Goal: Task Accomplishment & Management: Manage account settings

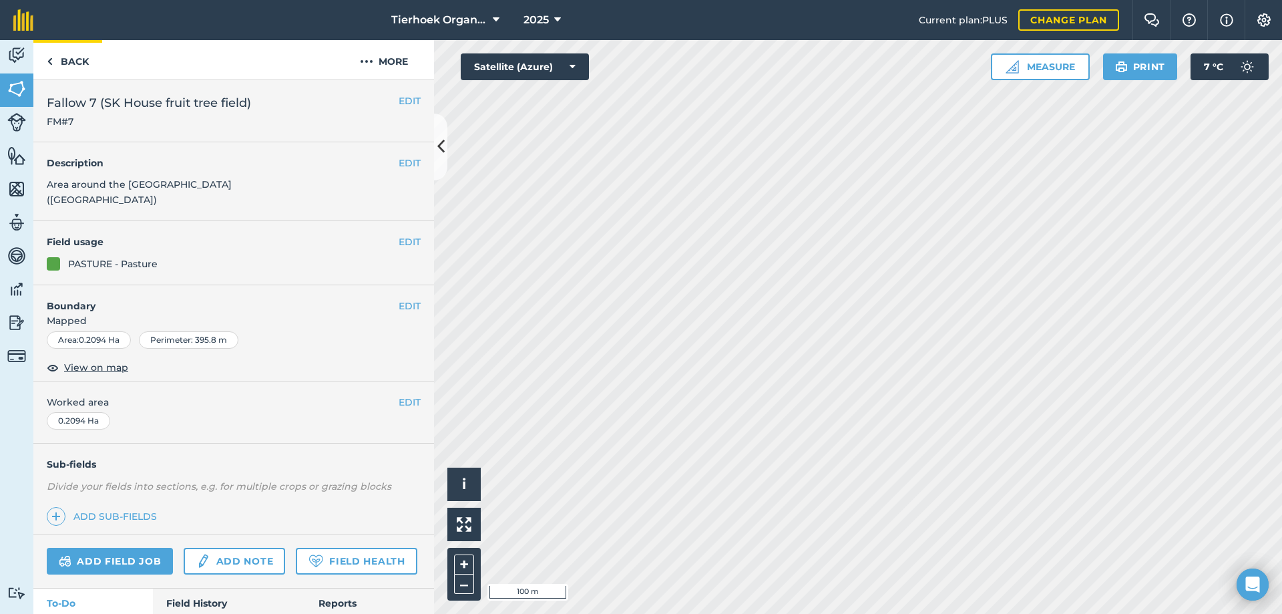
scroll to position [95, 0]
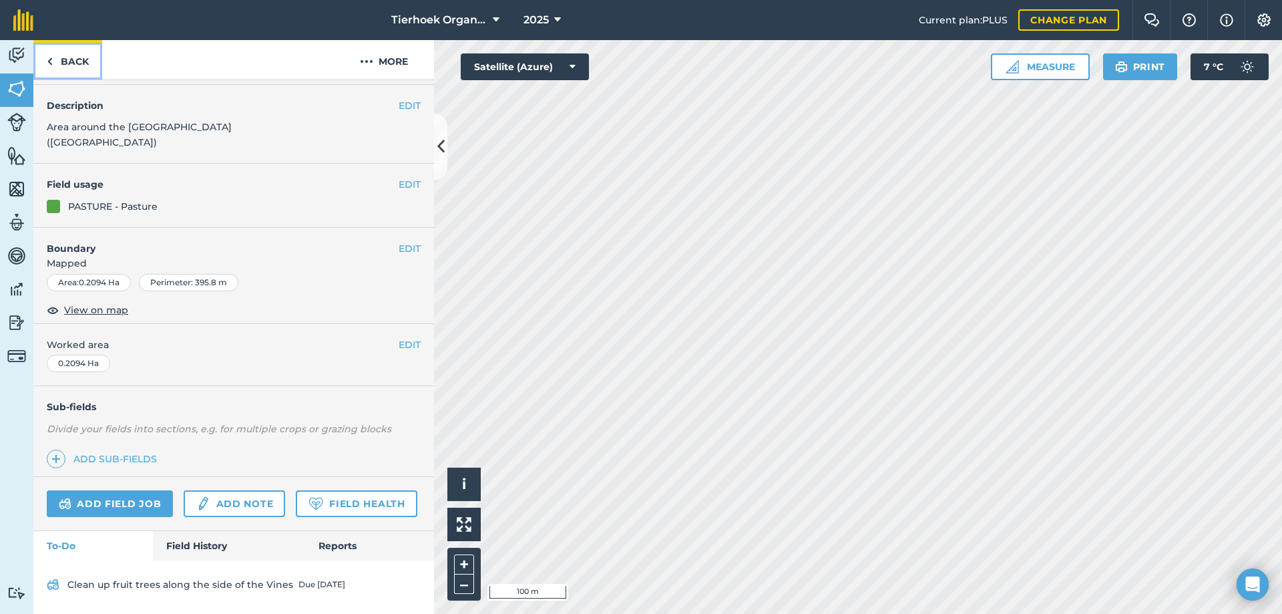
click at [63, 61] on link "Back" at bounding box center [67, 59] width 69 height 39
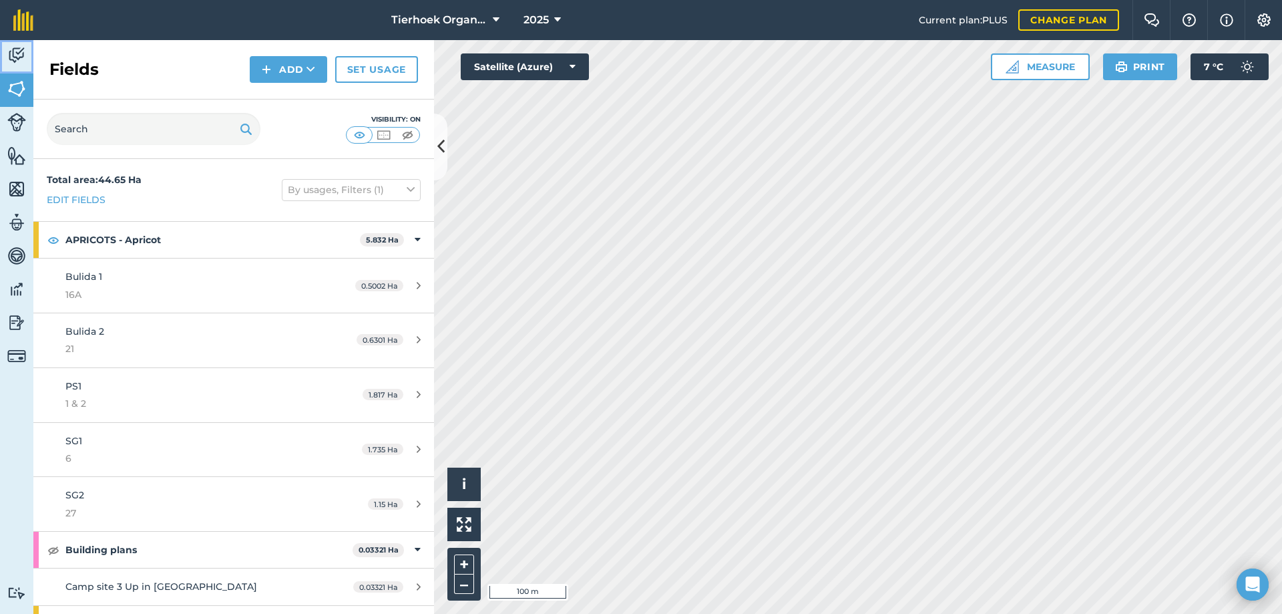
click at [16, 51] on img at bounding box center [16, 55] width 19 height 20
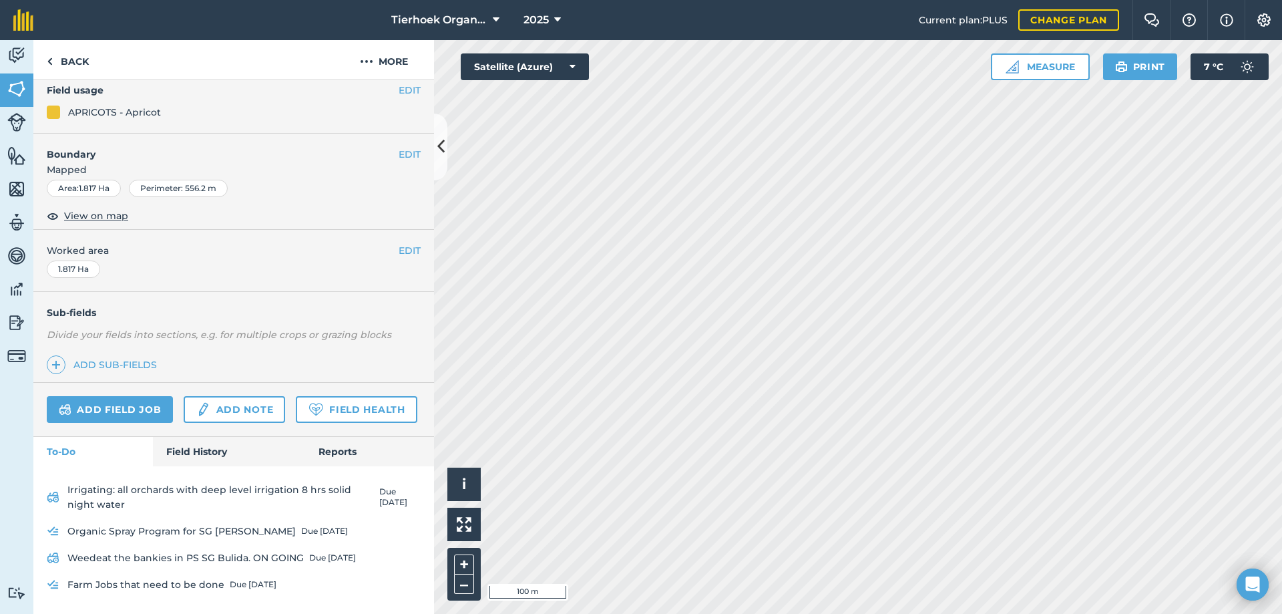
scroll to position [234, 0]
click at [91, 396] on link "Add field job" at bounding box center [110, 409] width 126 height 27
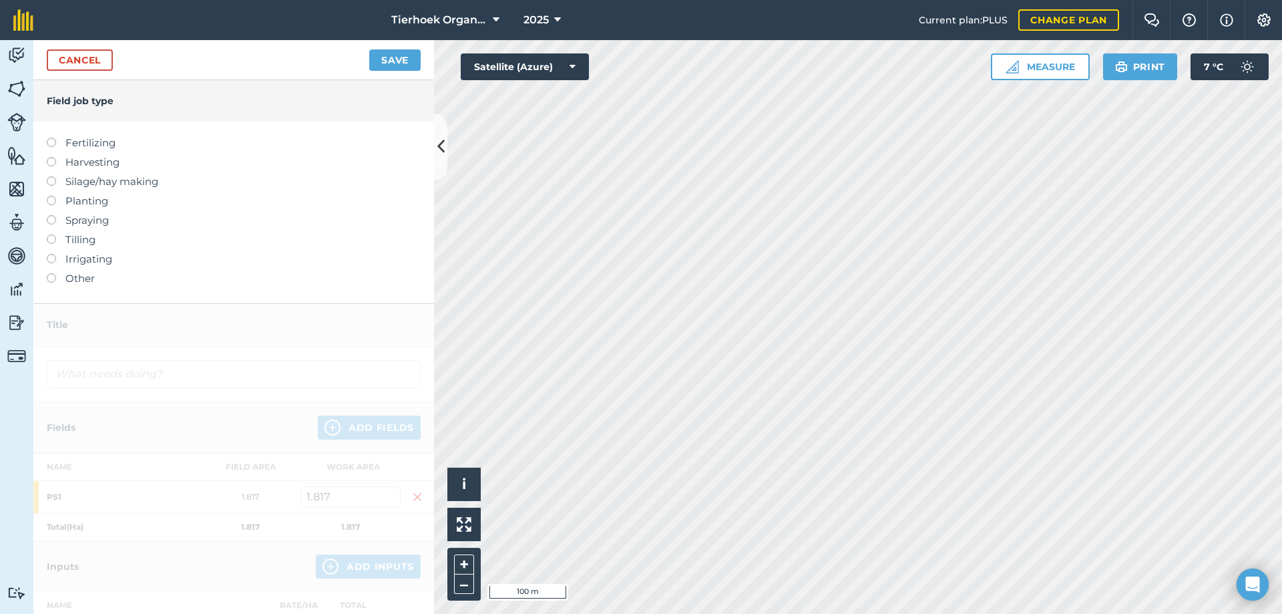
click at [50, 254] on label at bounding box center [56, 254] width 19 height 0
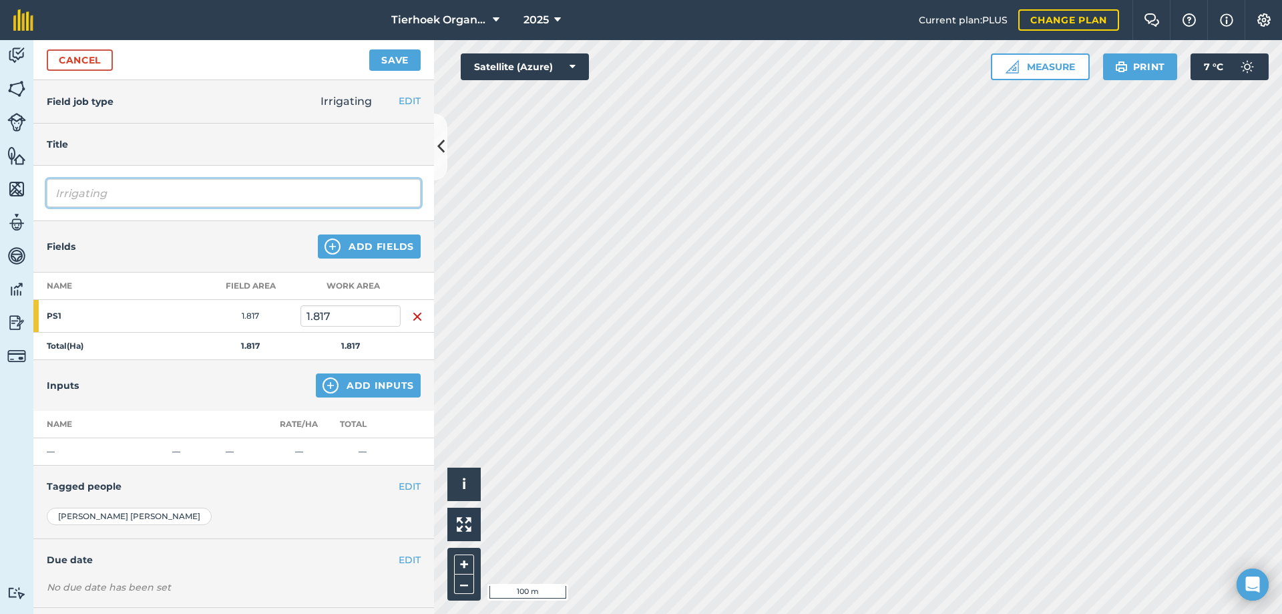
click at [132, 190] on input "Irrigating" at bounding box center [234, 193] width 374 height 28
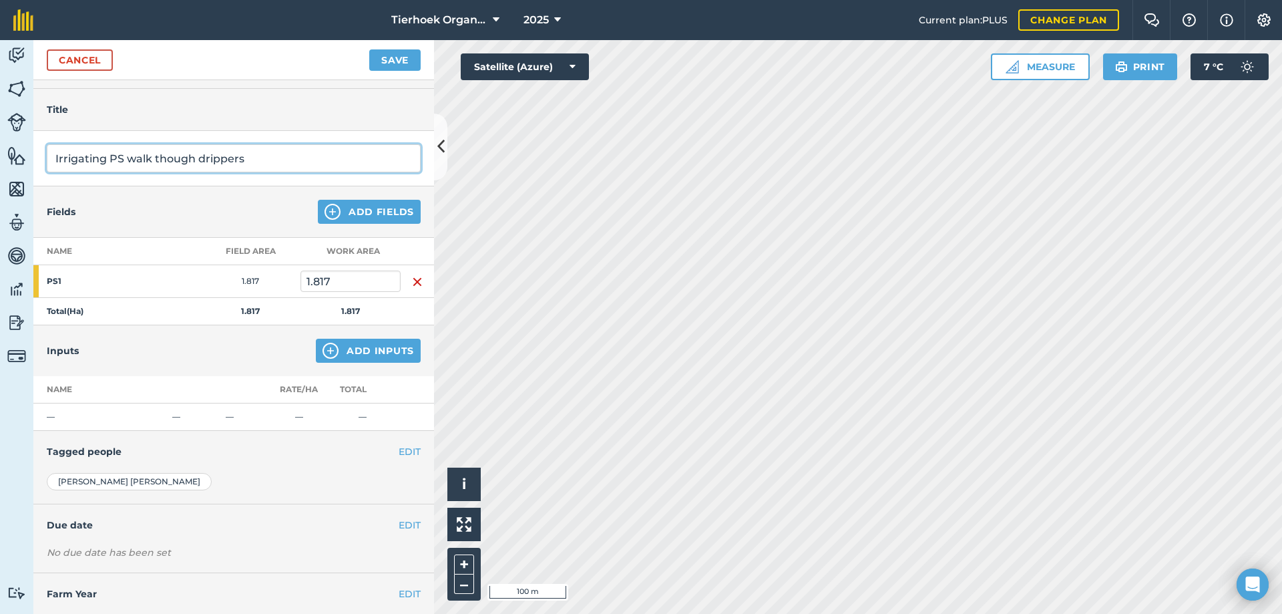
scroll to position [65, 0]
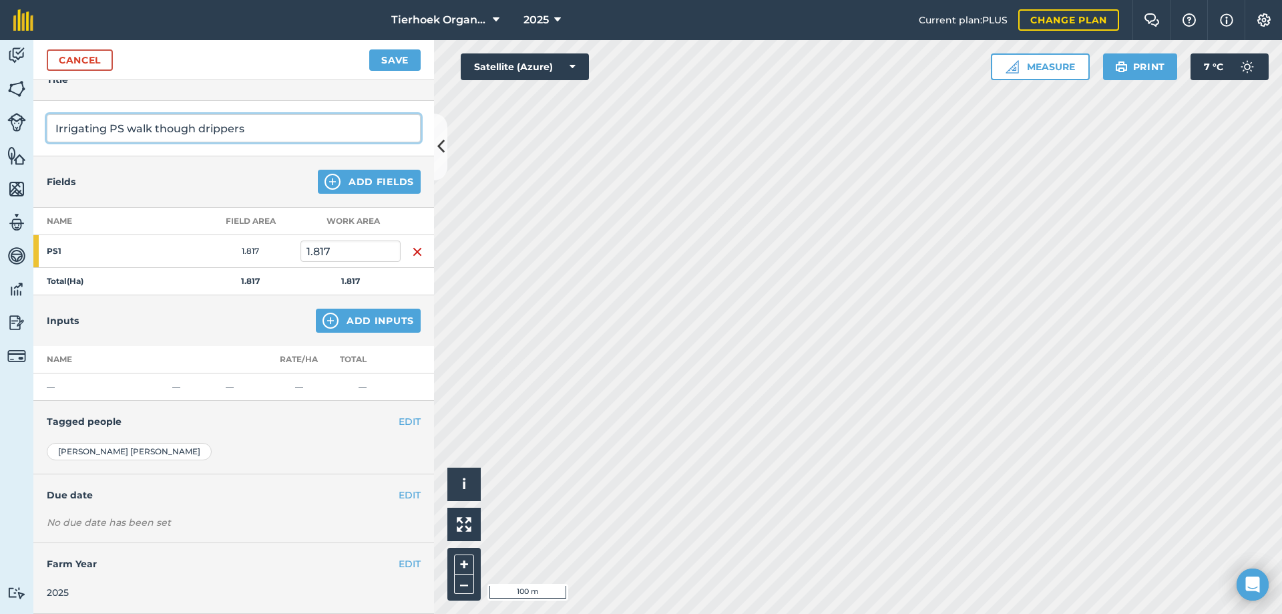
type input "Irrigating PS walk though drippers"
click at [399, 494] on button "EDIT" at bounding box center [410, 494] width 22 height 15
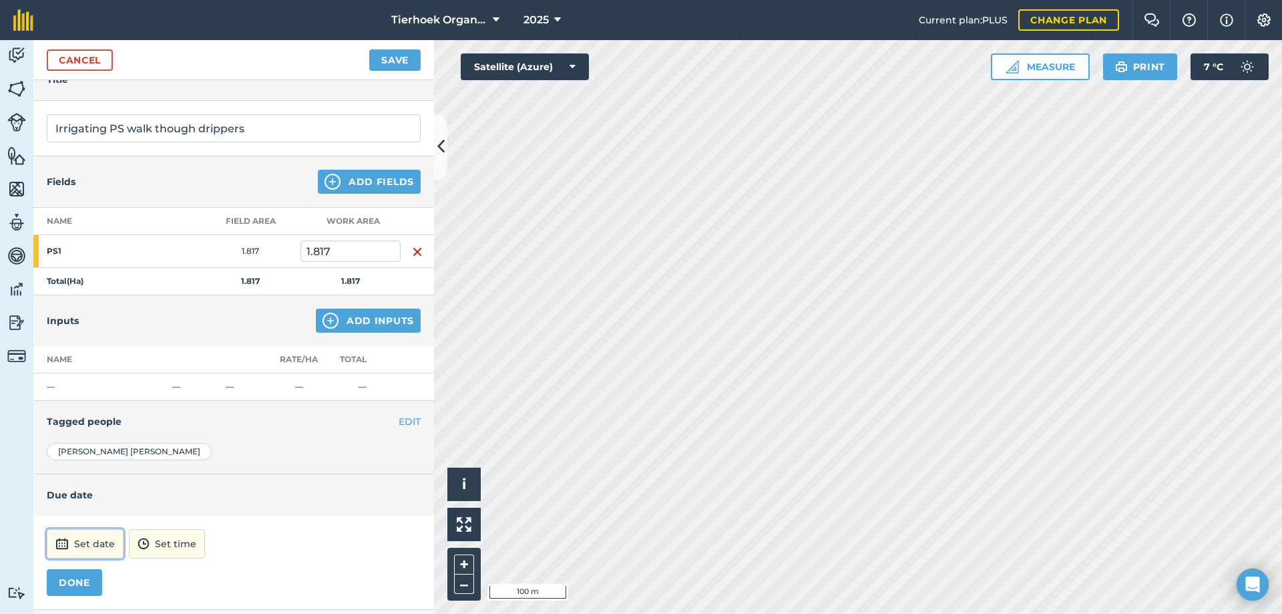
click at [116, 536] on button "Set date" at bounding box center [85, 543] width 77 height 29
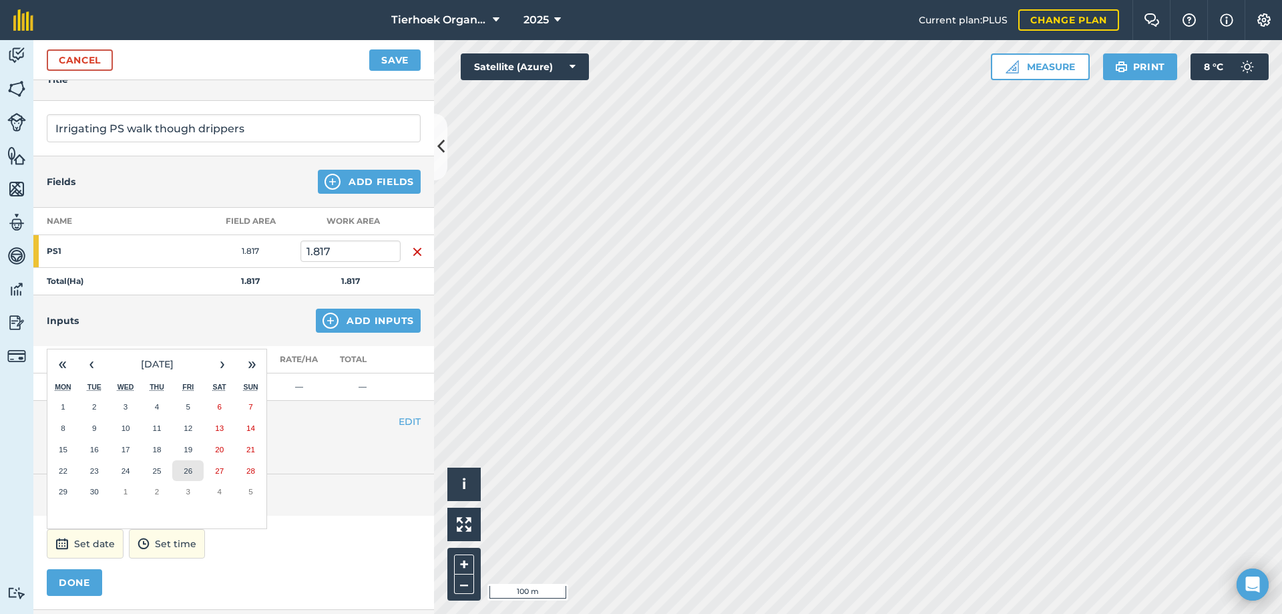
click at [188, 471] on abbr "26" at bounding box center [188, 470] width 9 height 9
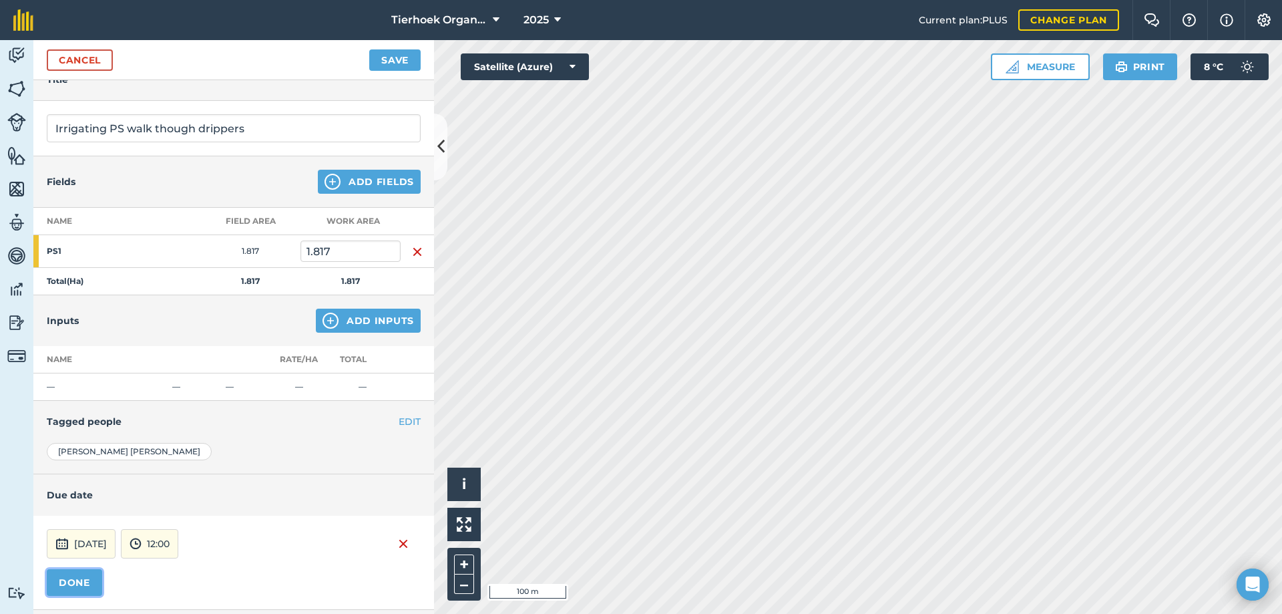
click at [88, 578] on button "DONE" at bounding box center [74, 582] width 55 height 27
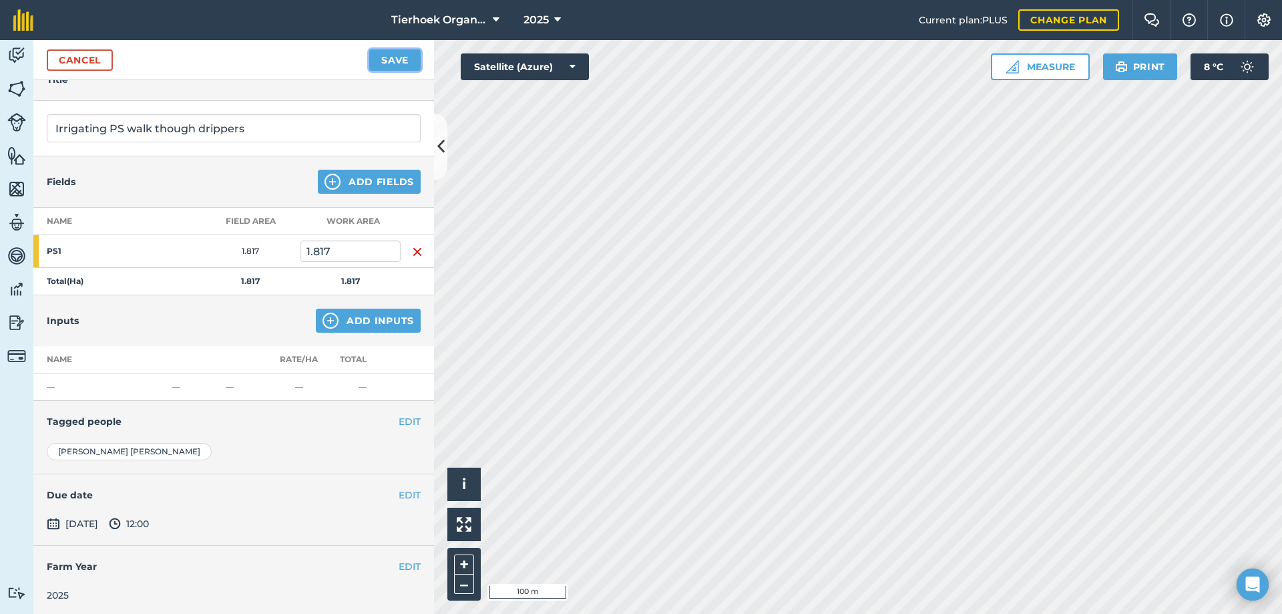
click at [378, 63] on button "Save" at bounding box center [394, 59] width 51 height 21
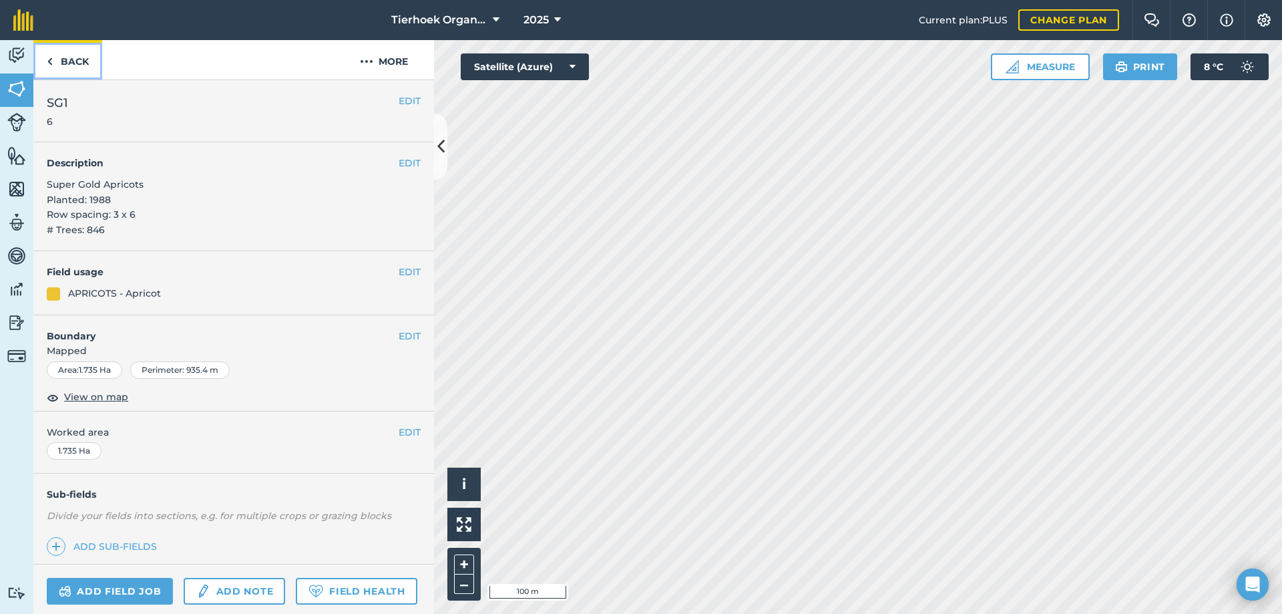
click at [73, 61] on link "Back" at bounding box center [67, 59] width 69 height 39
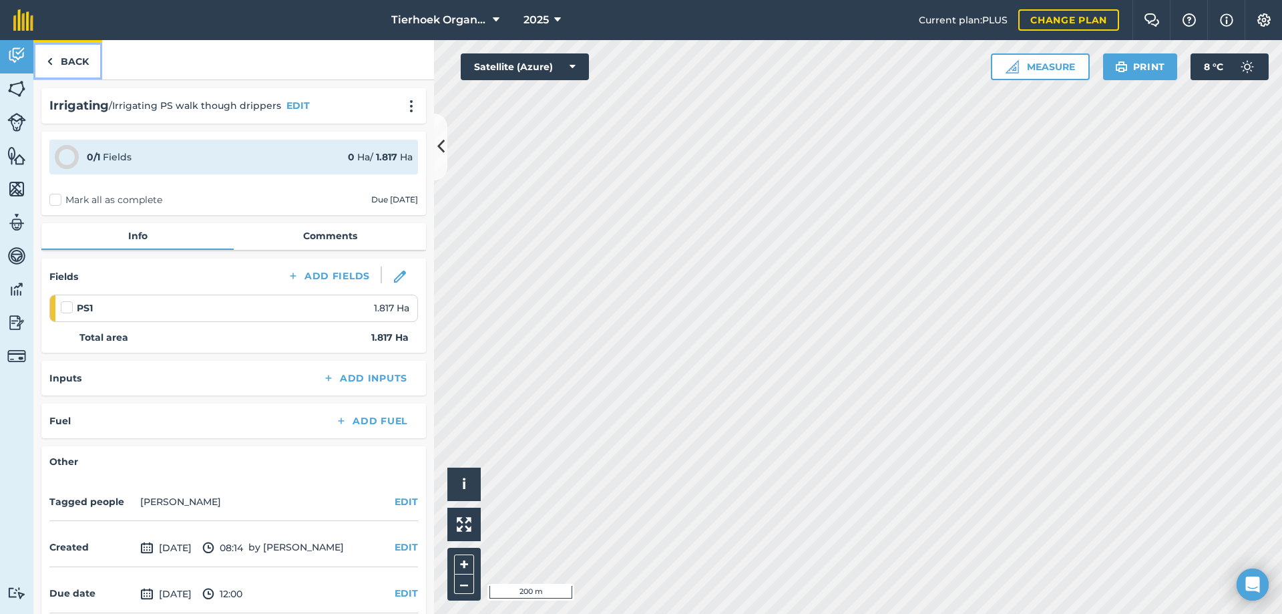
click at [68, 61] on link "Back" at bounding box center [67, 59] width 69 height 39
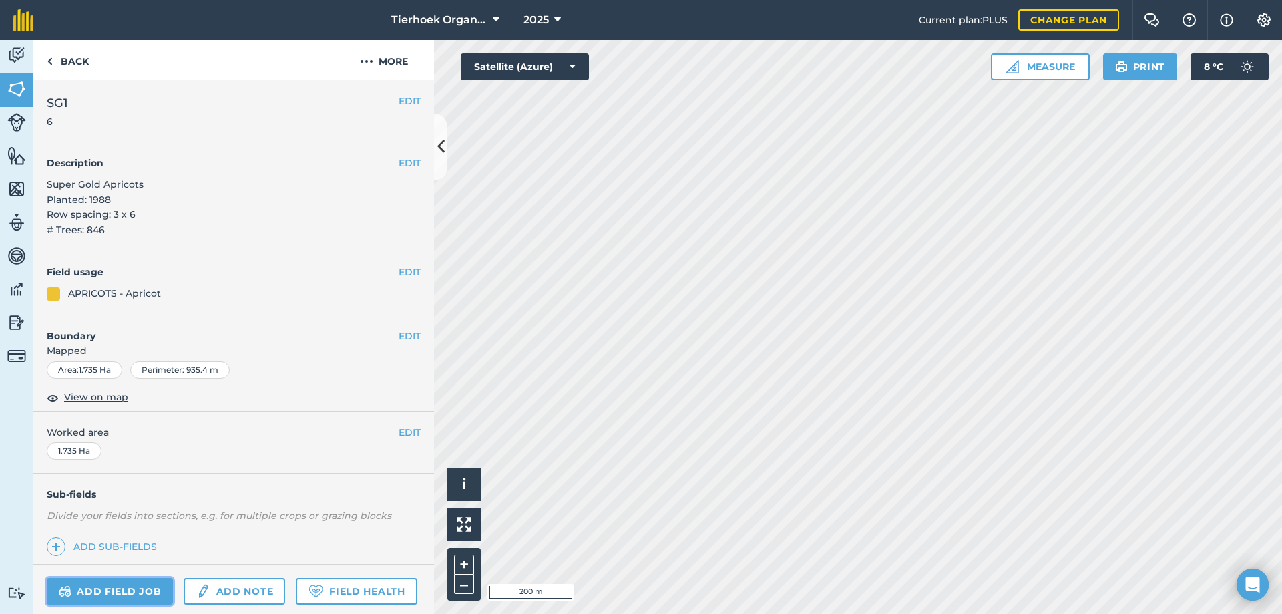
click at [104, 593] on link "Add field job" at bounding box center [110, 591] width 126 height 27
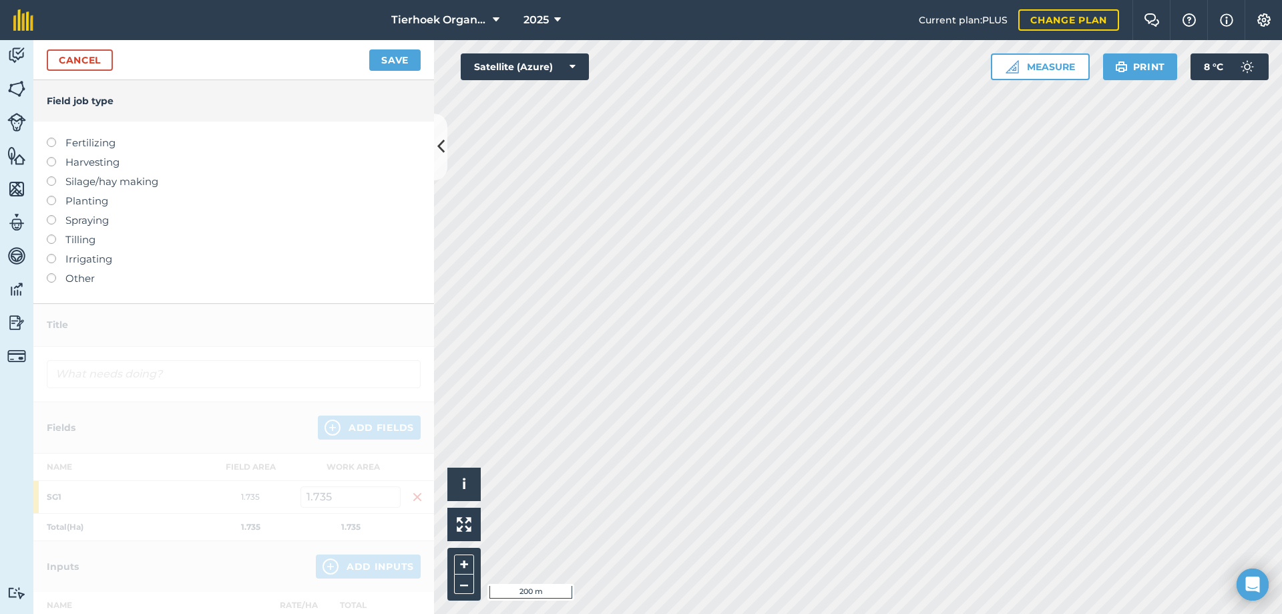
click at [54, 254] on label at bounding box center [56, 254] width 19 height 0
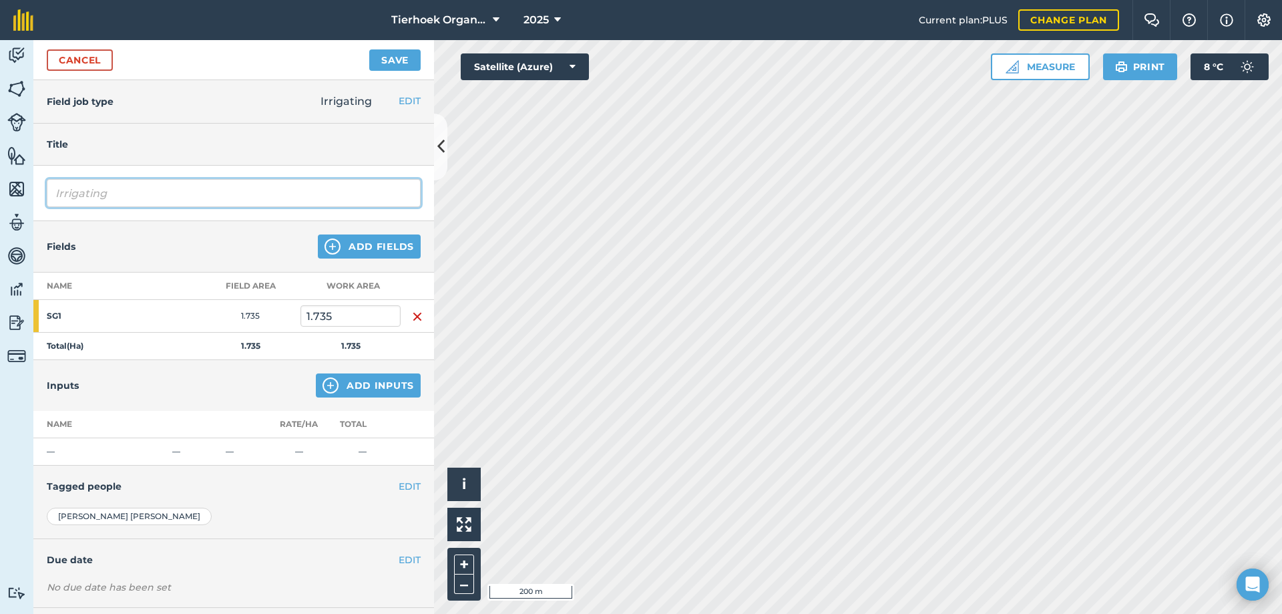
click at [128, 188] on input "Irrigating" at bounding box center [234, 193] width 374 height 28
type input "Irrigating SG1, @ walk through spitters"
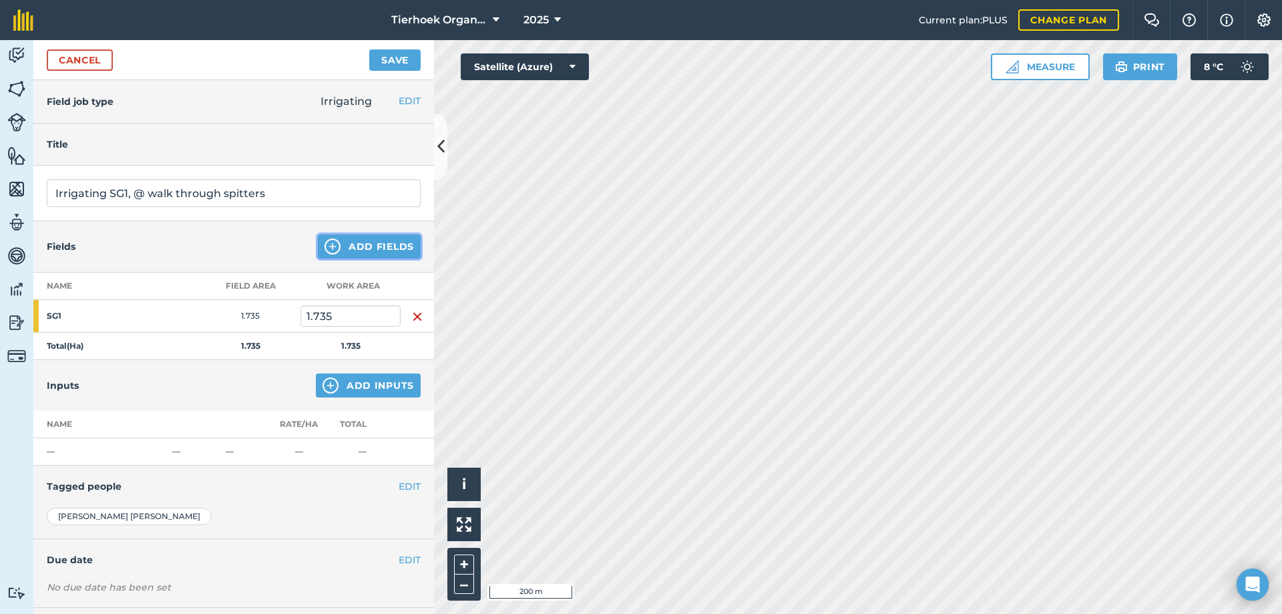
click at [354, 244] on button "Add Fields" at bounding box center [369, 246] width 103 height 24
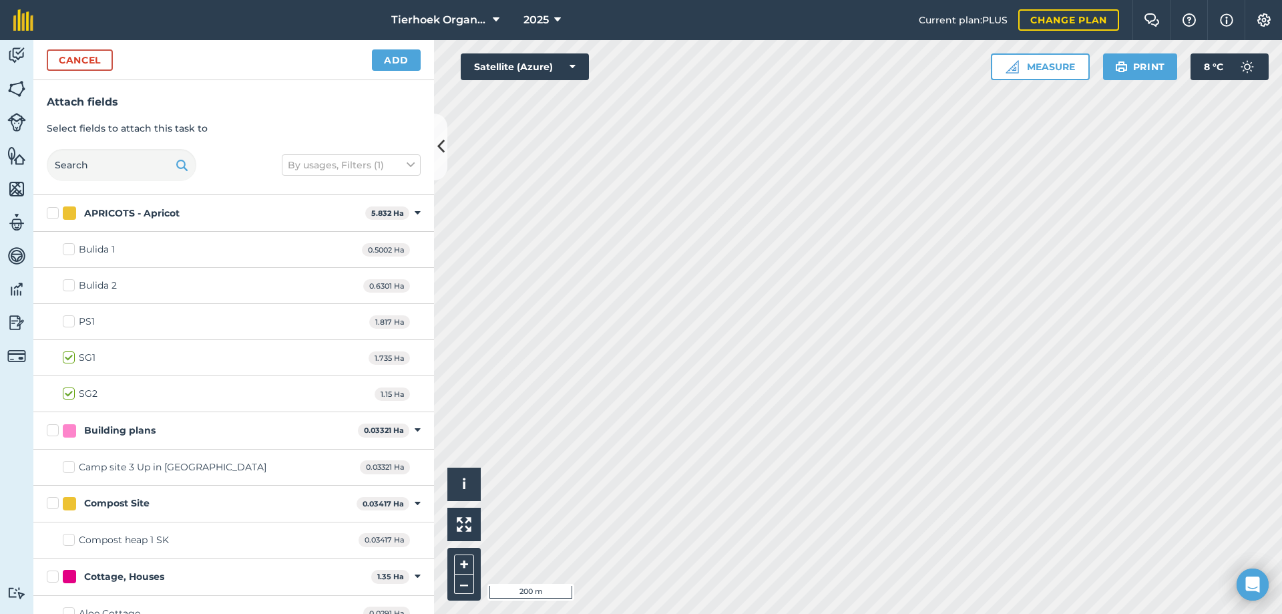
checkbox input "true"
click at [395, 60] on button "Add" at bounding box center [396, 59] width 49 height 21
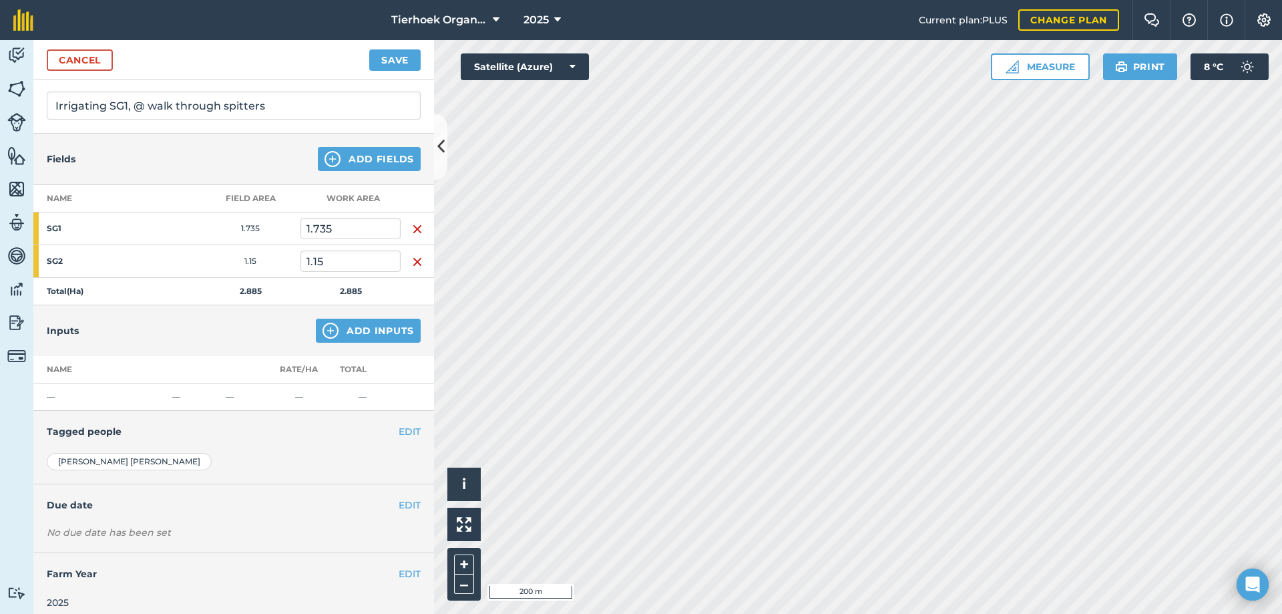
scroll to position [97, 0]
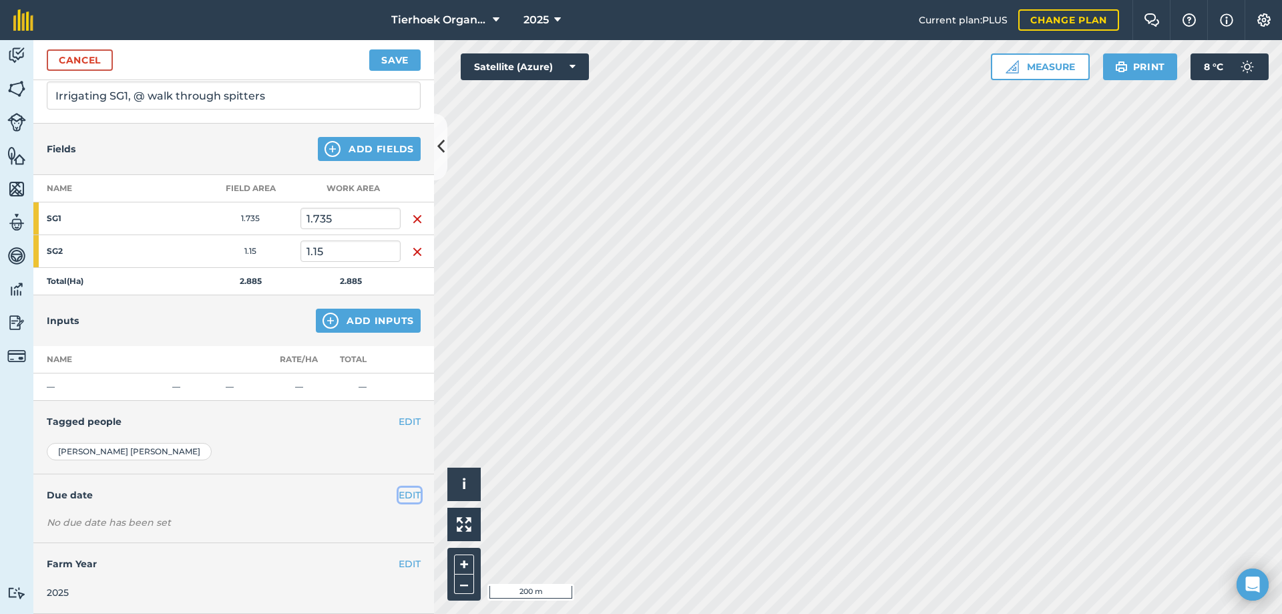
click at [399, 491] on button "EDIT" at bounding box center [410, 494] width 22 height 15
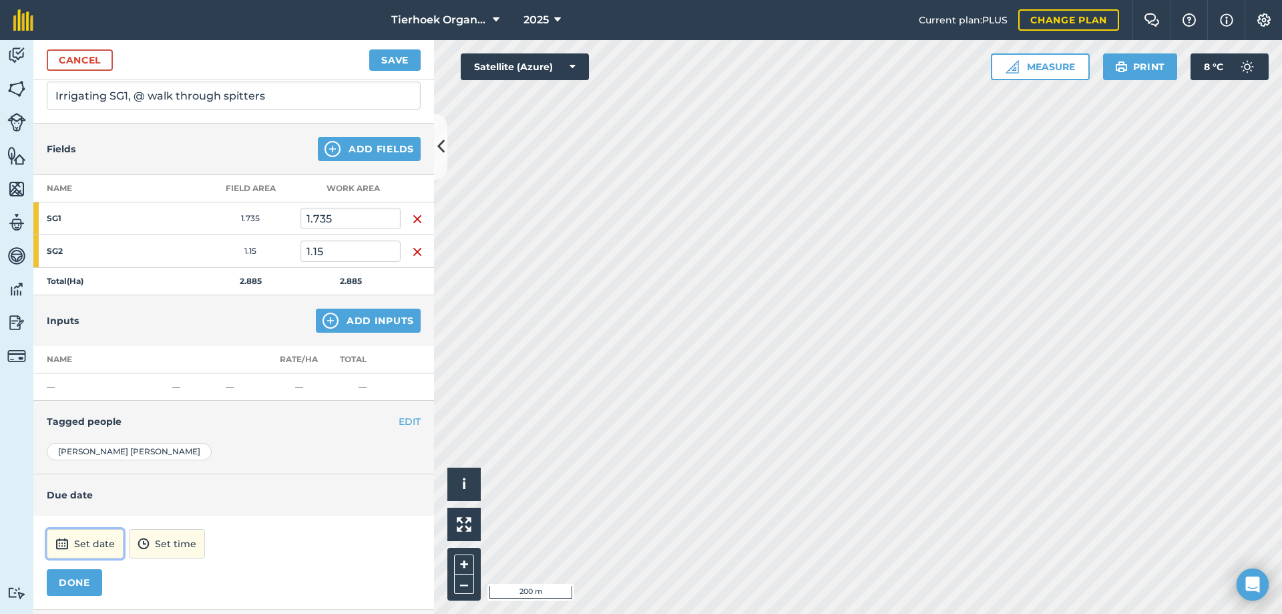
click at [95, 547] on button "Set date" at bounding box center [85, 543] width 77 height 29
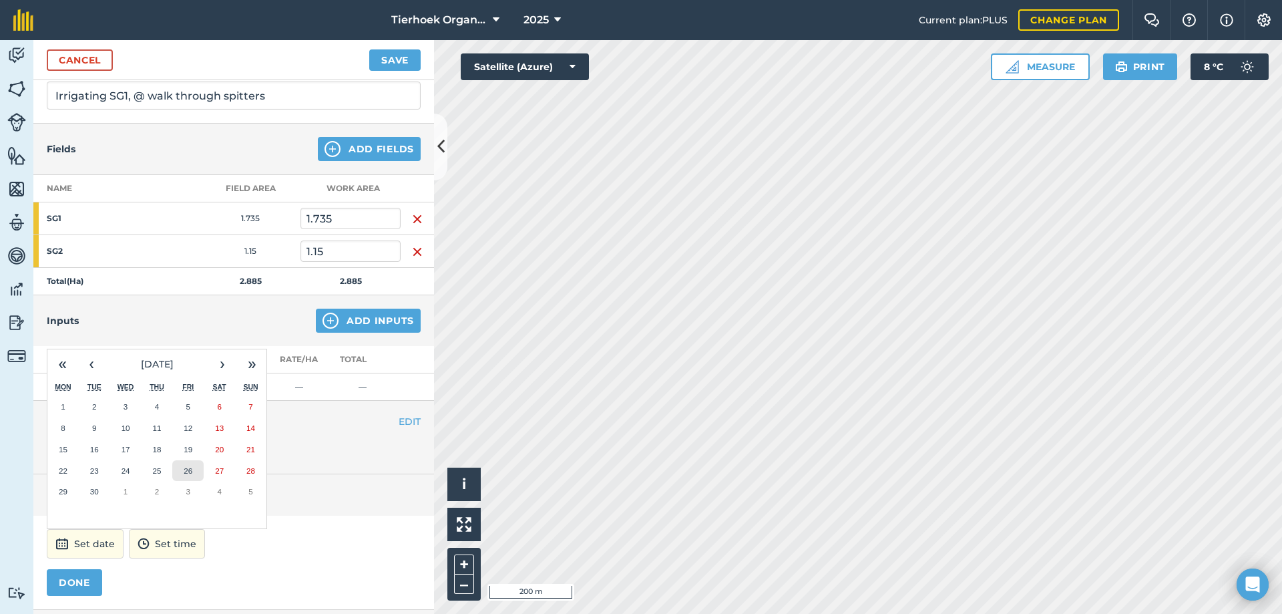
click at [186, 470] on abbr "26" at bounding box center [188, 470] width 9 height 9
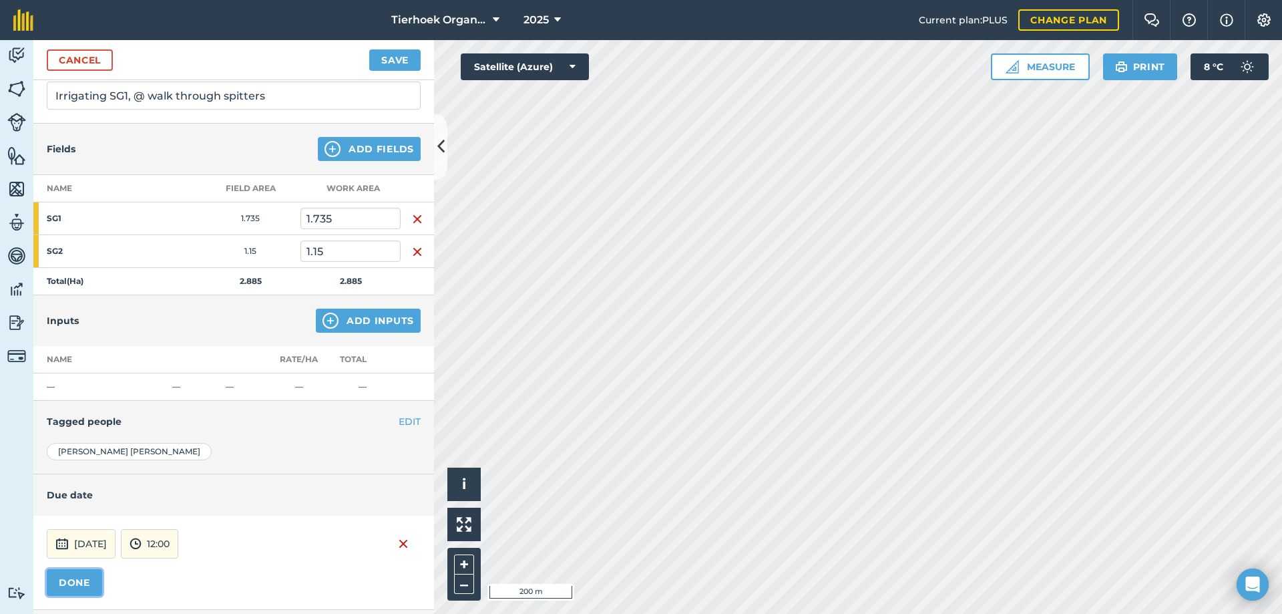
click at [91, 574] on button "DONE" at bounding box center [74, 582] width 55 height 27
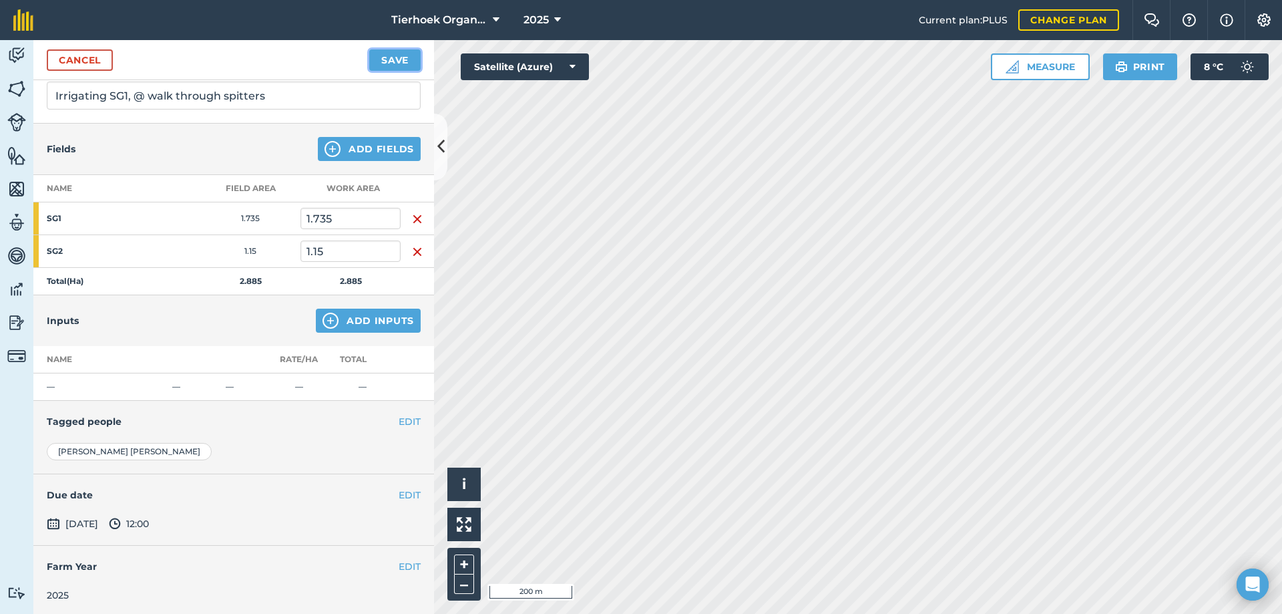
click at [405, 58] on button "Save" at bounding box center [394, 59] width 51 height 21
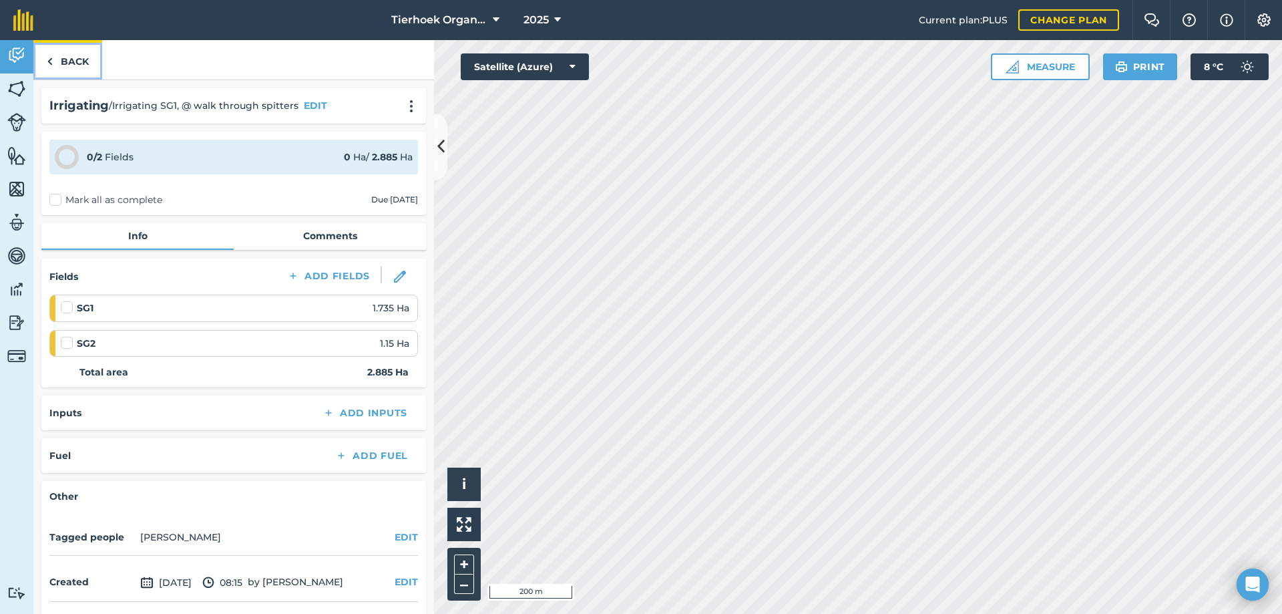
click at [75, 61] on link "Back" at bounding box center [67, 59] width 69 height 39
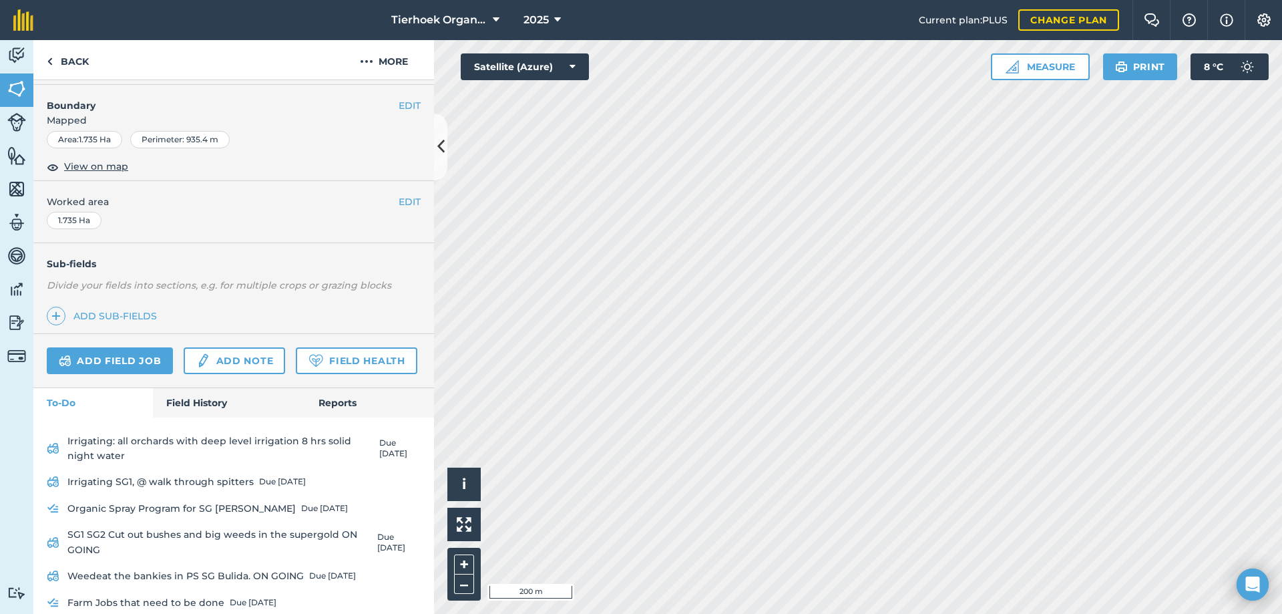
scroll to position [286, 0]
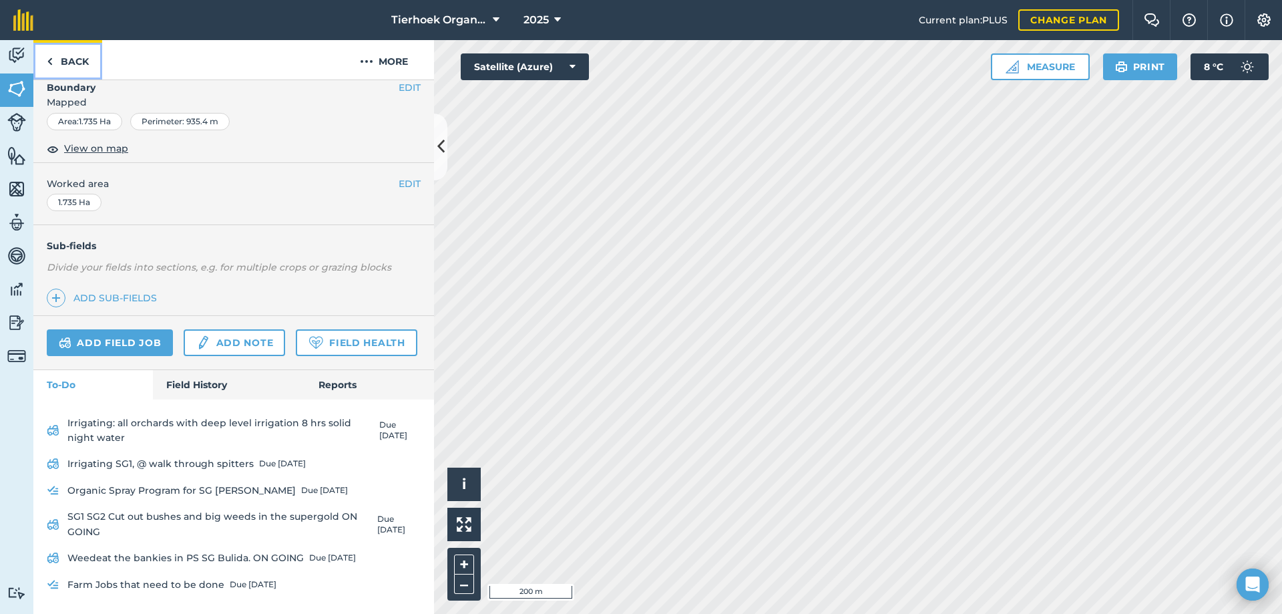
click at [71, 65] on link "Back" at bounding box center [67, 59] width 69 height 39
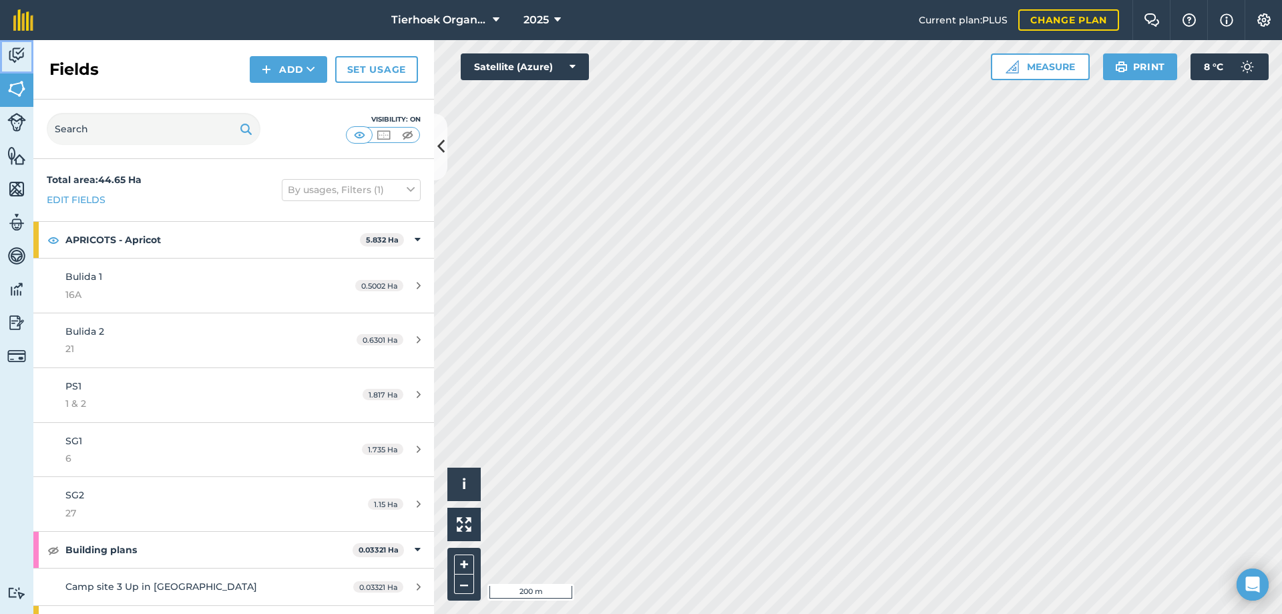
click at [9, 56] on img at bounding box center [16, 55] width 19 height 20
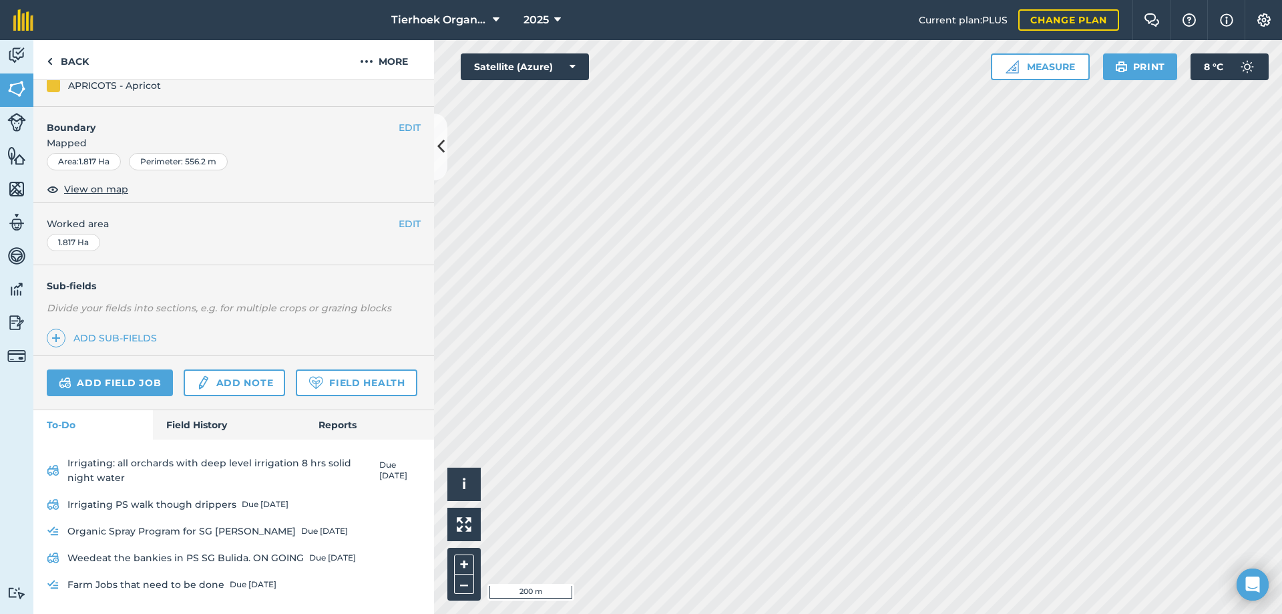
scroll to position [260, 0]
click at [97, 369] on link "Add field job" at bounding box center [110, 382] width 126 height 27
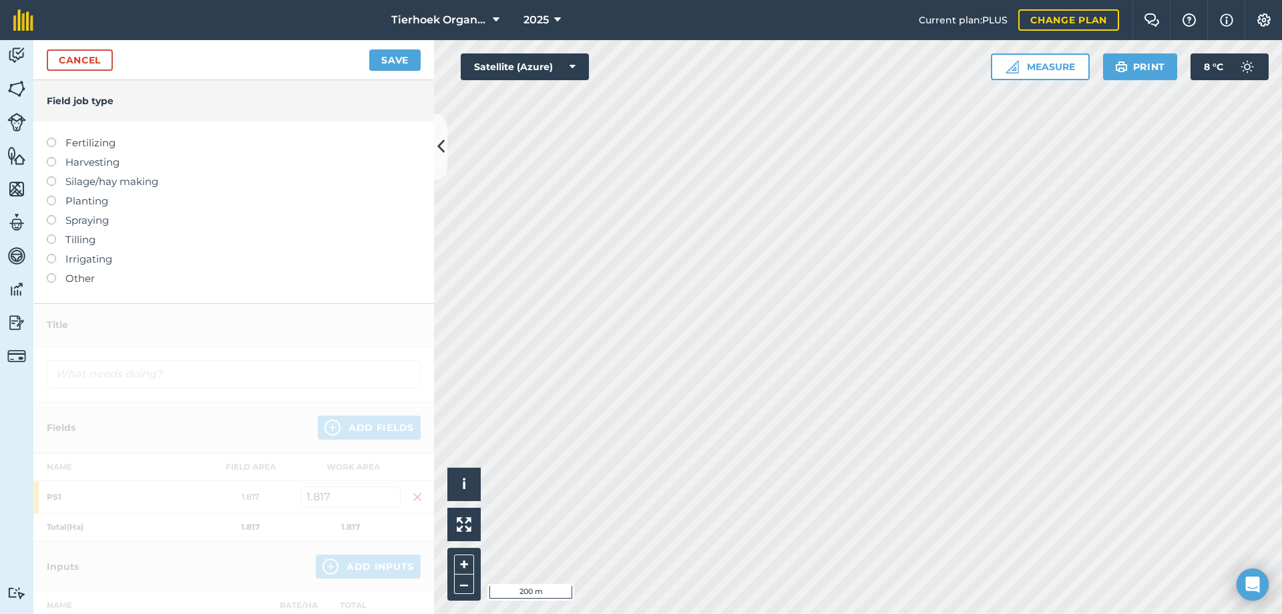
click at [48, 273] on label at bounding box center [56, 273] width 19 height 0
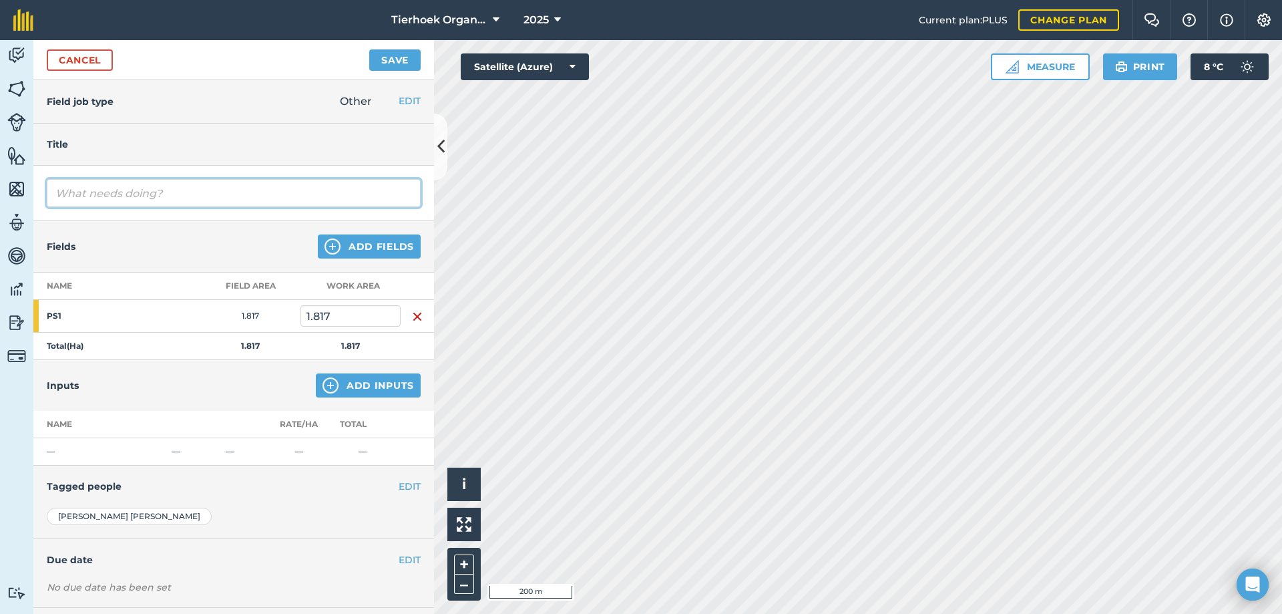
click at [83, 190] on input "text" at bounding box center [234, 193] width 374 height 28
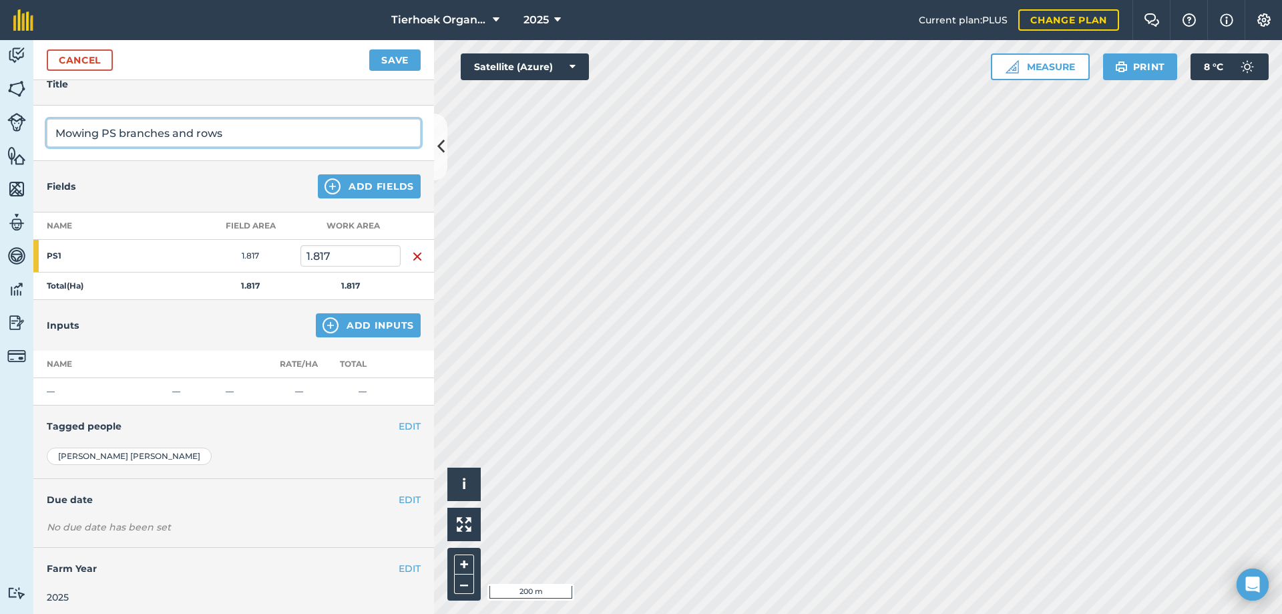
scroll to position [65, 0]
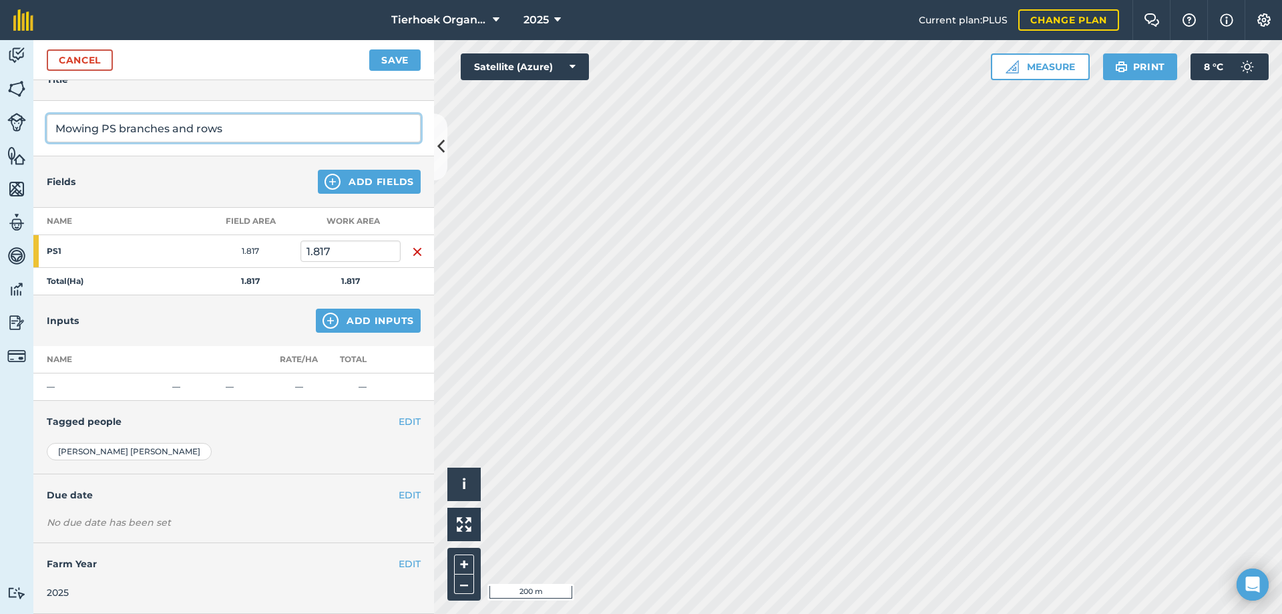
type input "Mowing PS branches and rows"
click at [387, 492] on h4 "Due date" at bounding box center [234, 494] width 374 height 15
click at [402, 496] on button "EDIT" at bounding box center [410, 494] width 22 height 15
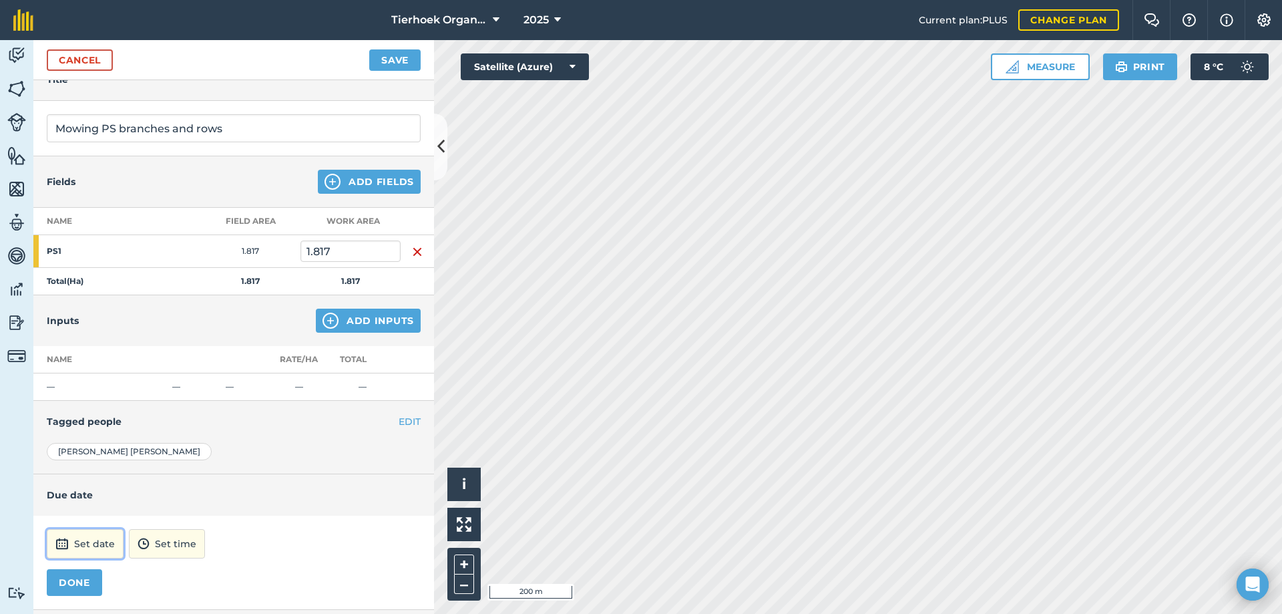
click at [100, 540] on button "Set date" at bounding box center [85, 543] width 77 height 29
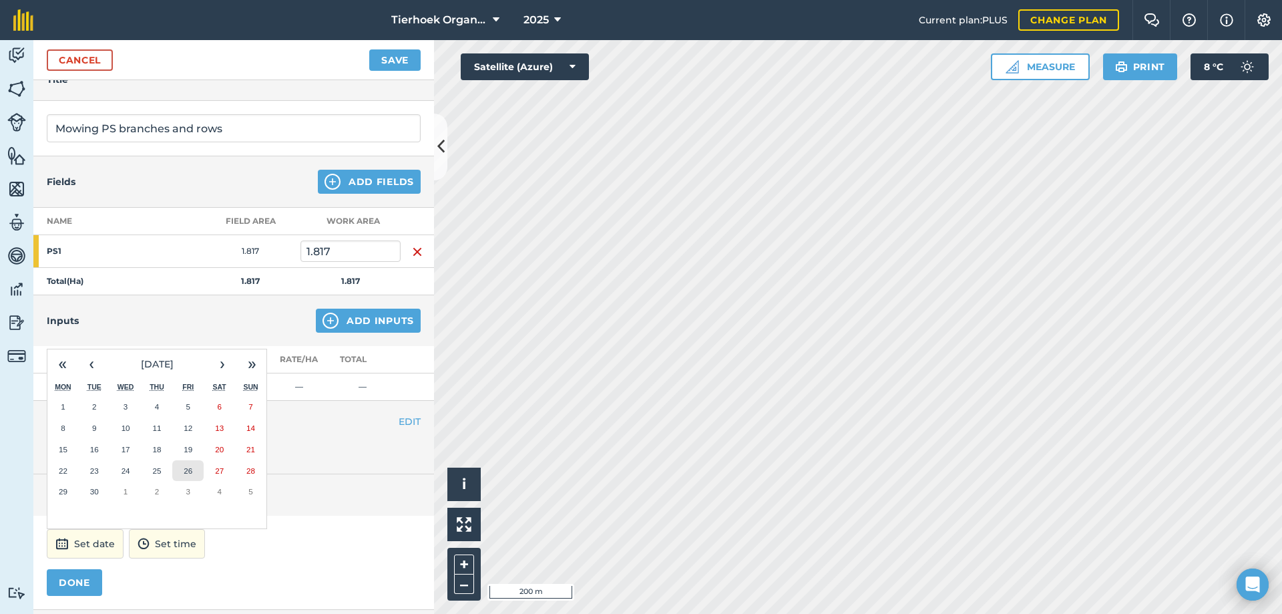
click at [186, 471] on abbr "26" at bounding box center [188, 470] width 9 height 9
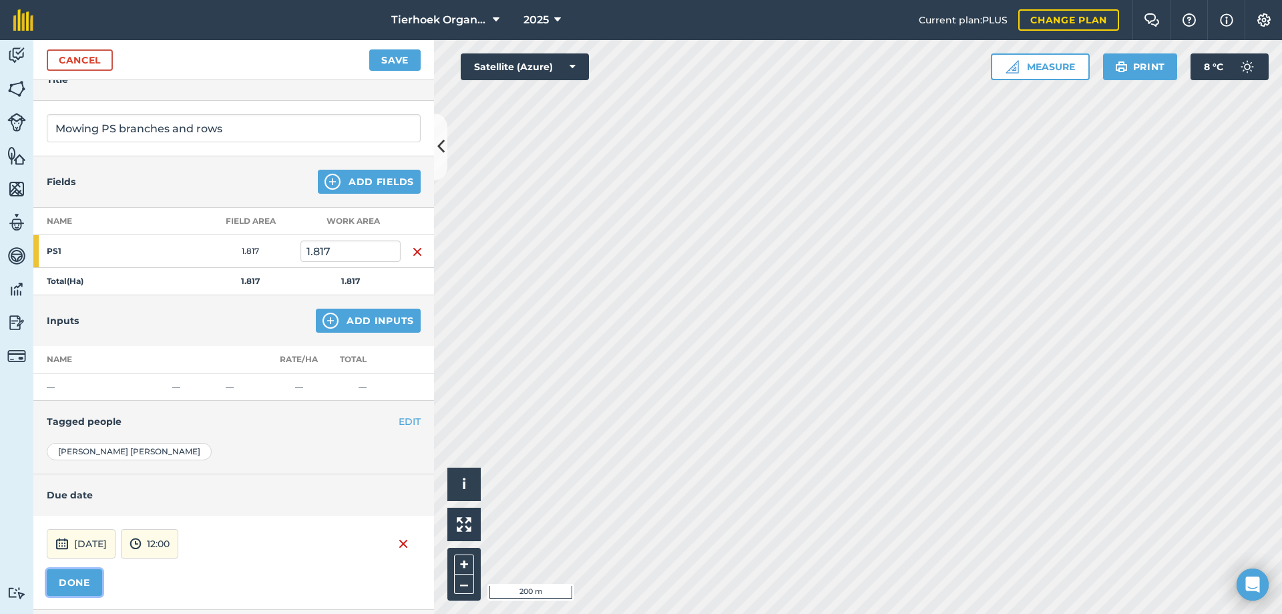
click at [77, 584] on button "DONE" at bounding box center [74, 582] width 55 height 27
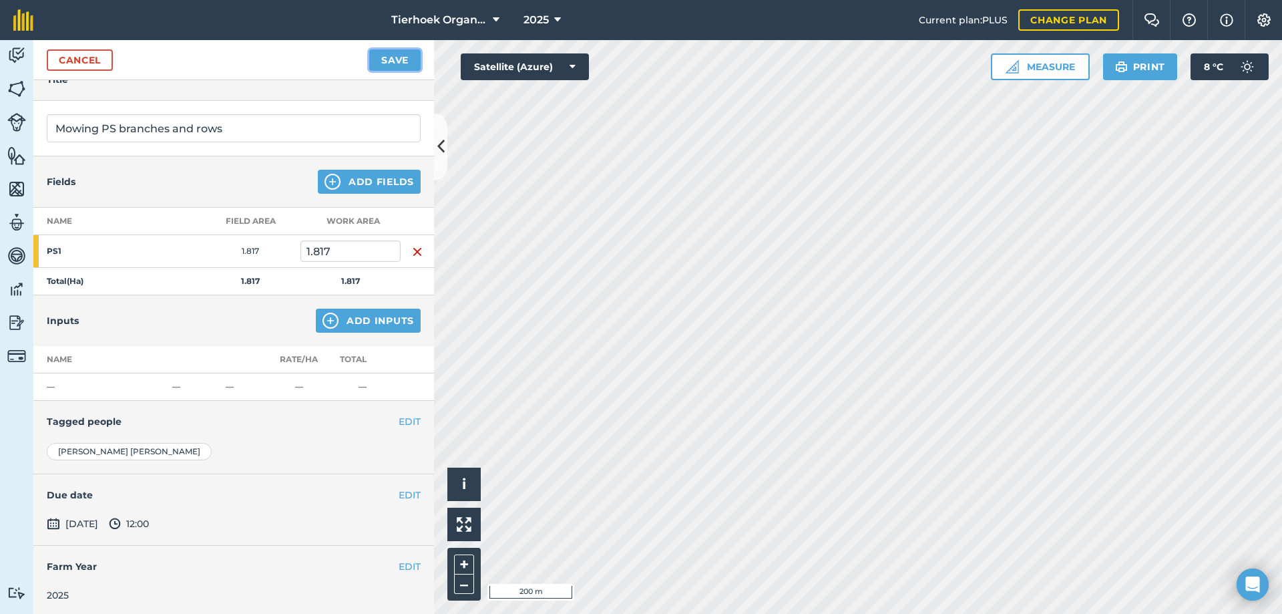
click at [396, 58] on button "Save" at bounding box center [394, 59] width 51 height 21
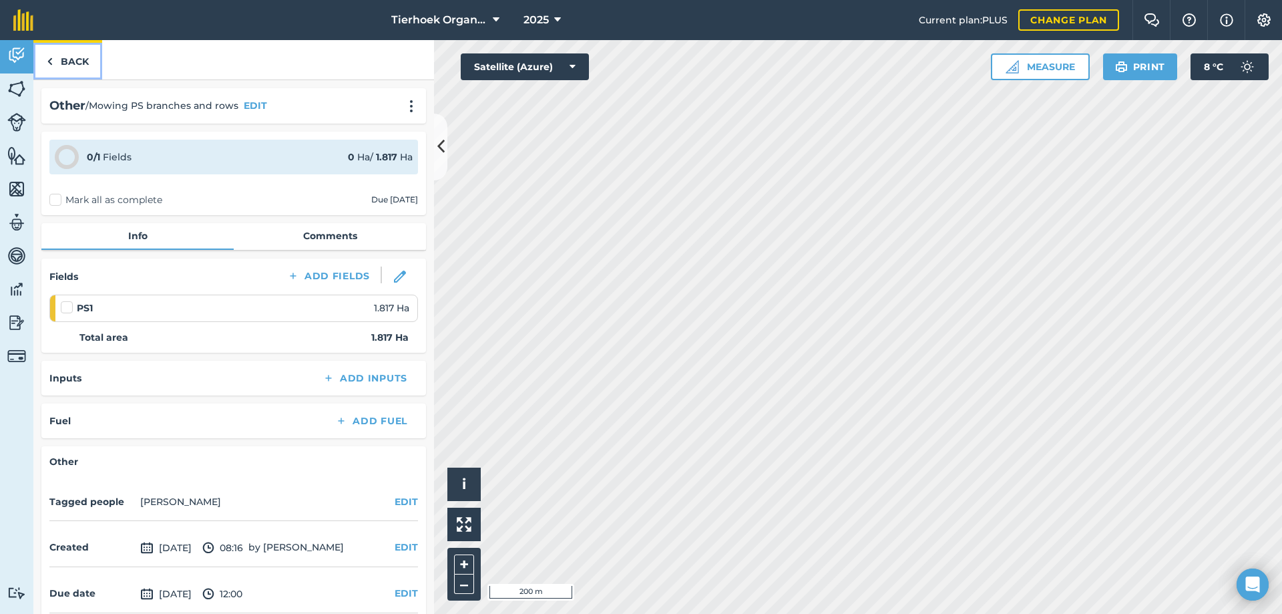
click at [73, 61] on link "Back" at bounding box center [67, 59] width 69 height 39
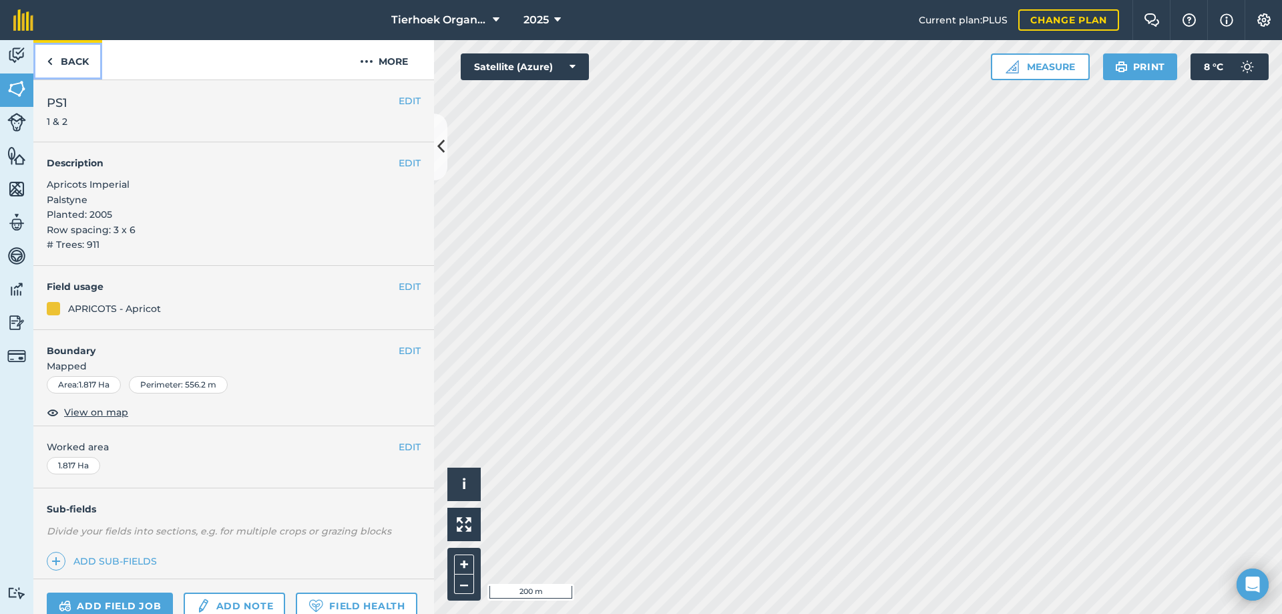
click at [79, 63] on link "Back" at bounding box center [67, 59] width 69 height 39
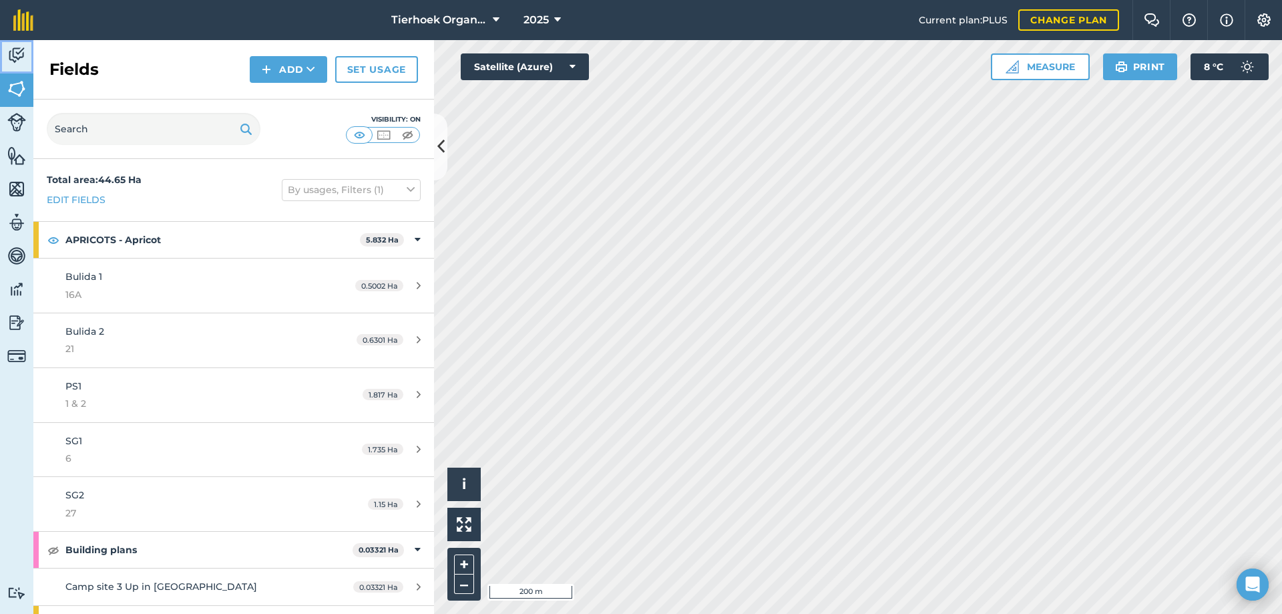
click at [22, 59] on img at bounding box center [16, 55] width 19 height 20
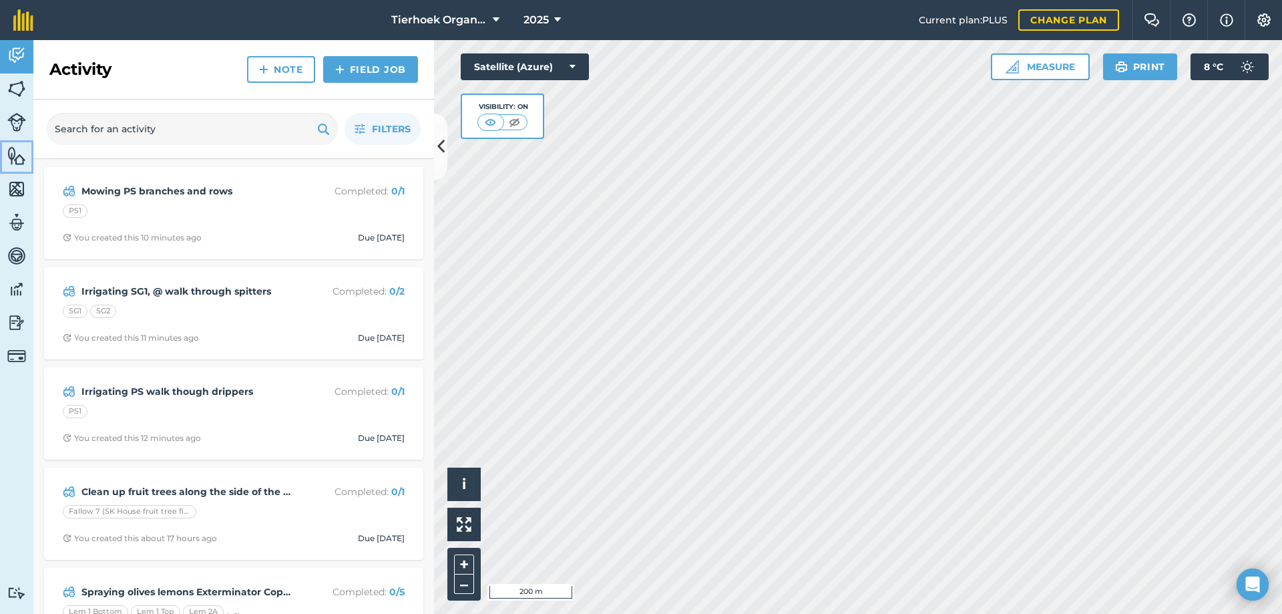
click at [13, 154] on img at bounding box center [16, 156] width 19 height 20
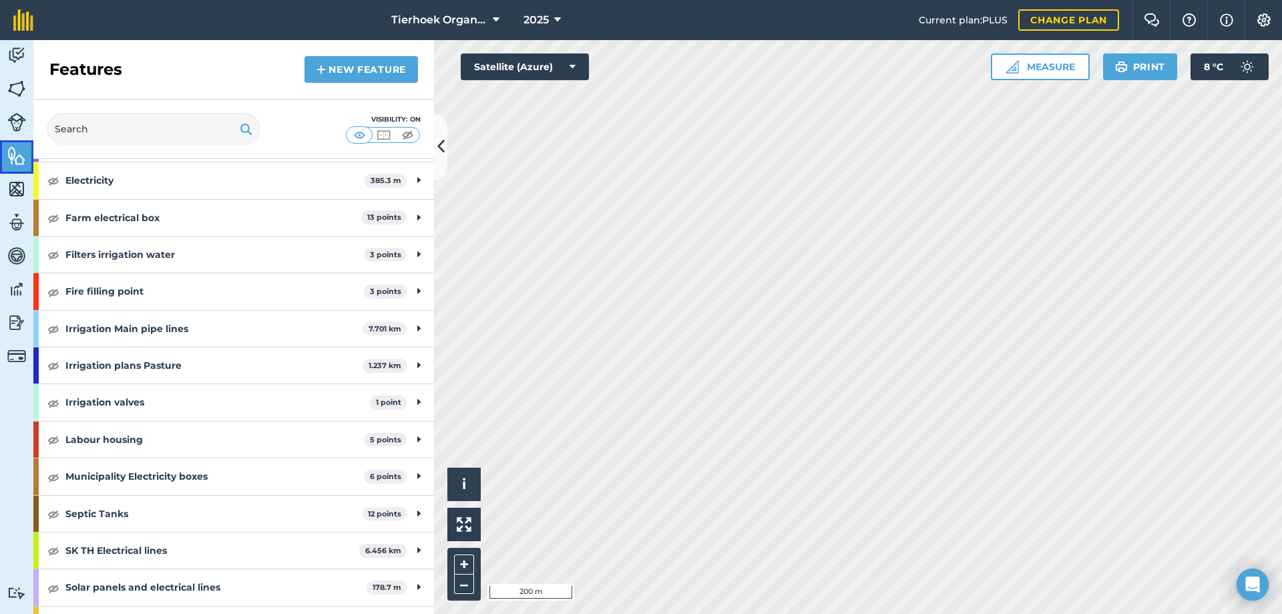
scroll to position [400, 0]
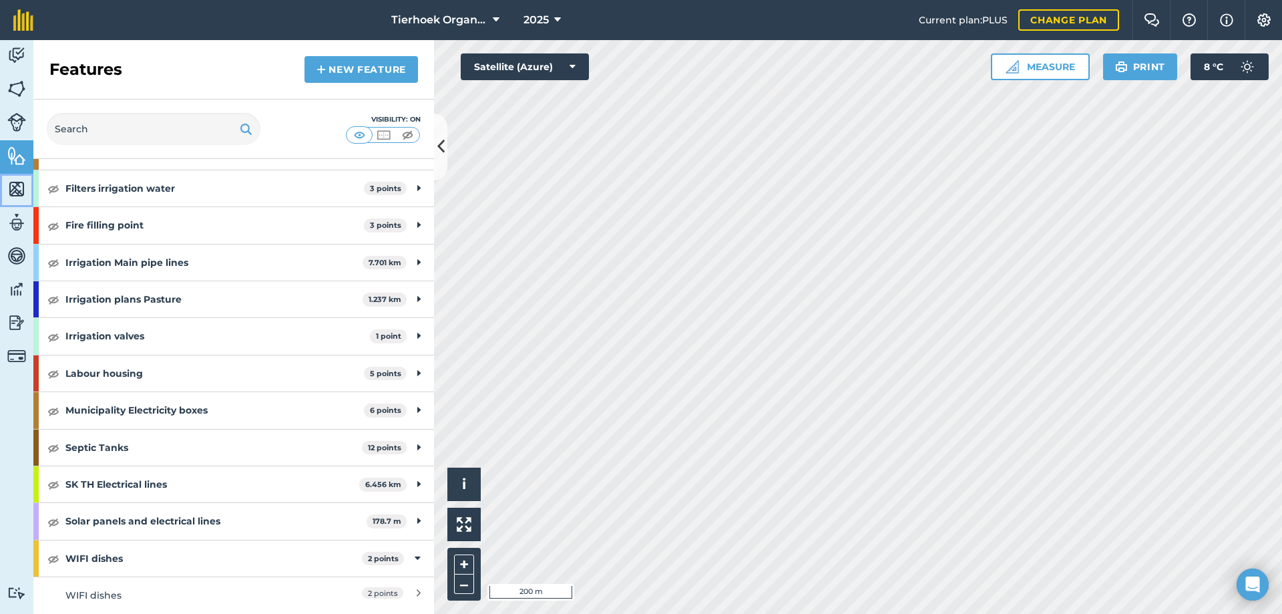
click at [13, 187] on img at bounding box center [16, 189] width 19 height 20
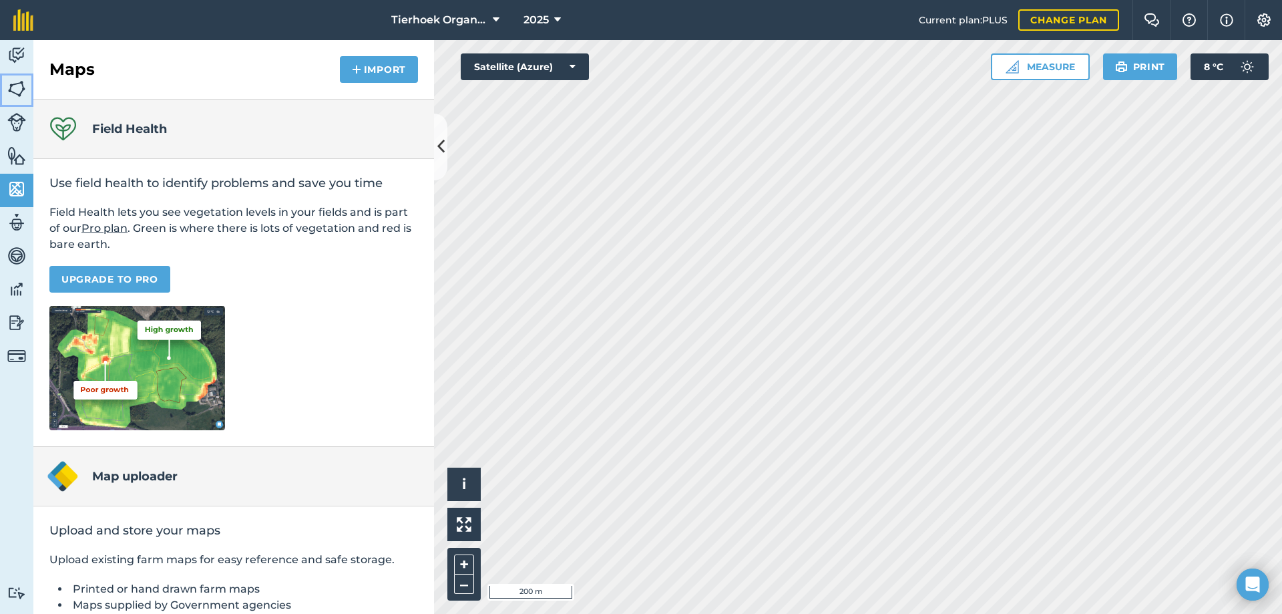
click at [22, 85] on img at bounding box center [16, 89] width 19 height 20
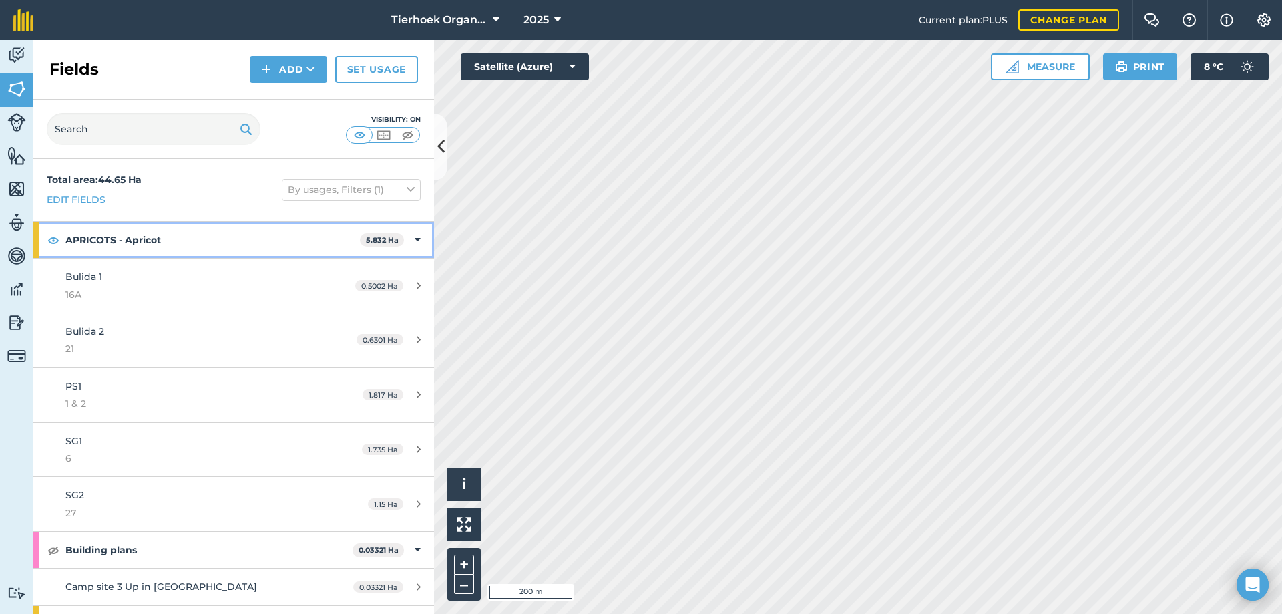
click at [412, 240] on div "APRICOTS - Apricot 5.832 Ha" at bounding box center [233, 240] width 401 height 36
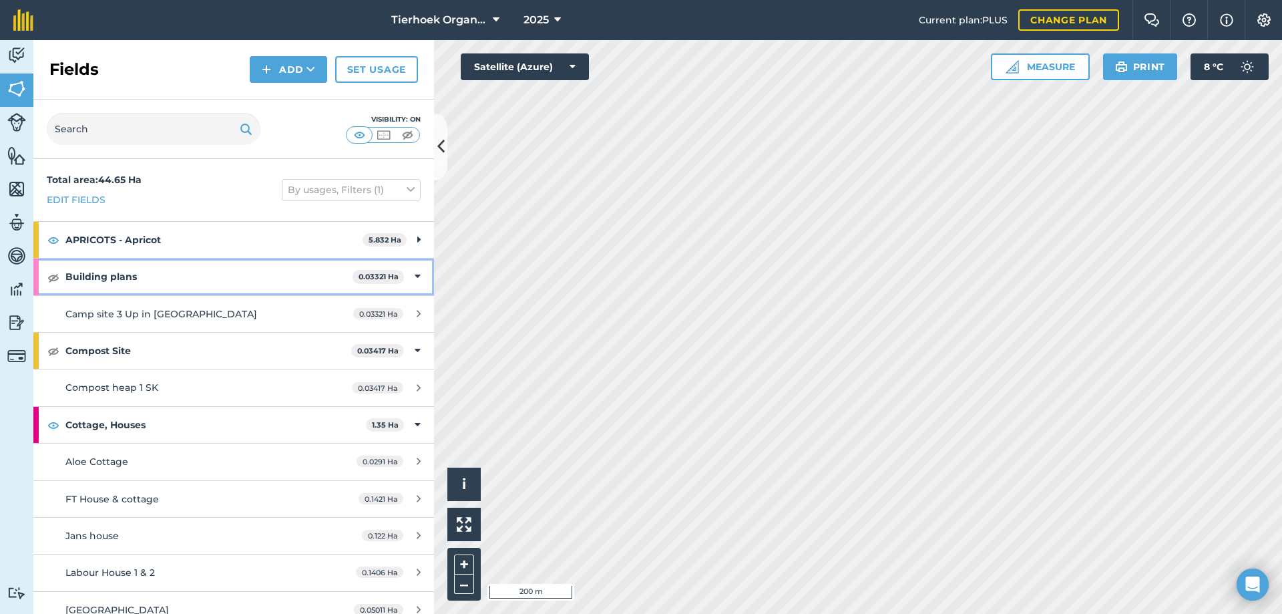
click at [415, 271] on icon at bounding box center [418, 276] width 6 height 15
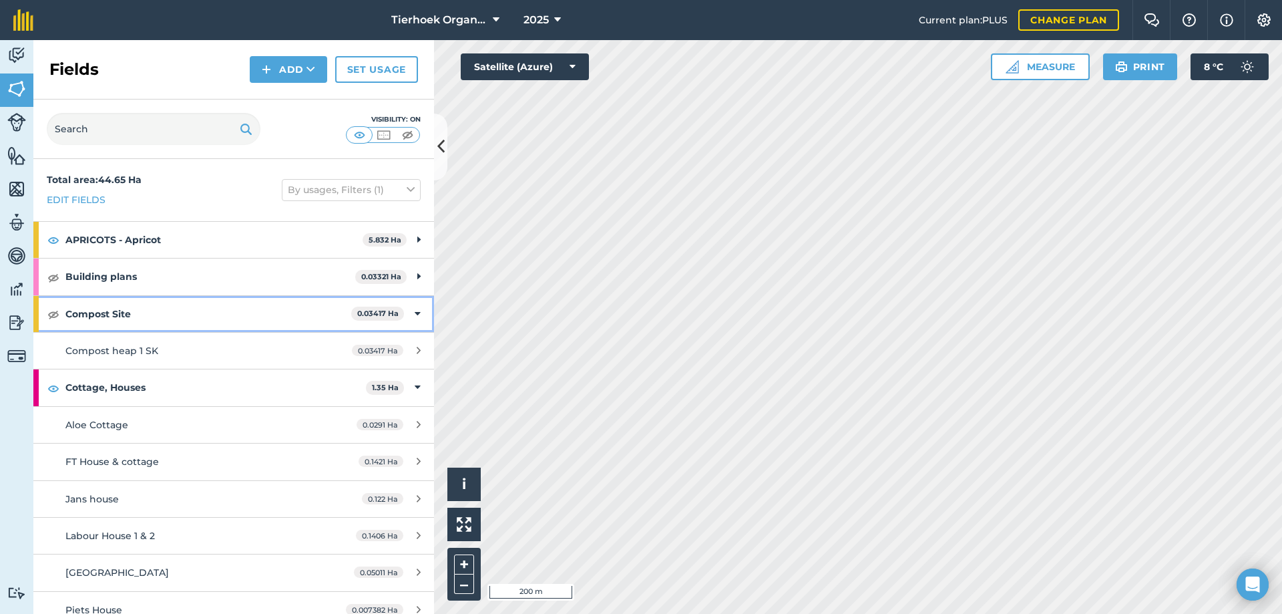
click at [415, 314] on icon at bounding box center [418, 314] width 6 height 15
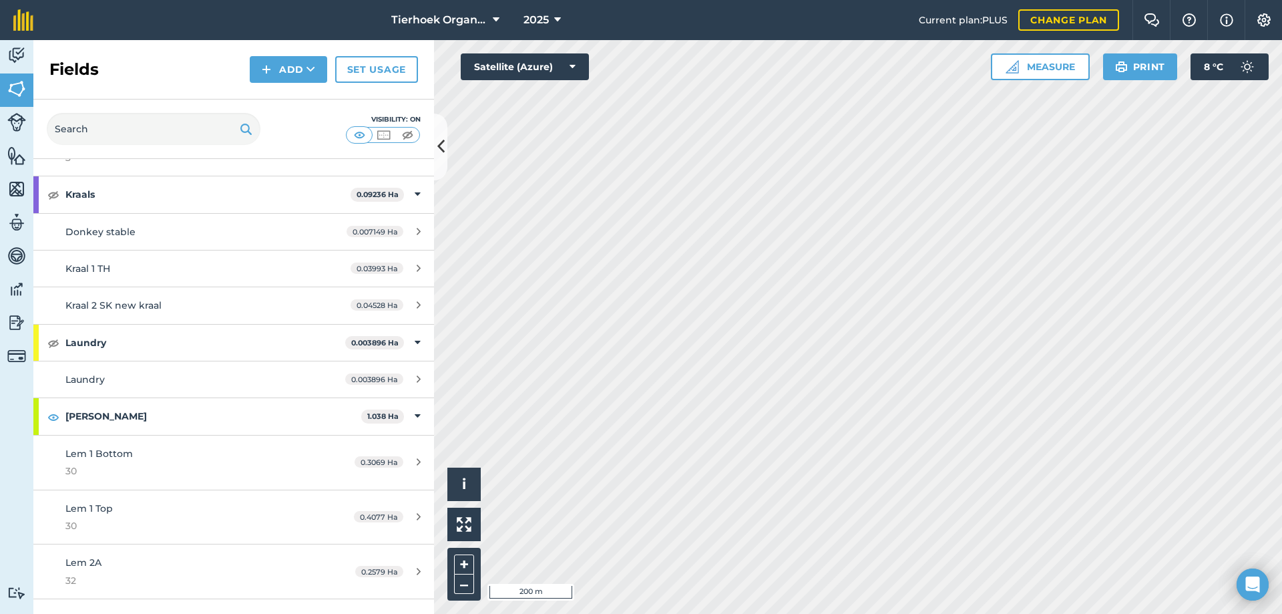
scroll to position [1068, 0]
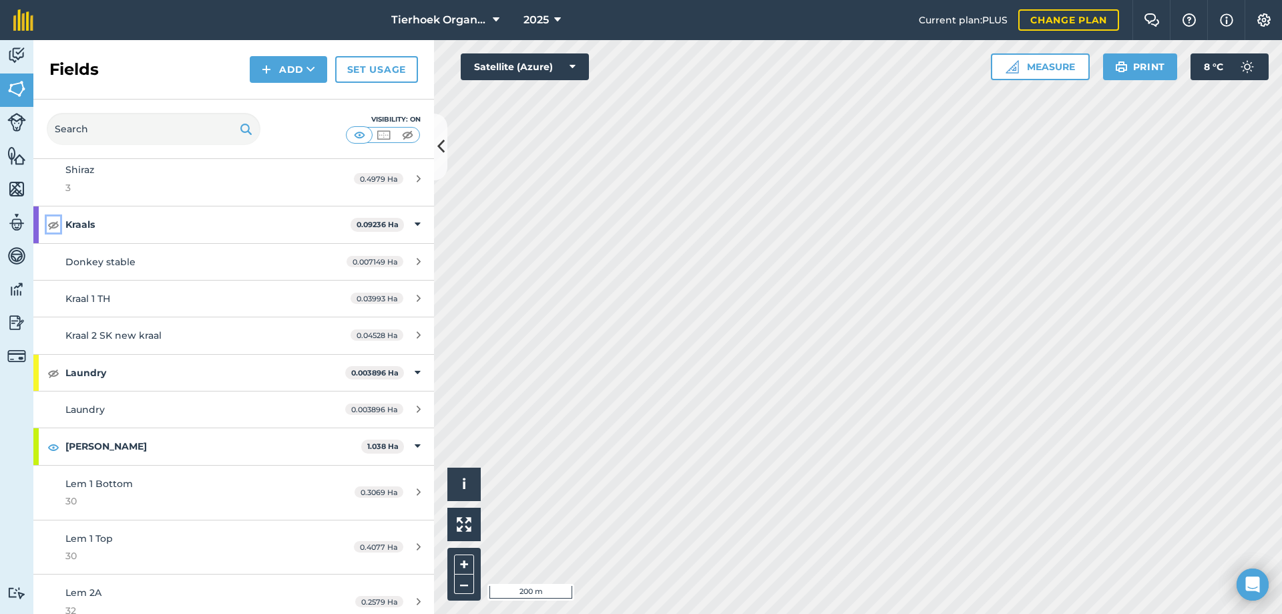
click at [53, 224] on img at bounding box center [53, 224] width 12 height 16
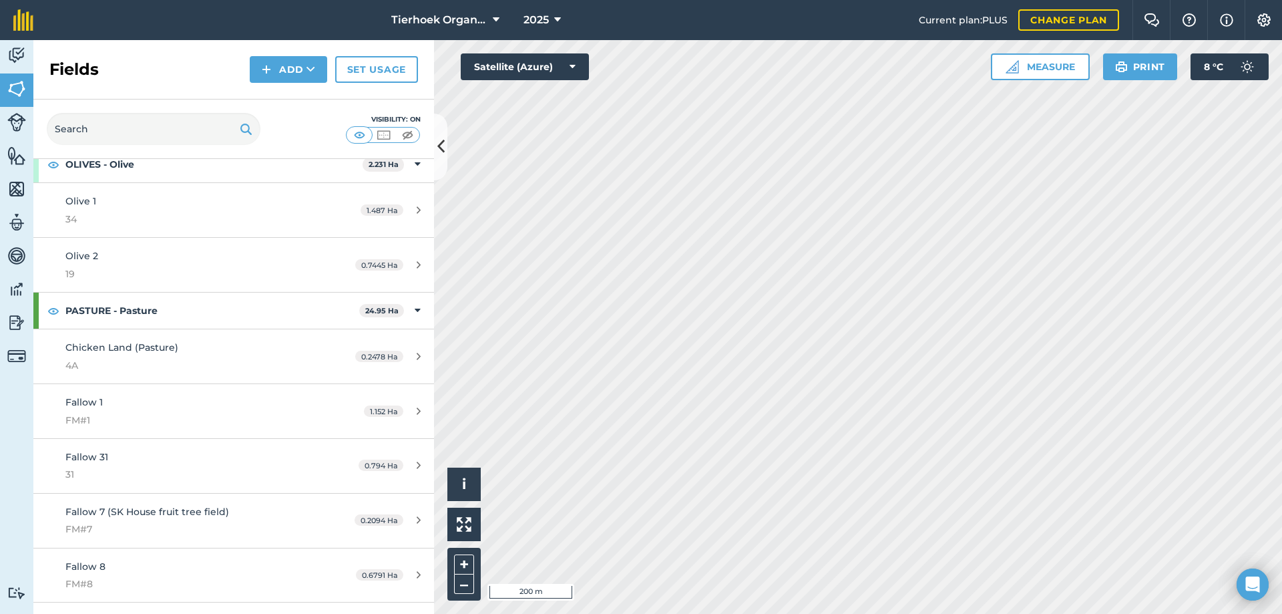
scroll to position [2003, 0]
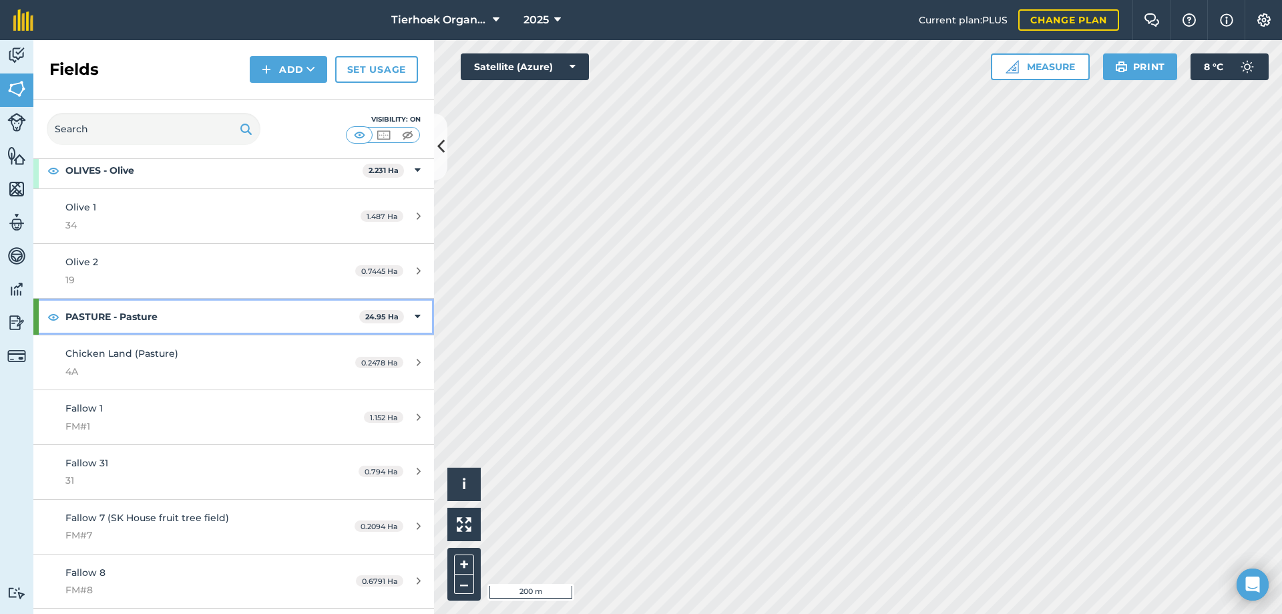
click at [415, 316] on icon at bounding box center [418, 316] width 6 height 15
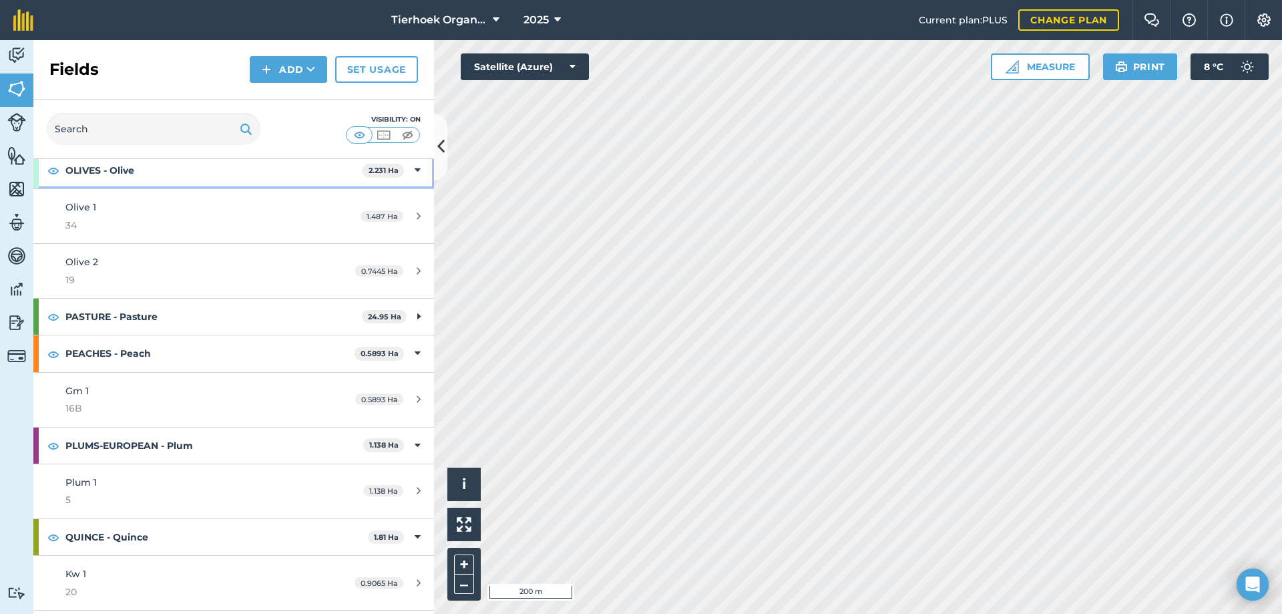
click at [415, 170] on icon at bounding box center [418, 170] width 6 height 15
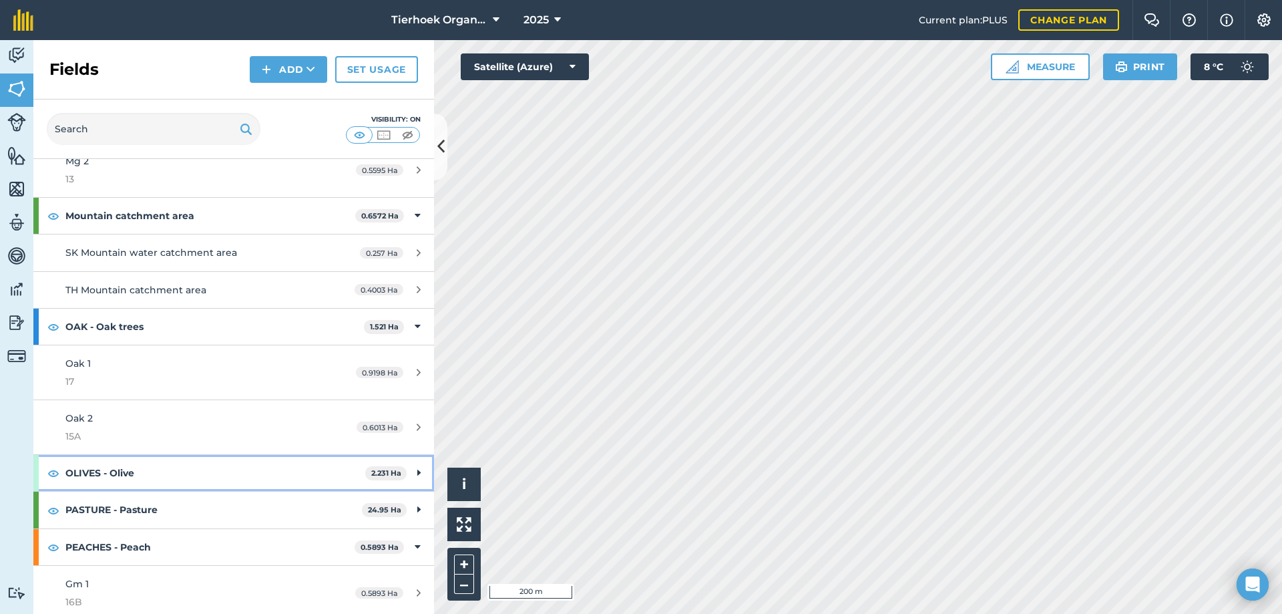
scroll to position [1669, 0]
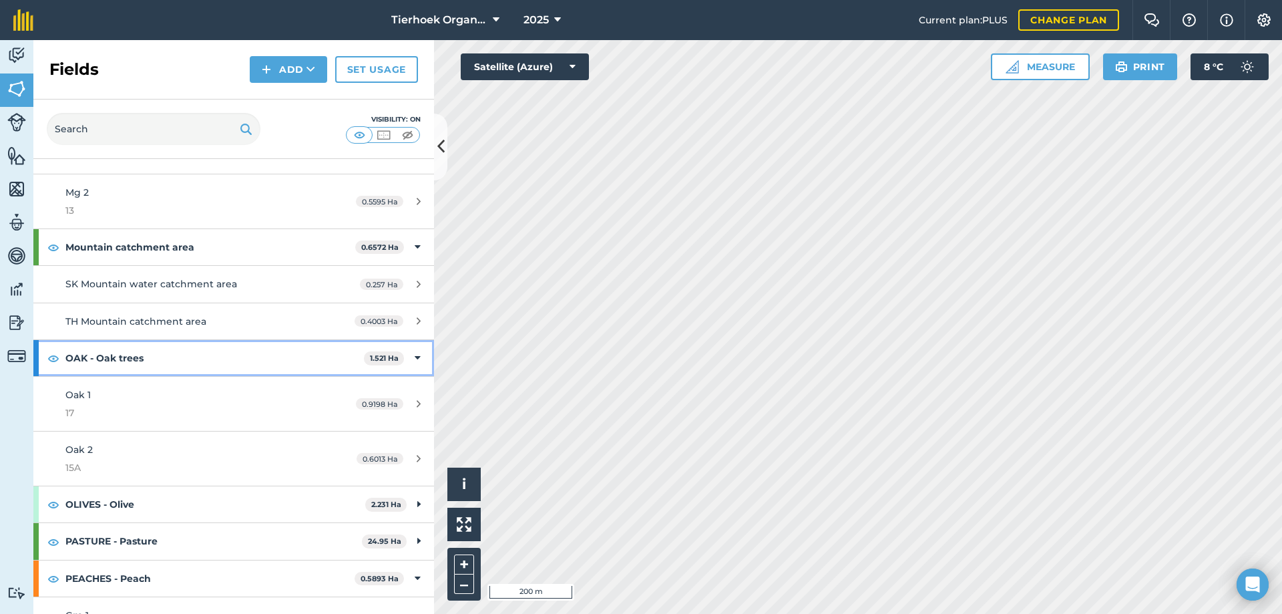
click at [415, 354] on icon at bounding box center [418, 358] width 6 height 15
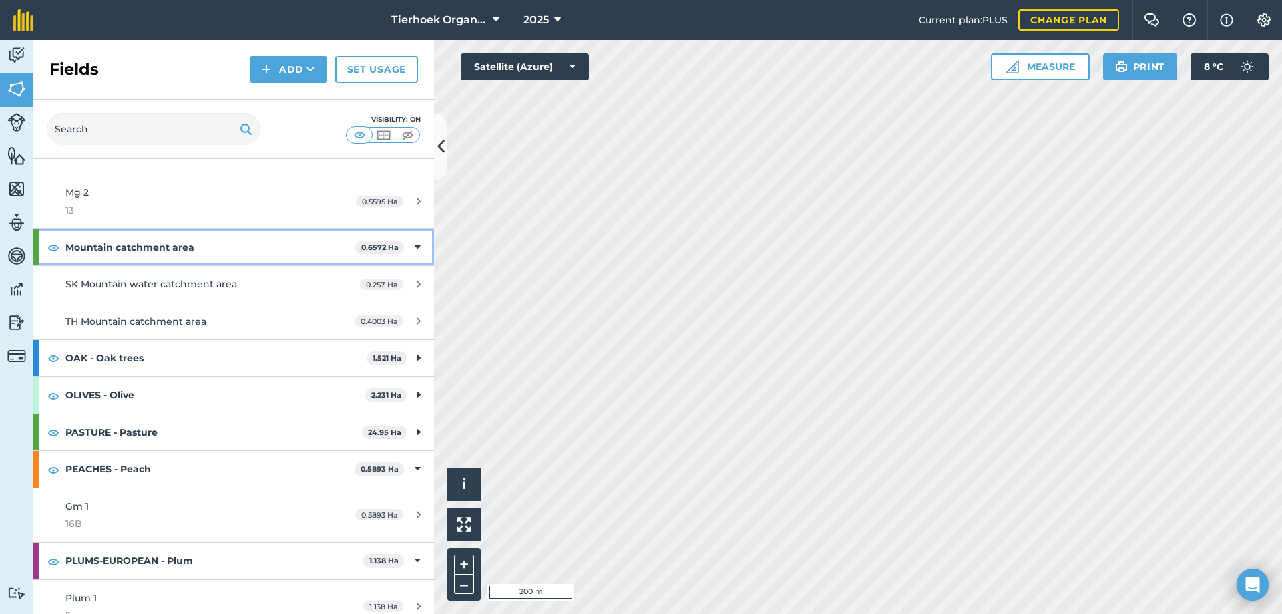
click at [415, 247] on icon at bounding box center [418, 247] width 6 height 15
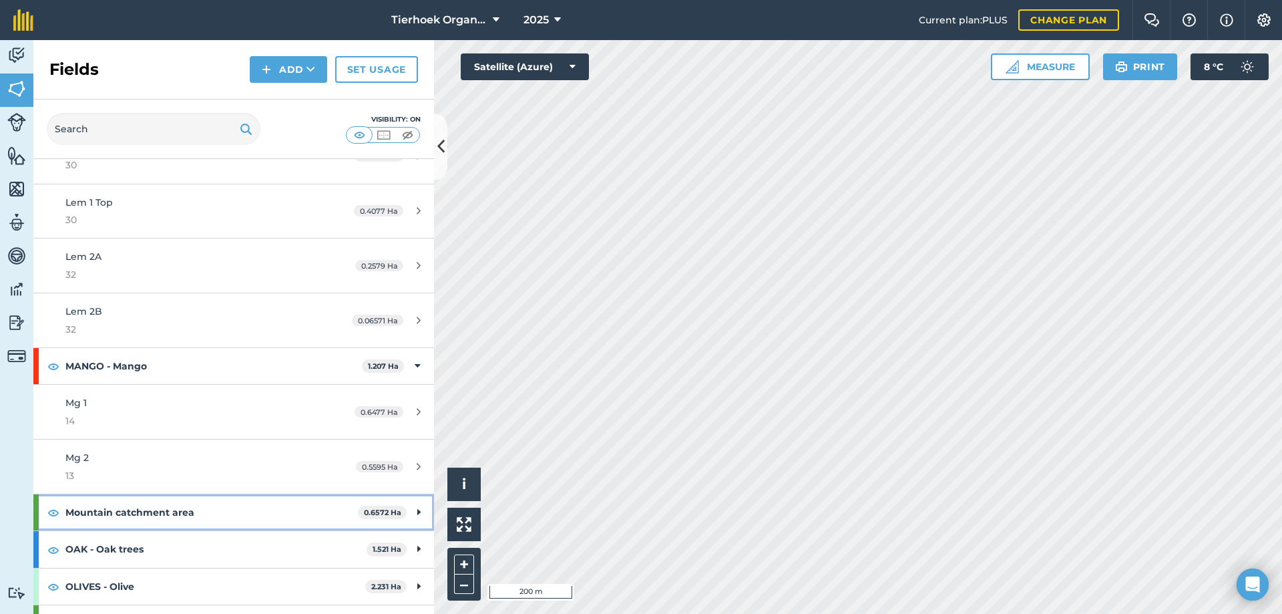
scroll to position [1402, 0]
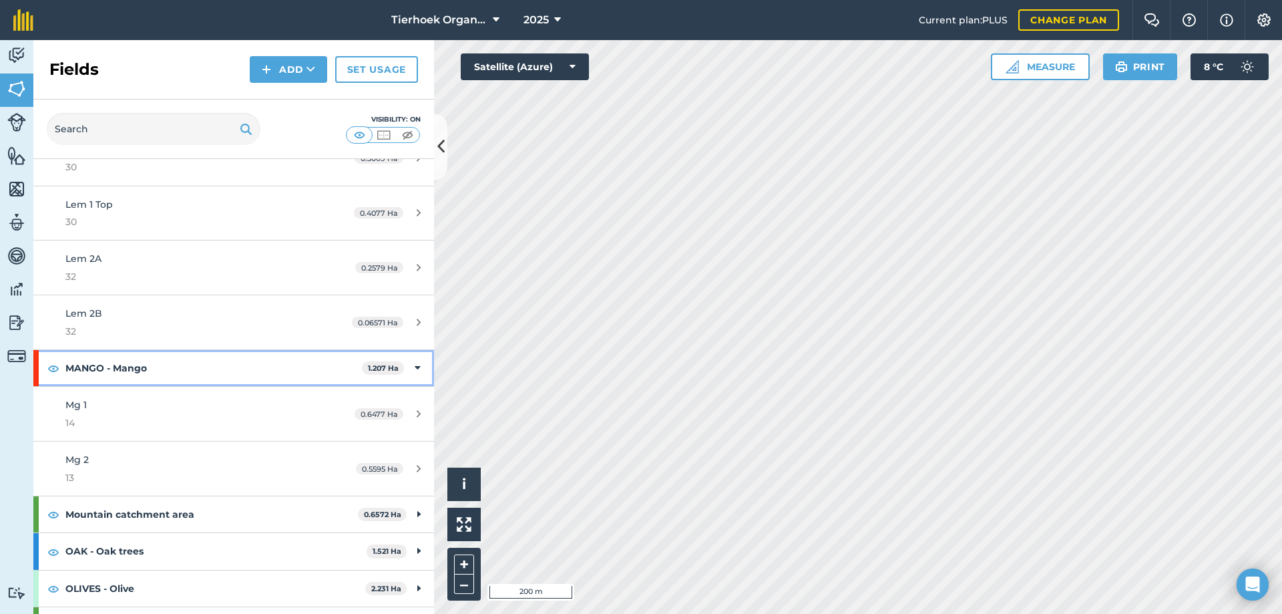
click at [415, 367] on icon at bounding box center [418, 368] width 6 height 15
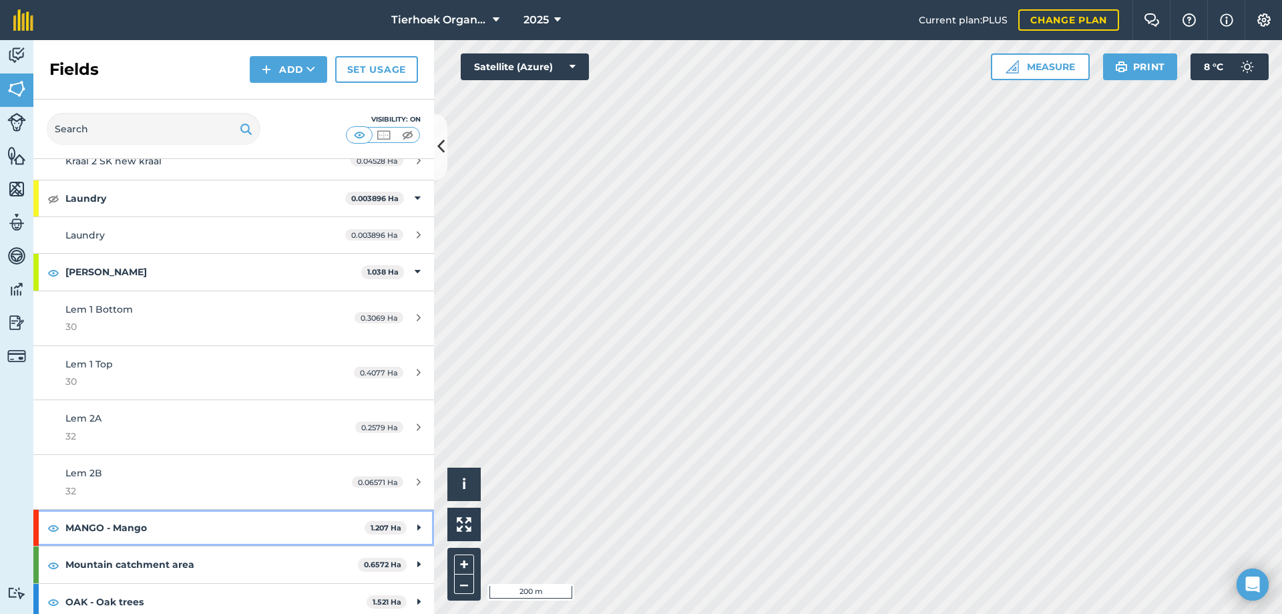
scroll to position [1135, 0]
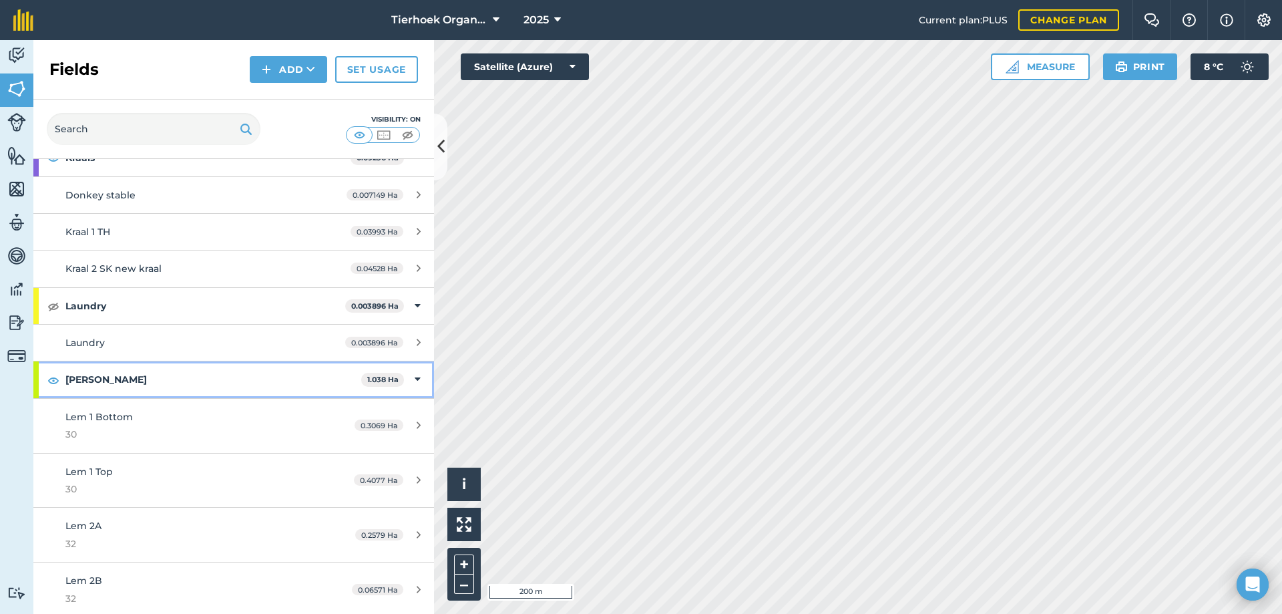
click at [415, 381] on icon at bounding box center [418, 379] width 6 height 15
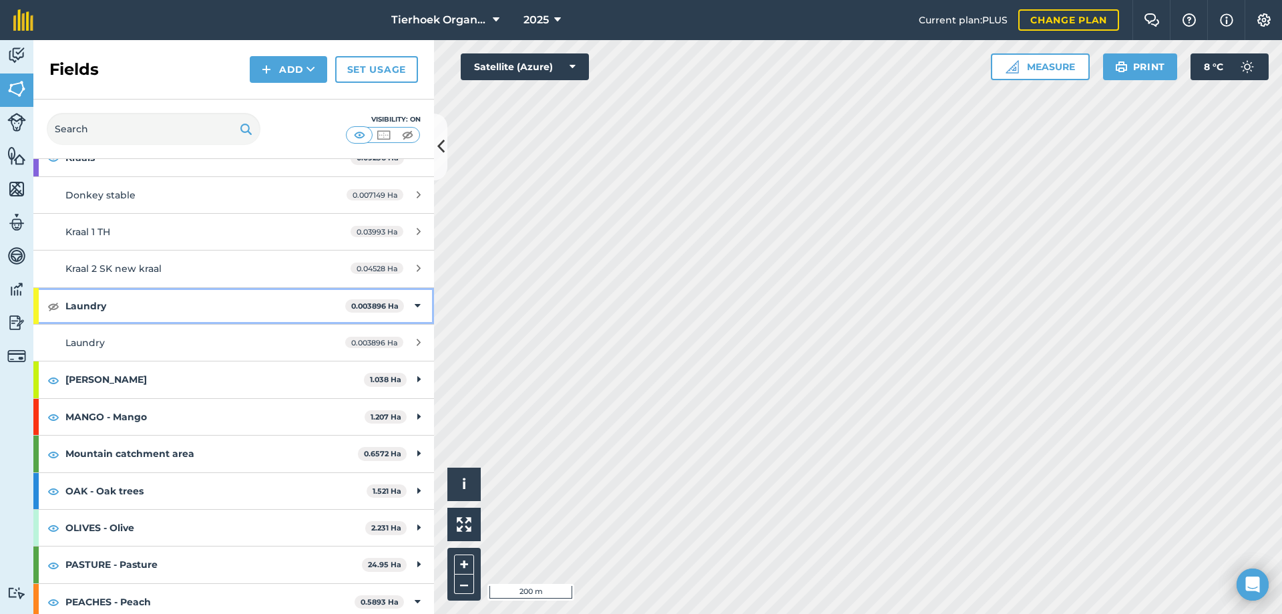
click at [415, 310] on icon at bounding box center [418, 306] width 6 height 15
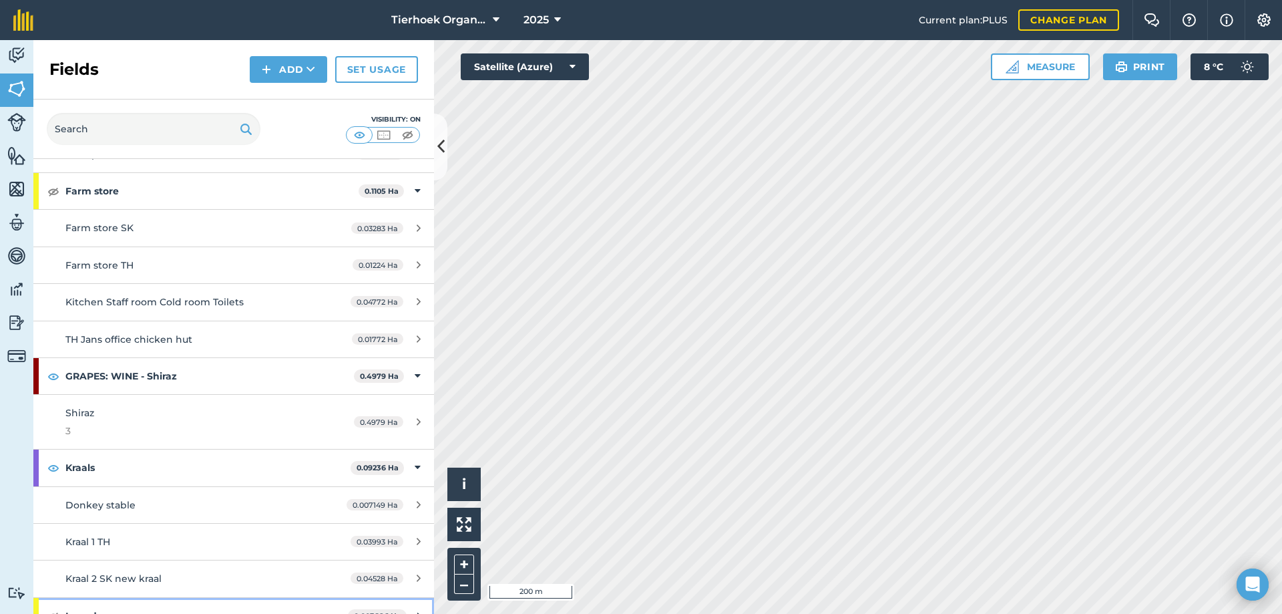
scroll to position [801, 0]
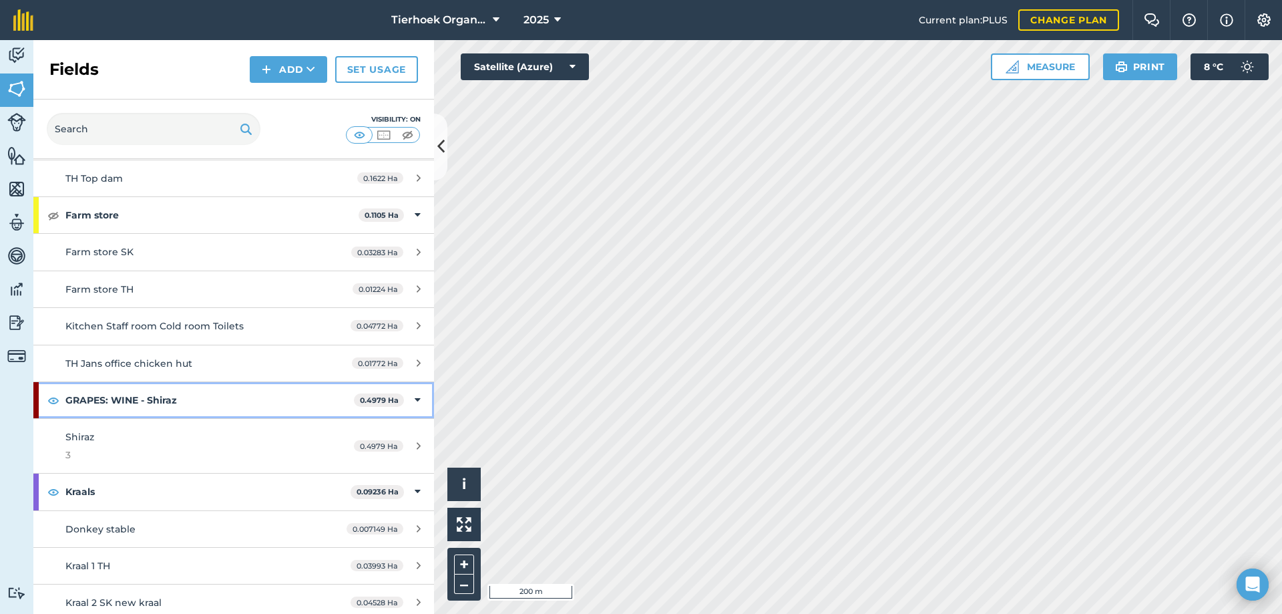
click at [415, 397] on icon at bounding box center [418, 400] width 6 height 15
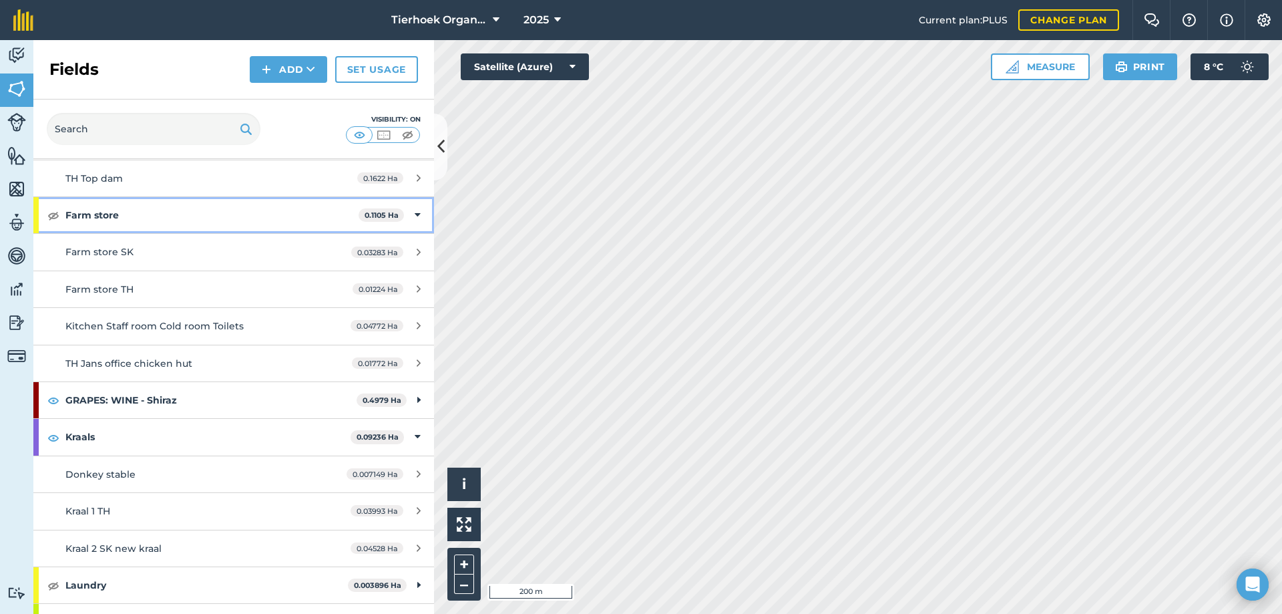
click at [415, 218] on icon at bounding box center [418, 215] width 6 height 15
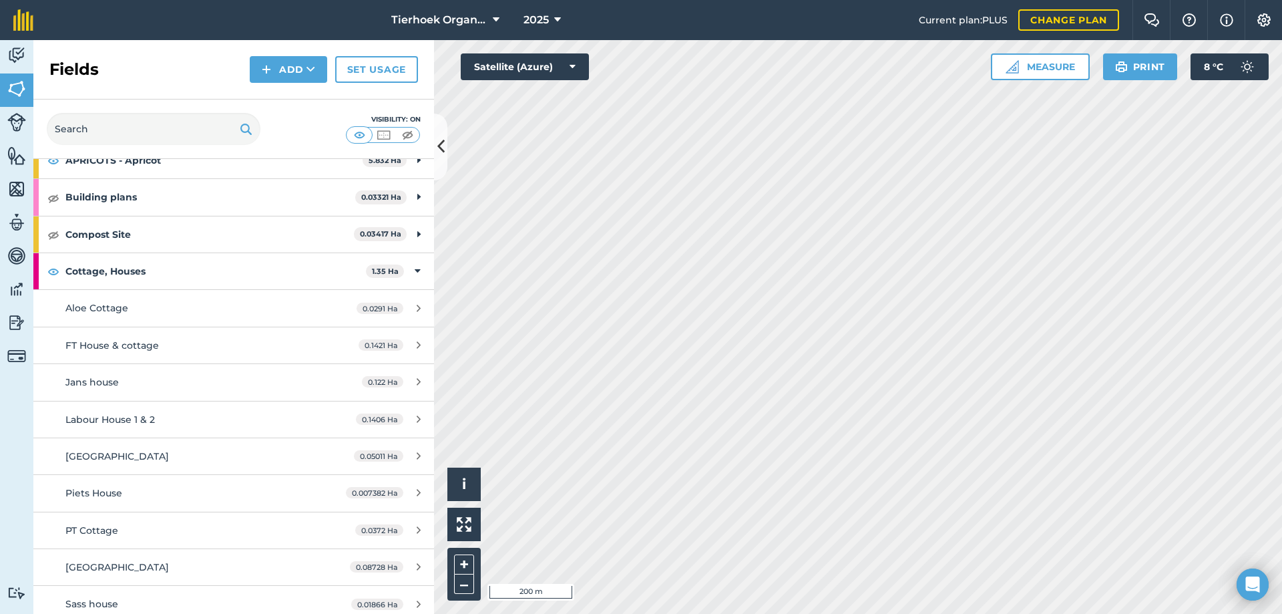
scroll to position [67, 0]
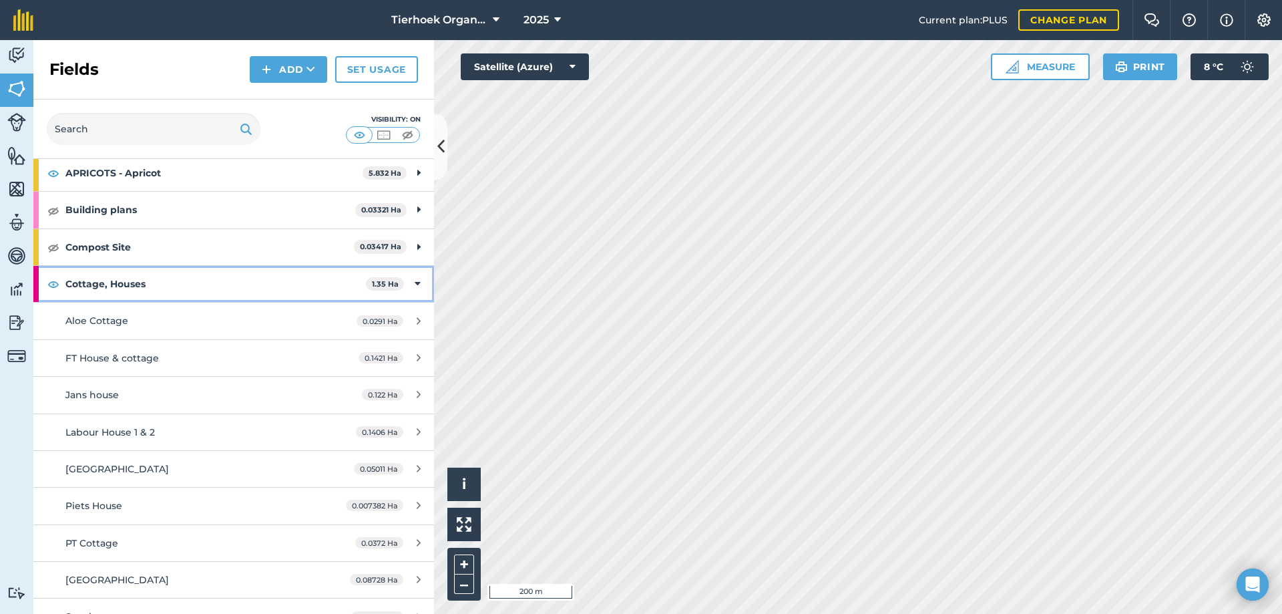
click at [415, 282] on icon at bounding box center [418, 283] width 6 height 15
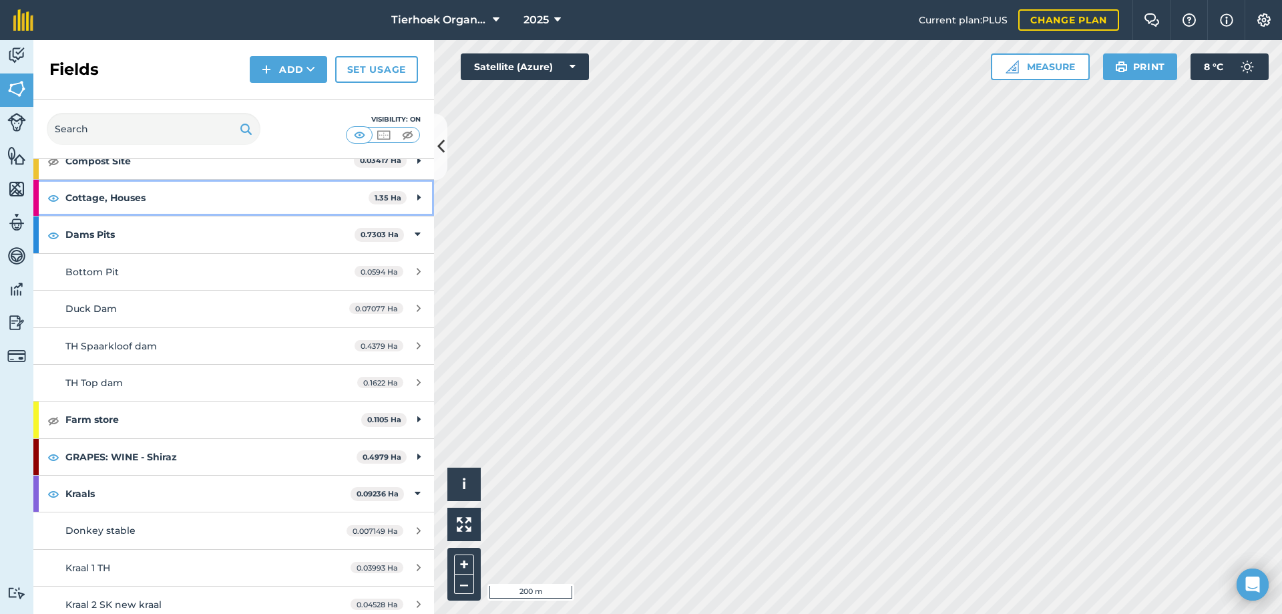
scroll to position [0, 0]
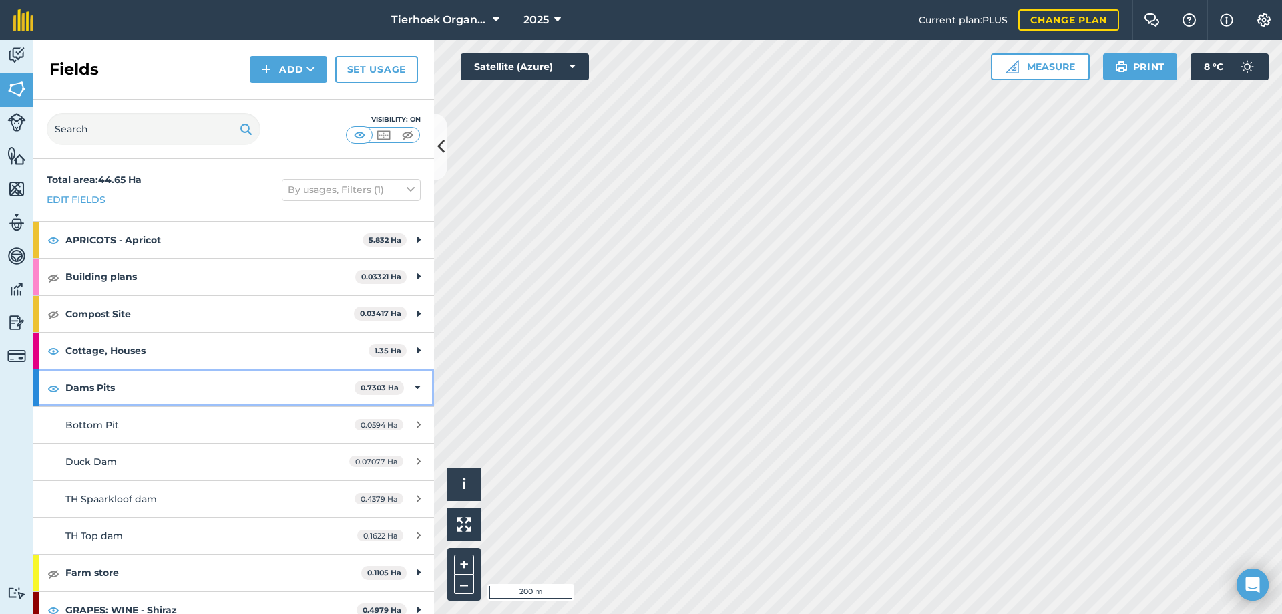
click at [411, 389] on div "Dams Pits 0.7303 Ha" at bounding box center [233, 387] width 401 height 36
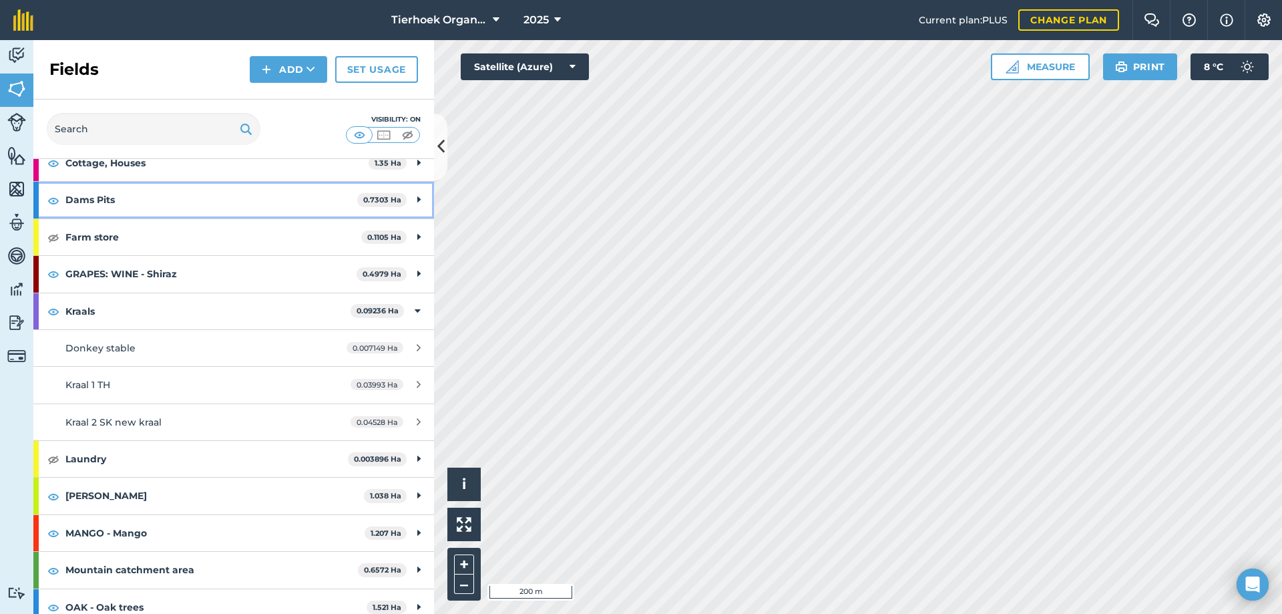
scroll to position [200, 0]
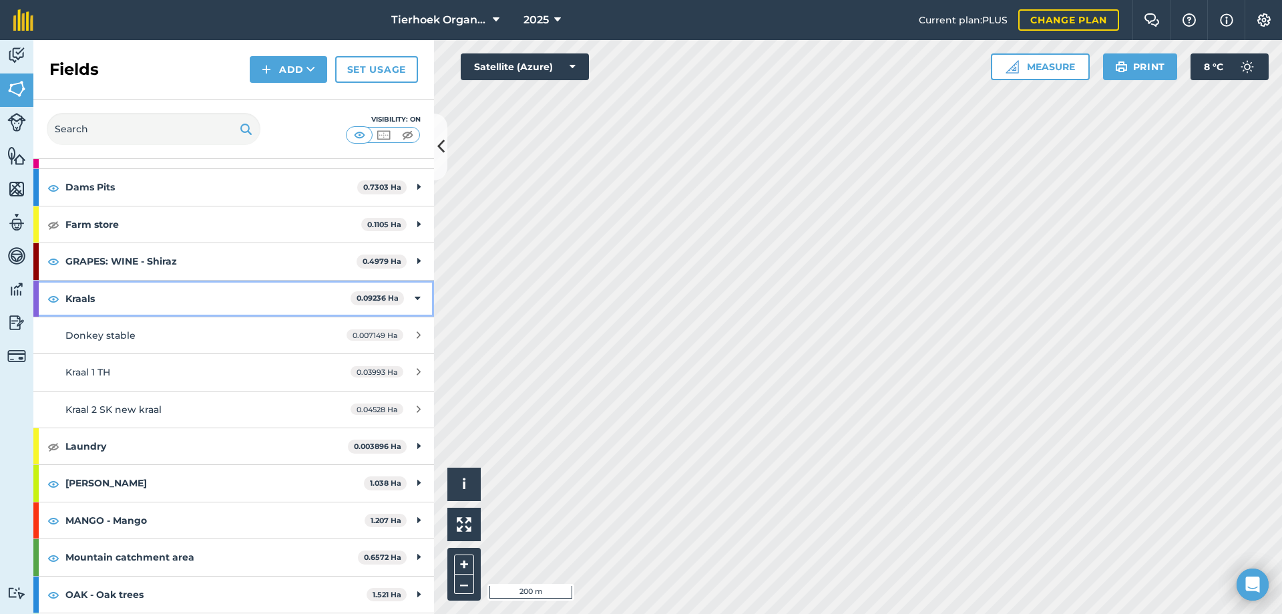
click at [415, 298] on icon at bounding box center [418, 298] width 6 height 15
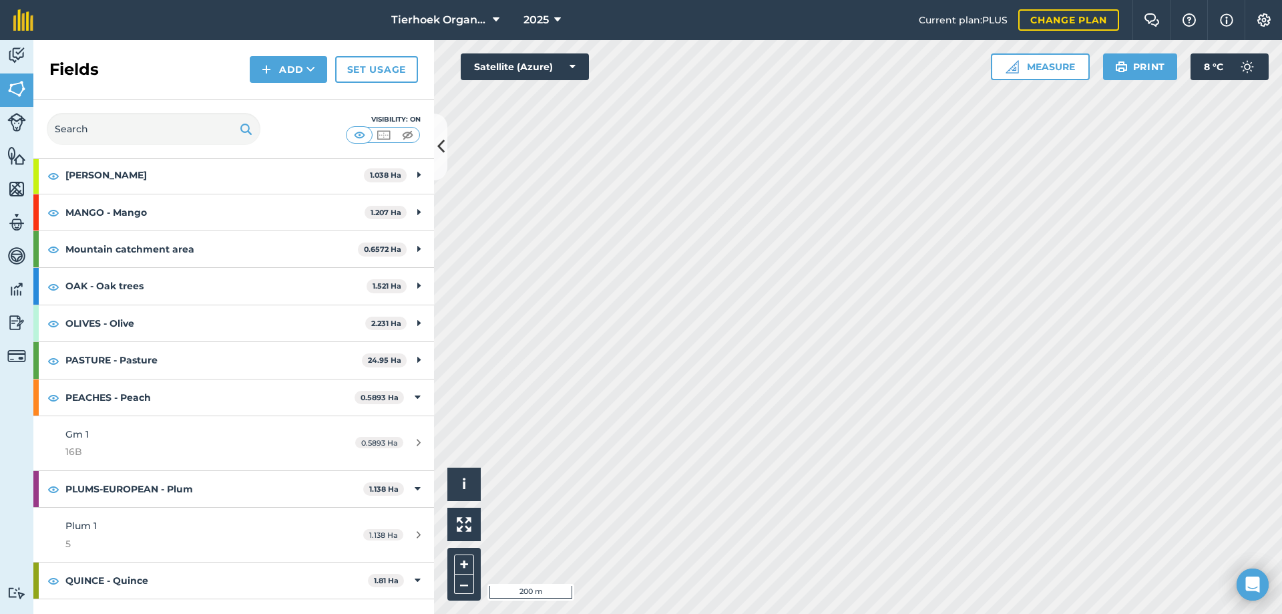
scroll to position [401, 0]
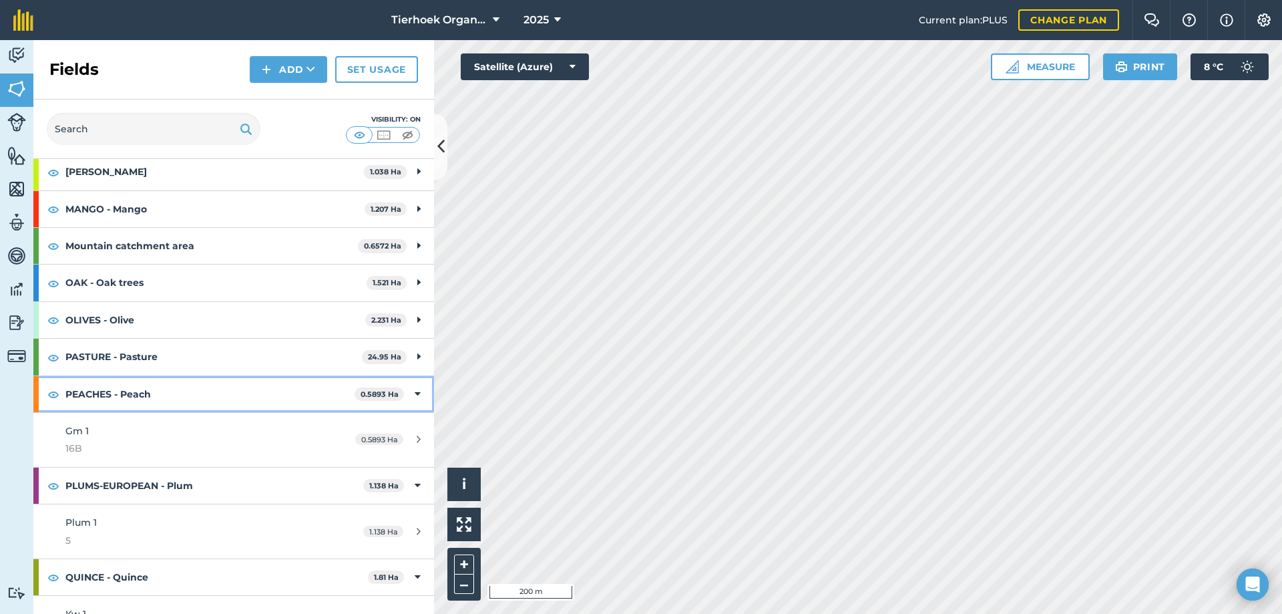
click at [415, 391] on icon at bounding box center [418, 394] width 6 height 15
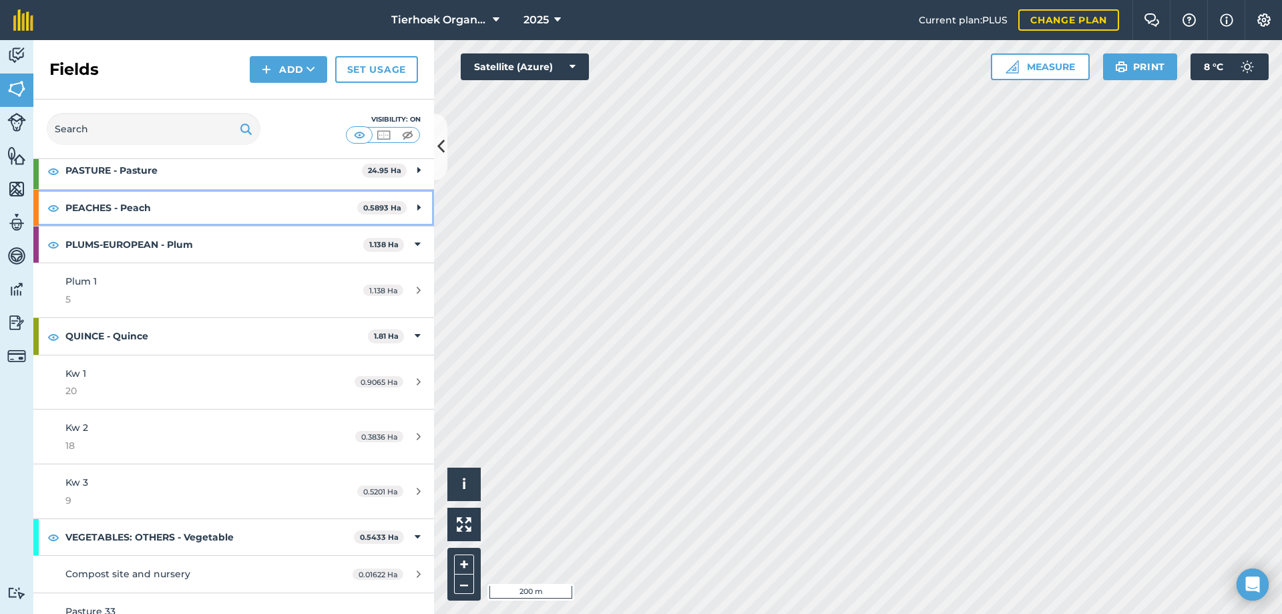
scroll to position [601, 0]
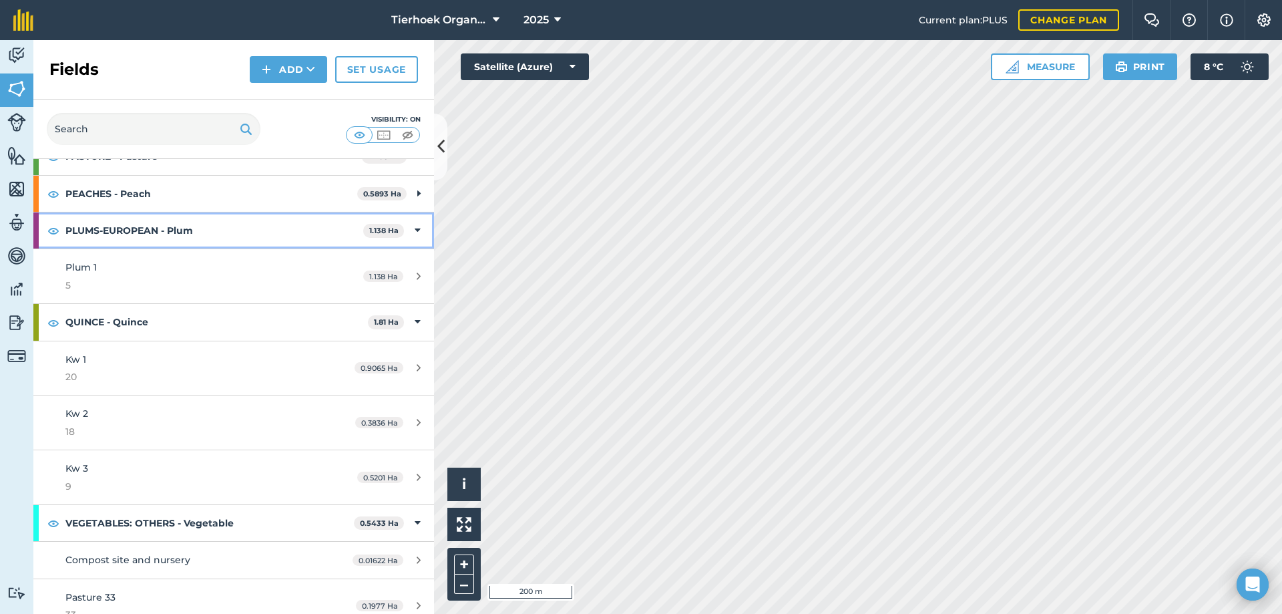
click at [411, 230] on div "PLUMS-EUROPEAN - Plum 1.138 Ha" at bounding box center [233, 230] width 401 height 36
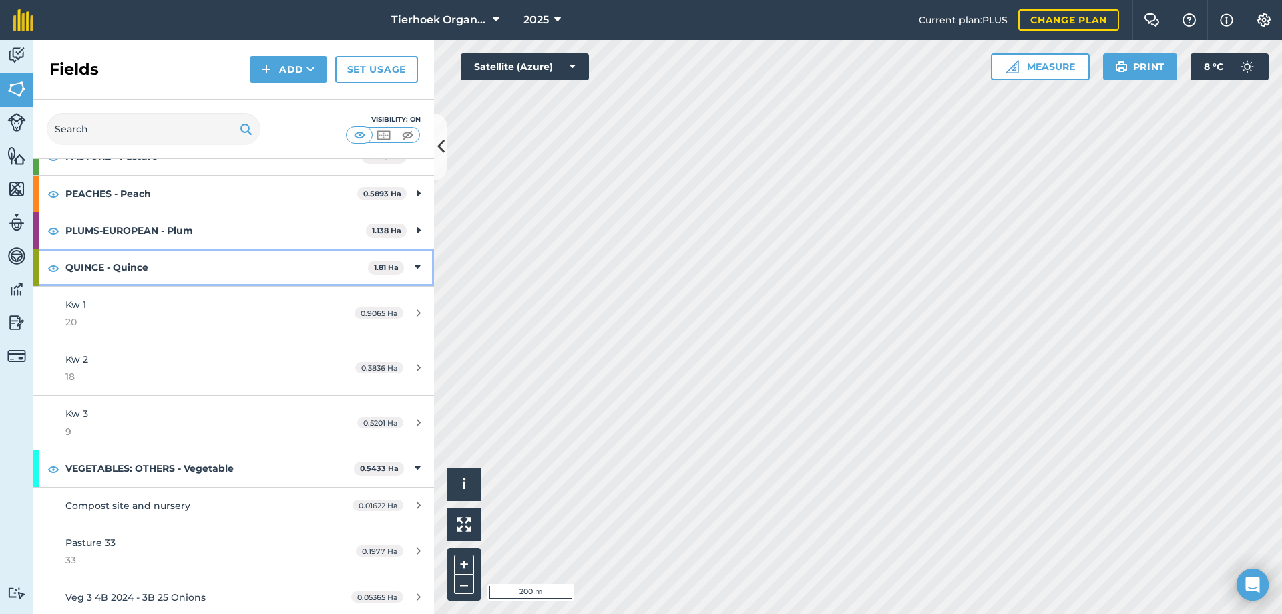
click at [401, 265] on div "QUINCE - Quince 1.81 Ha" at bounding box center [233, 267] width 401 height 36
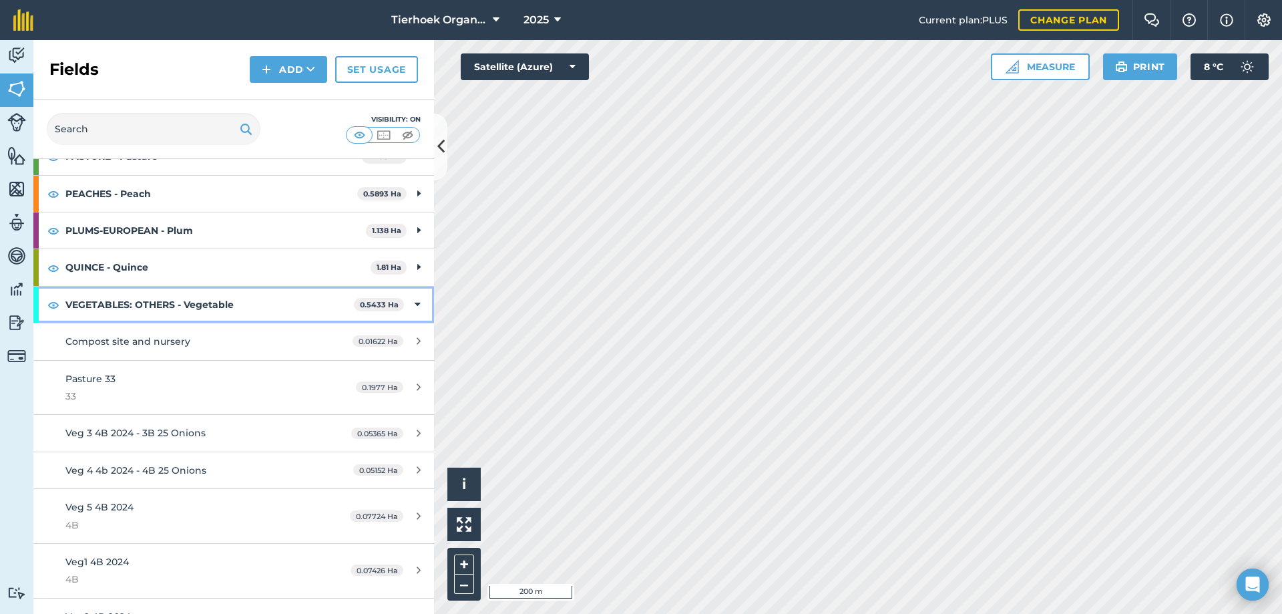
click at [415, 305] on icon at bounding box center [418, 304] width 6 height 15
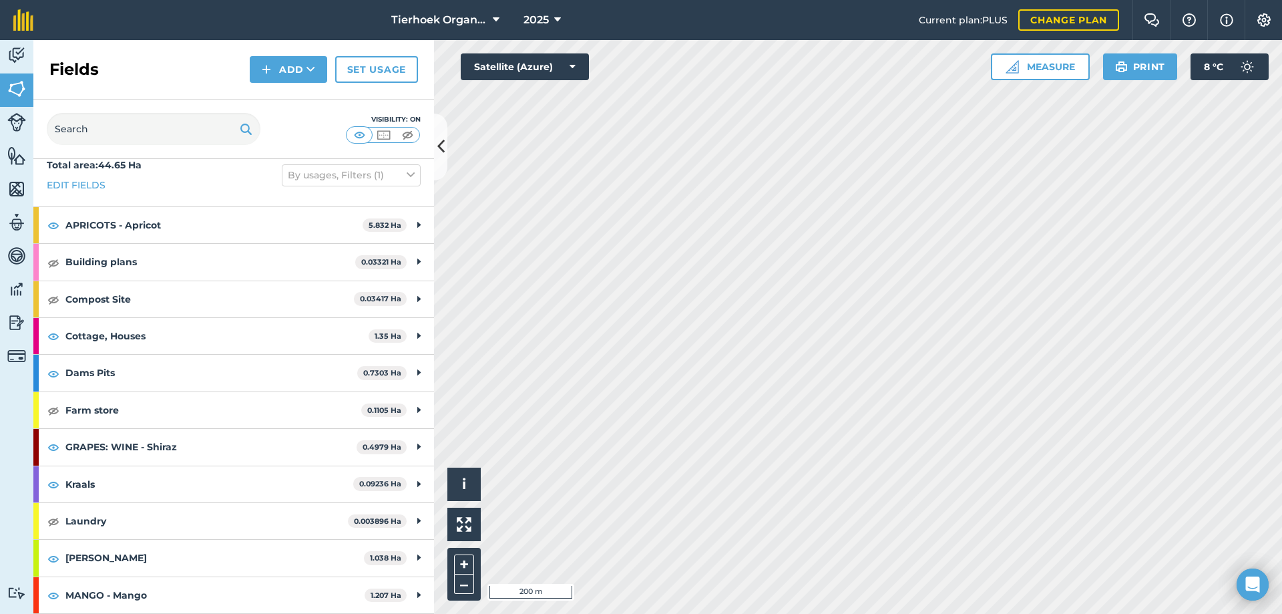
scroll to position [0, 0]
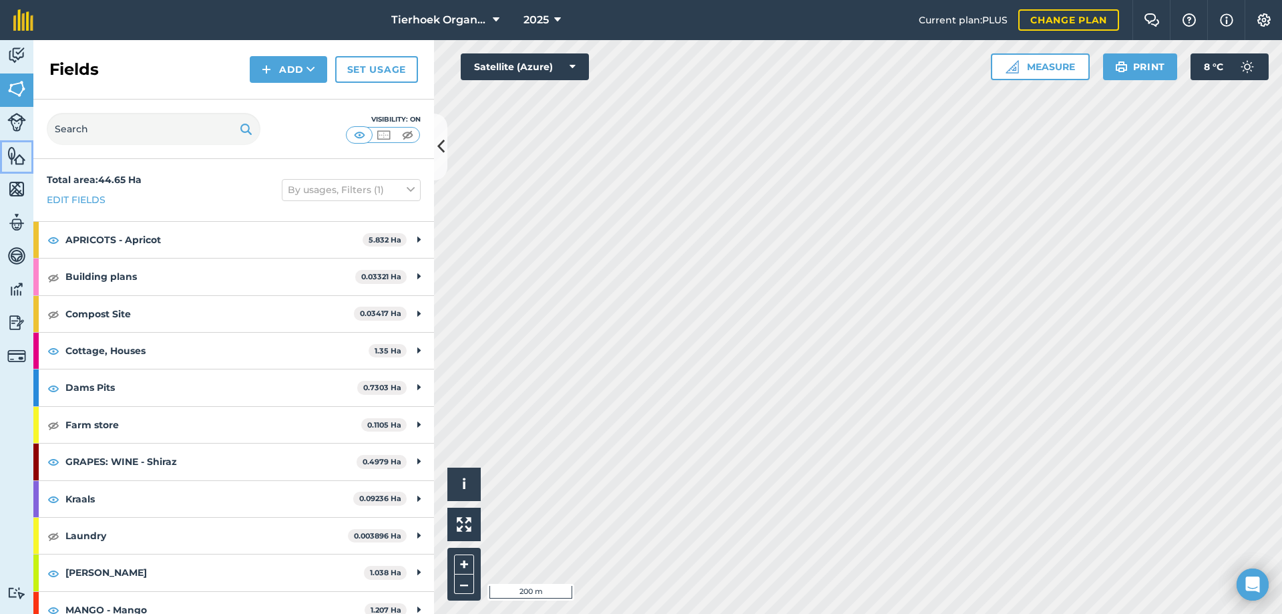
click at [9, 158] on img at bounding box center [16, 156] width 19 height 20
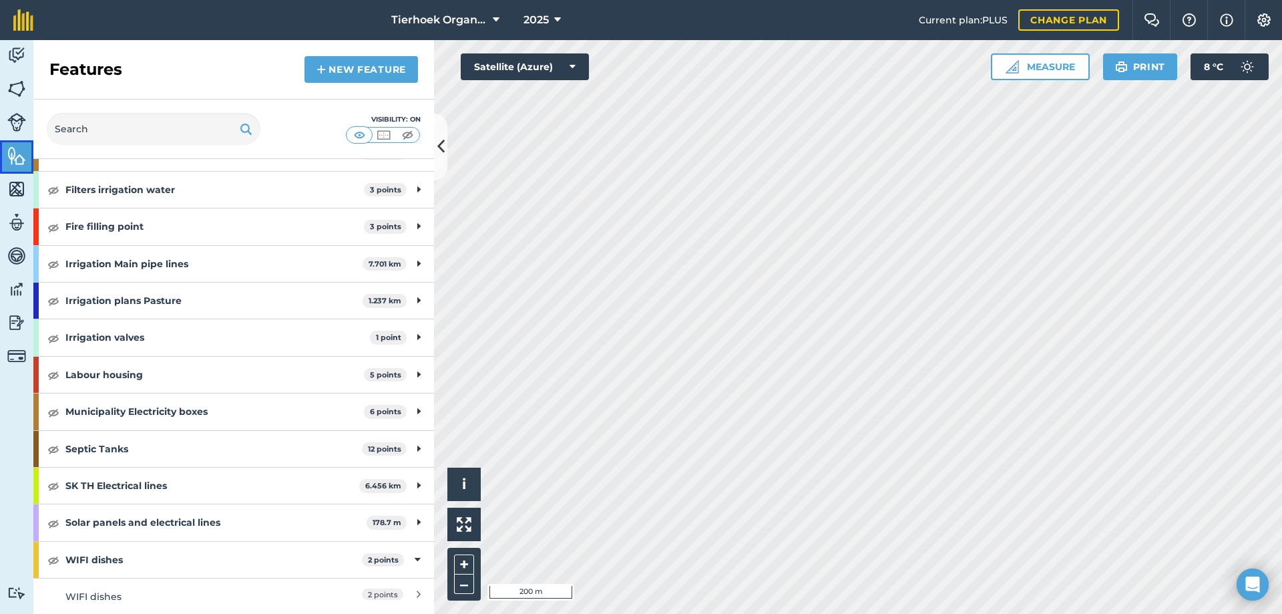
scroll to position [400, 0]
click at [415, 558] on icon at bounding box center [418, 558] width 6 height 15
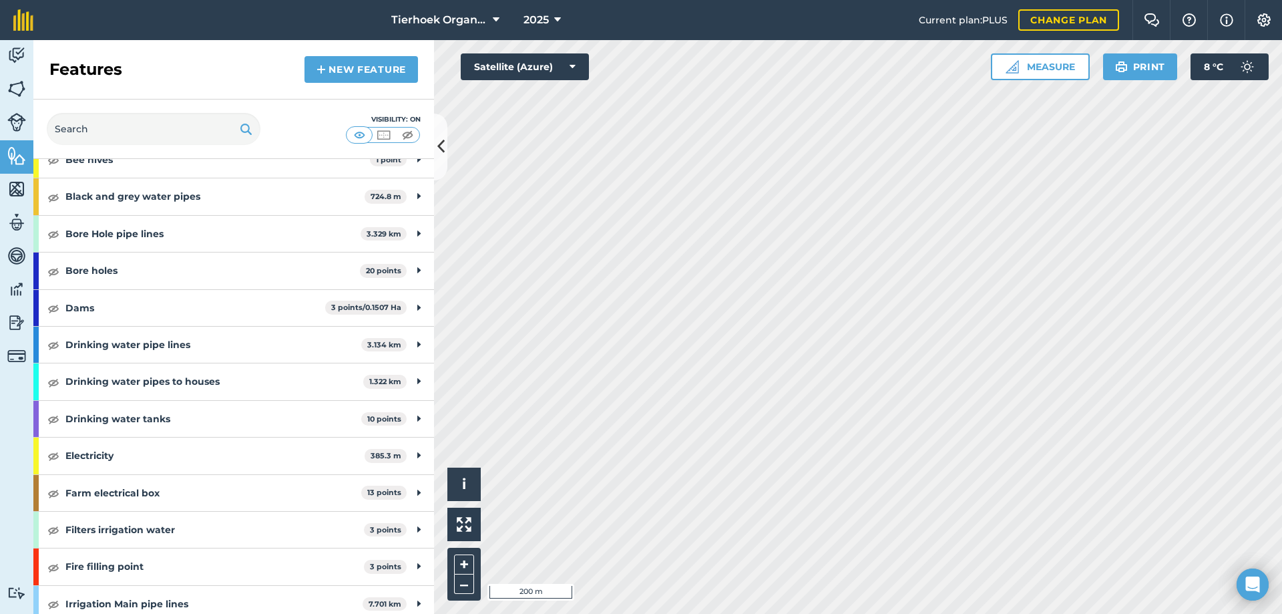
scroll to position [29, 0]
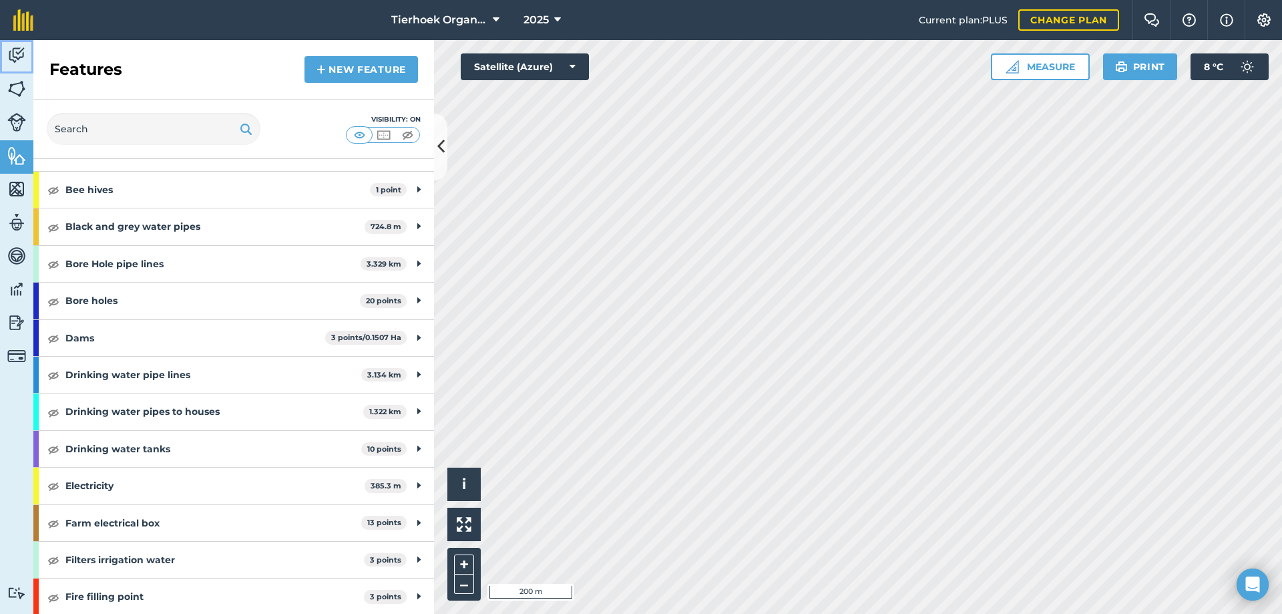
click at [21, 54] on img at bounding box center [16, 55] width 19 height 20
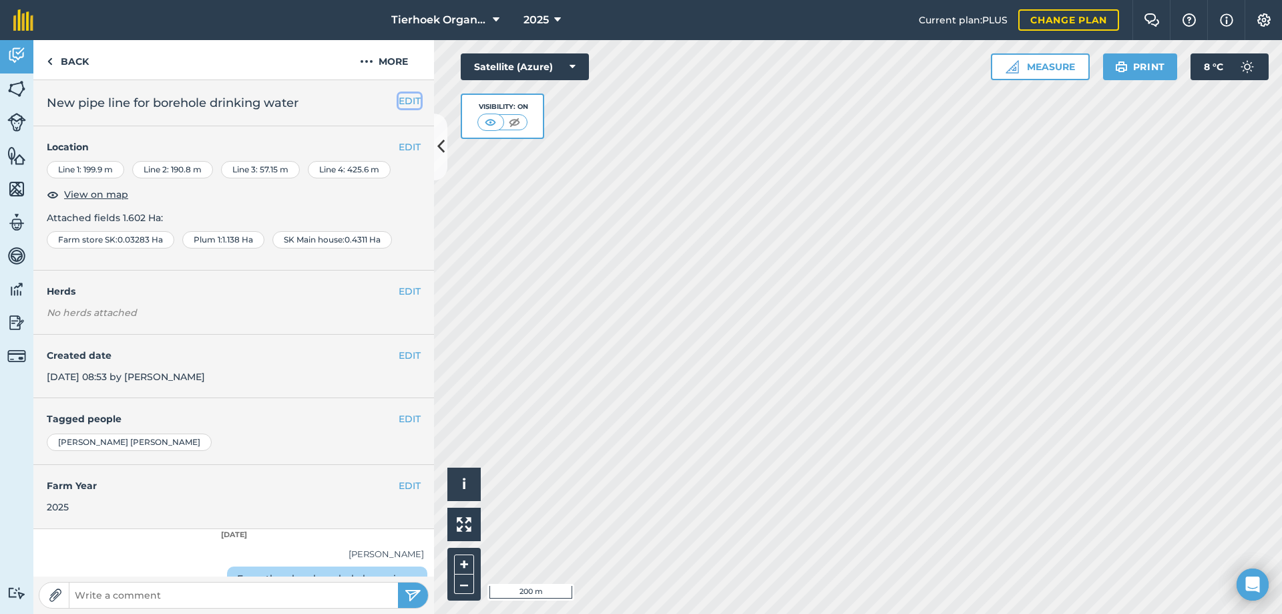
click at [399, 101] on button "EDIT" at bounding box center [410, 100] width 22 height 15
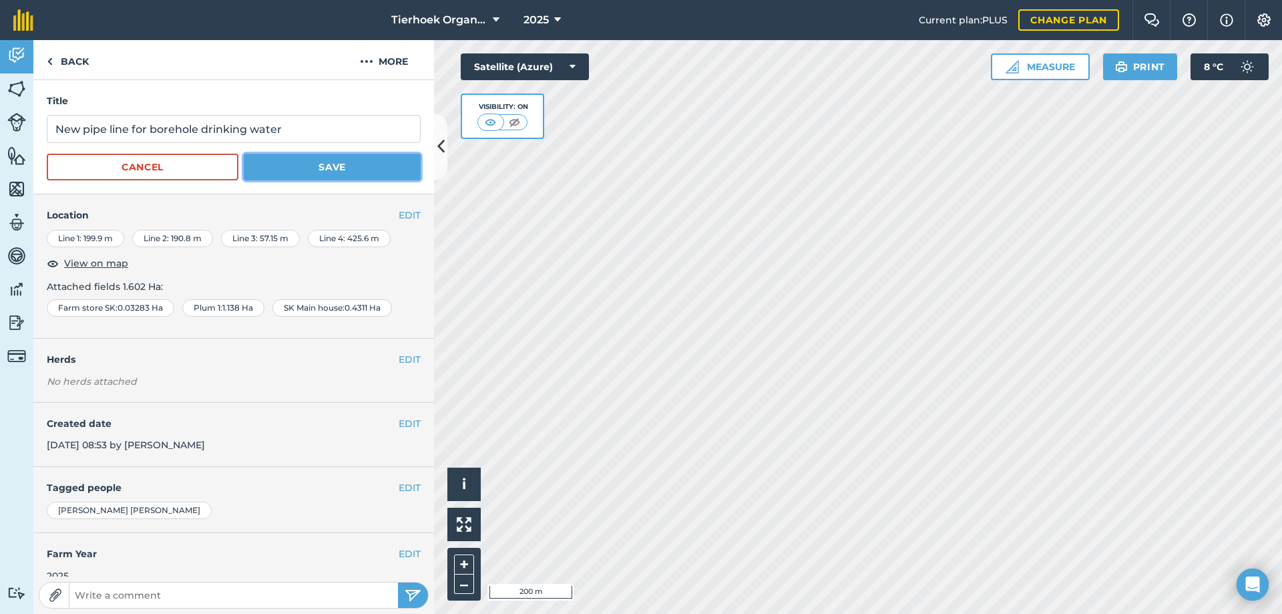
click at [319, 163] on button "Save" at bounding box center [332, 167] width 177 height 27
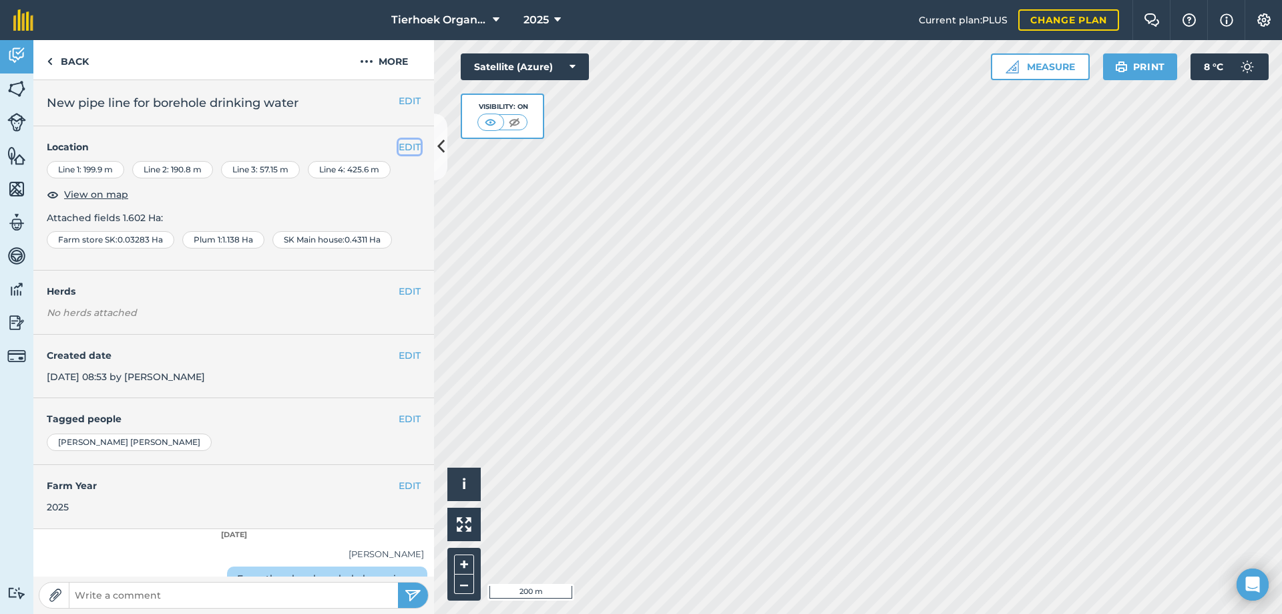
click at [399, 145] on button "EDIT" at bounding box center [410, 147] width 22 height 15
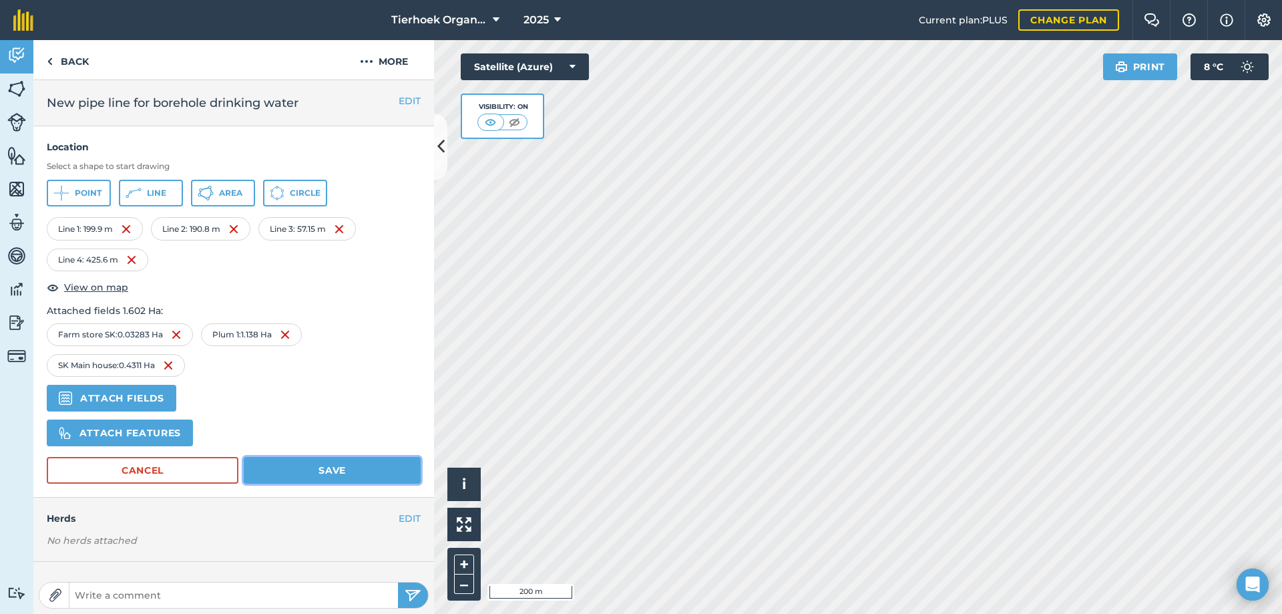
click at [325, 469] on button "Save" at bounding box center [332, 470] width 177 height 27
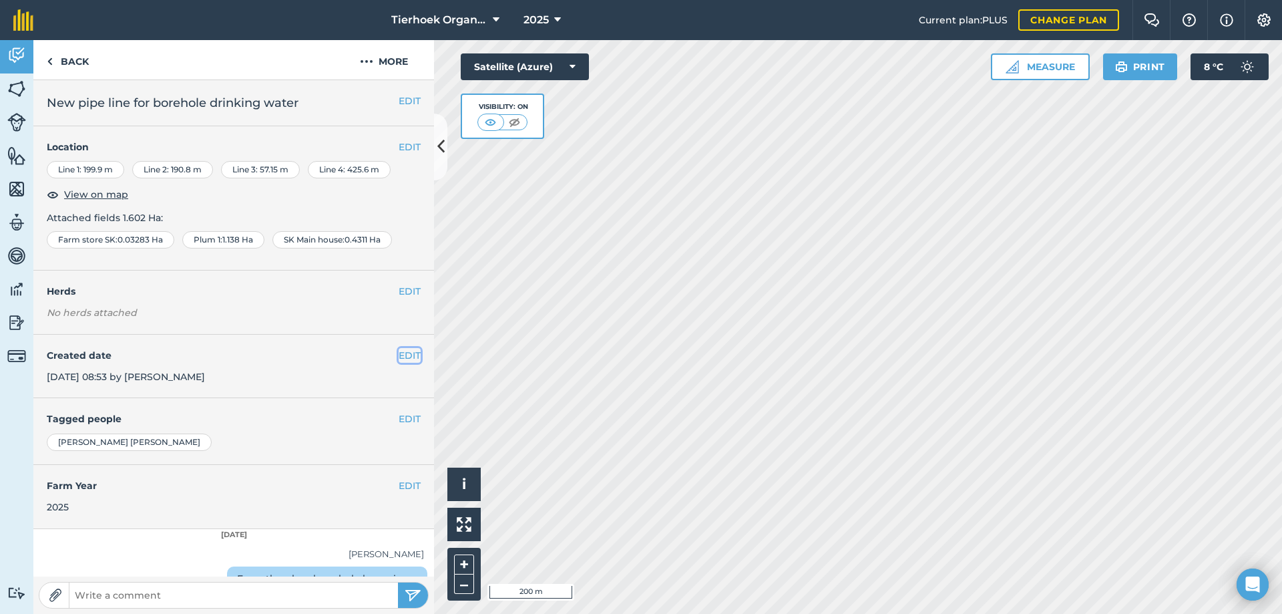
click at [404, 357] on button "EDIT" at bounding box center [410, 355] width 22 height 15
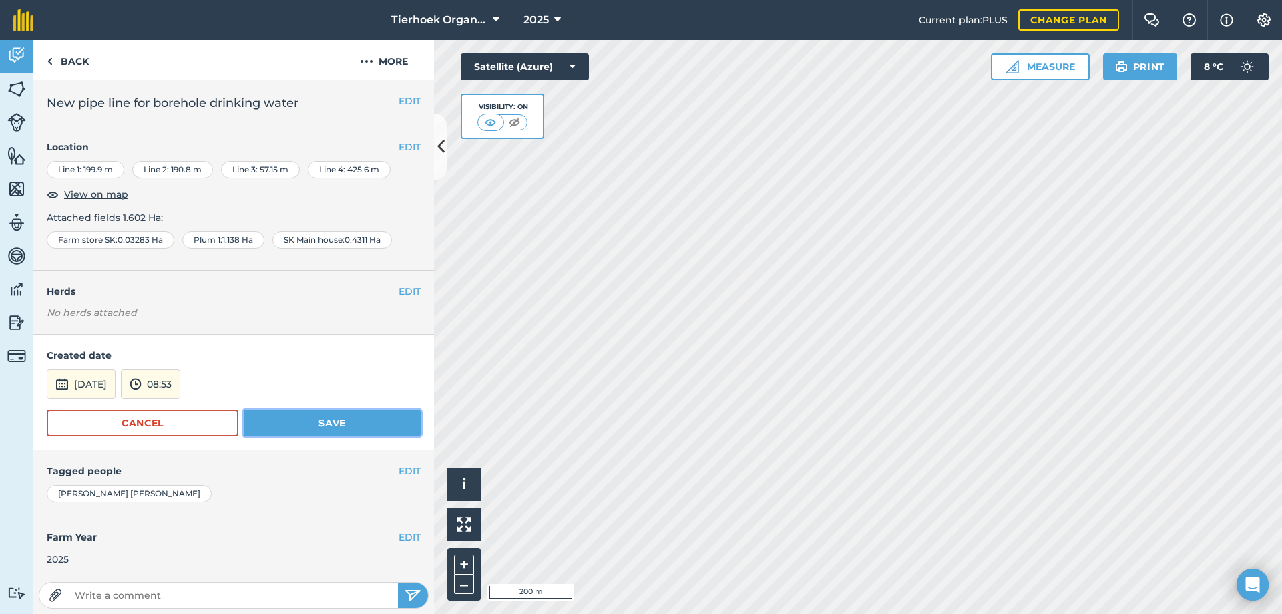
click at [335, 417] on button "Save" at bounding box center [332, 422] width 177 height 27
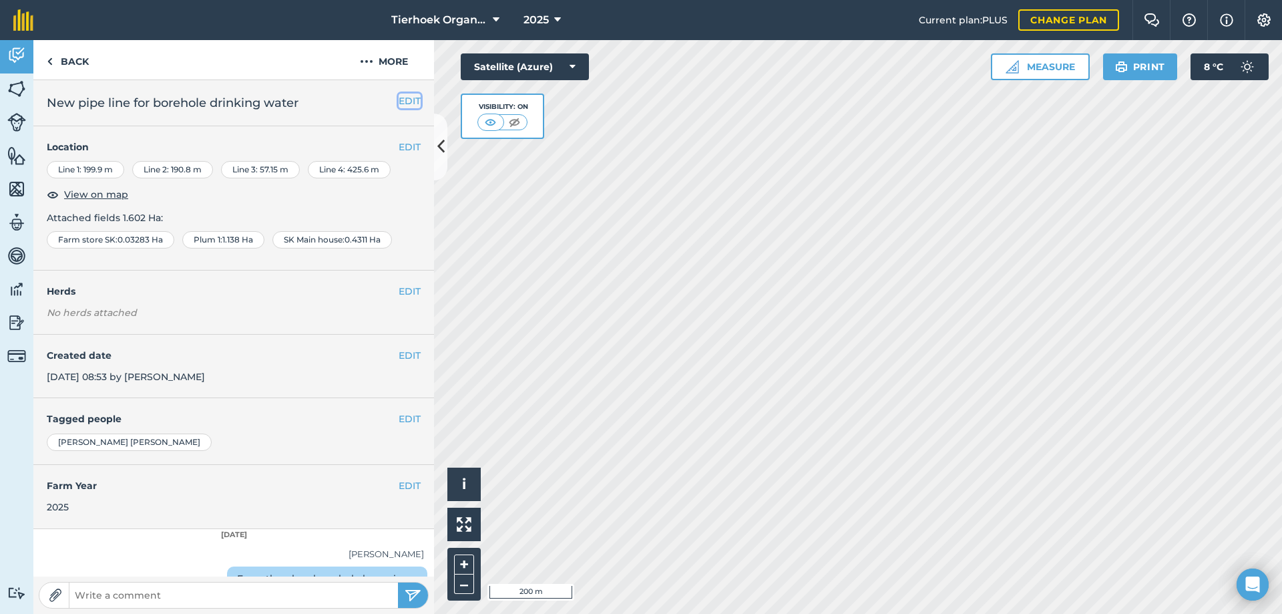
click at [401, 99] on button "EDIT" at bounding box center [410, 100] width 22 height 15
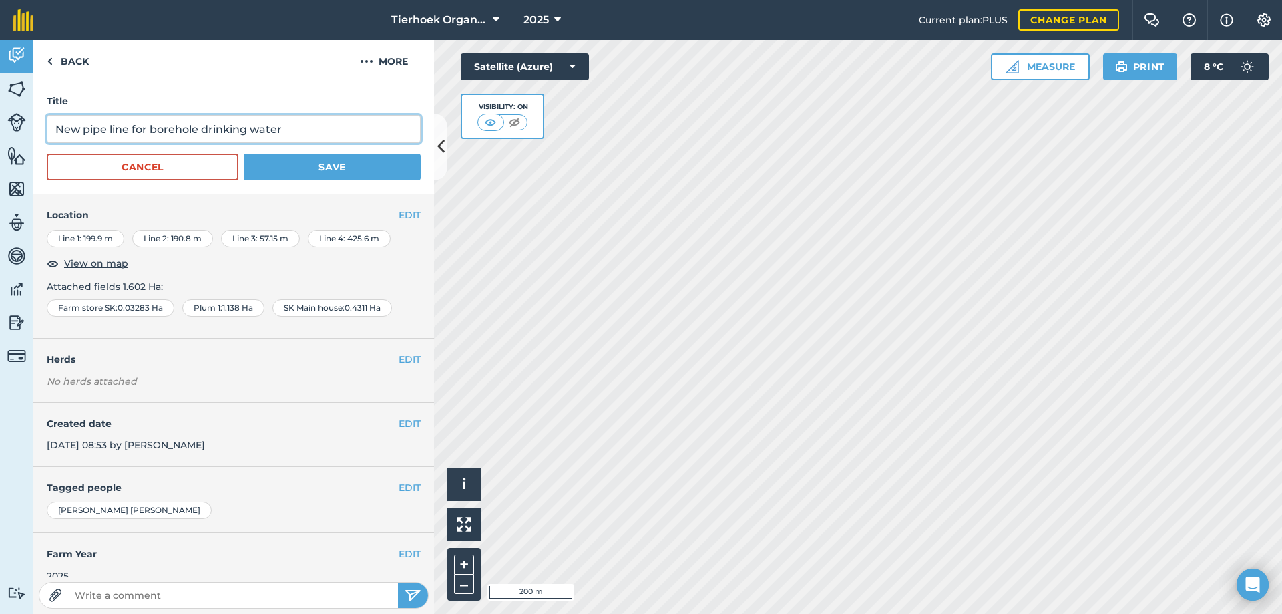
click at [318, 122] on input "New pipe line for borehole drinking water" at bounding box center [234, 129] width 374 height 28
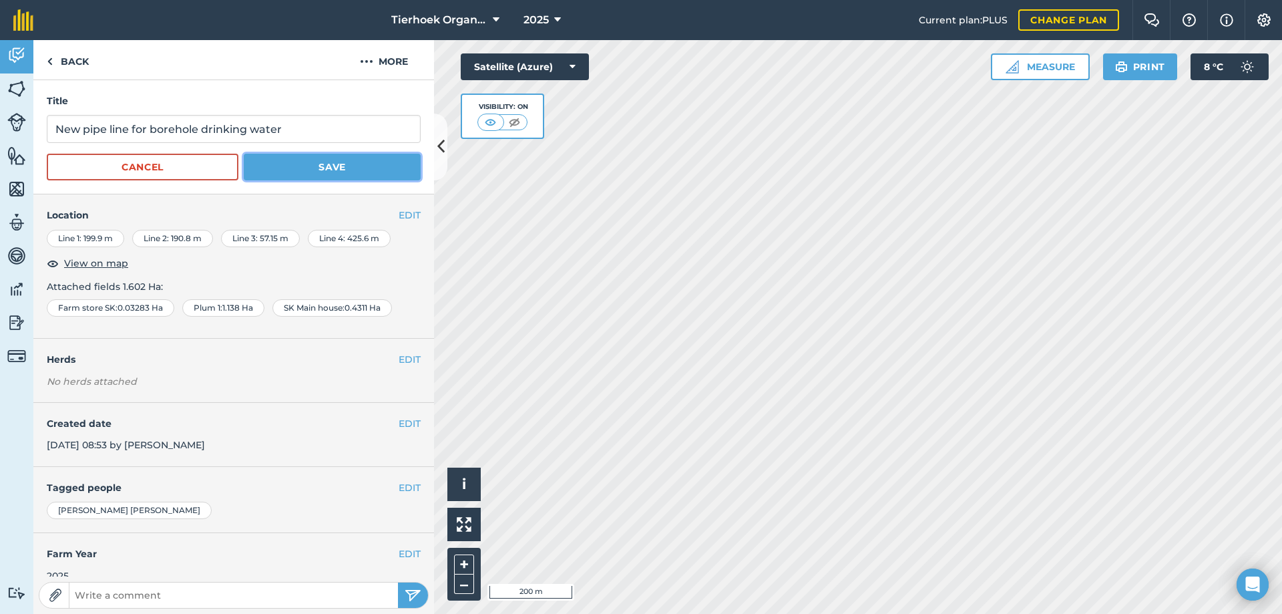
click at [309, 163] on button "Save" at bounding box center [332, 167] width 177 height 27
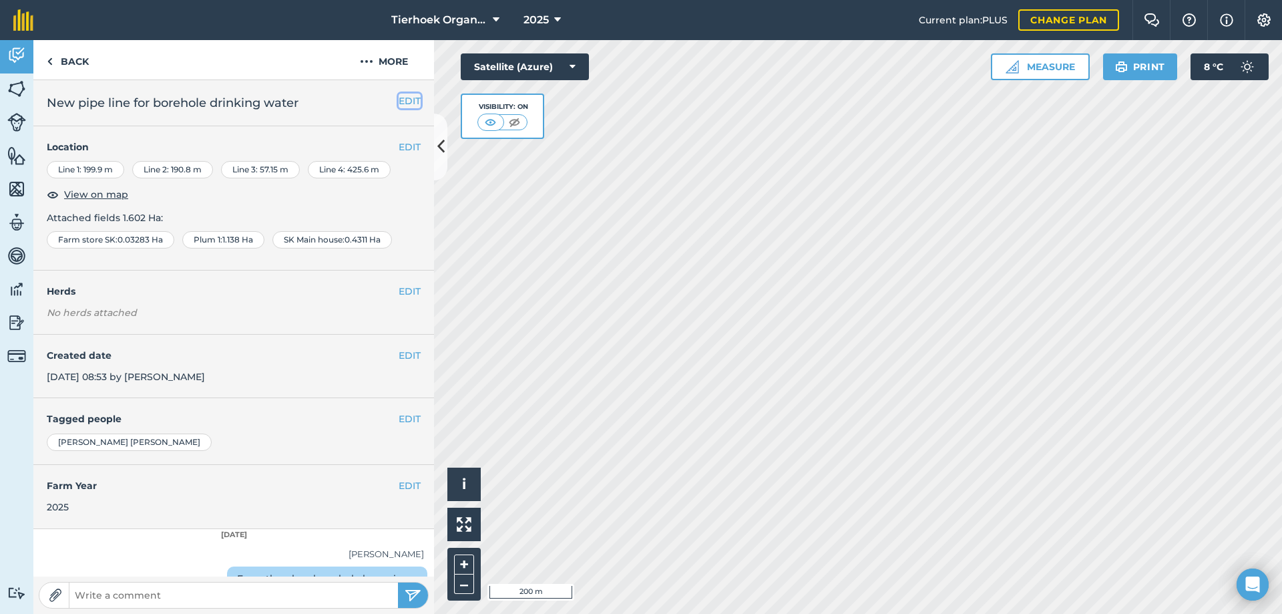
click at [399, 102] on button "EDIT" at bounding box center [410, 100] width 22 height 15
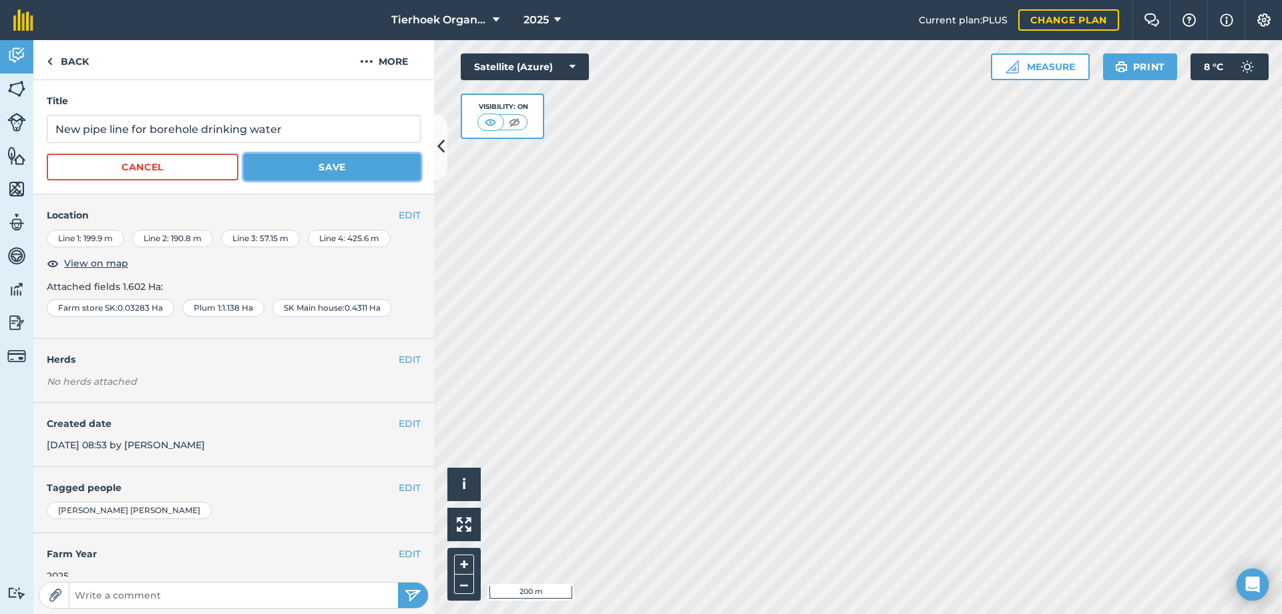
click at [366, 168] on button "Save" at bounding box center [332, 167] width 177 height 27
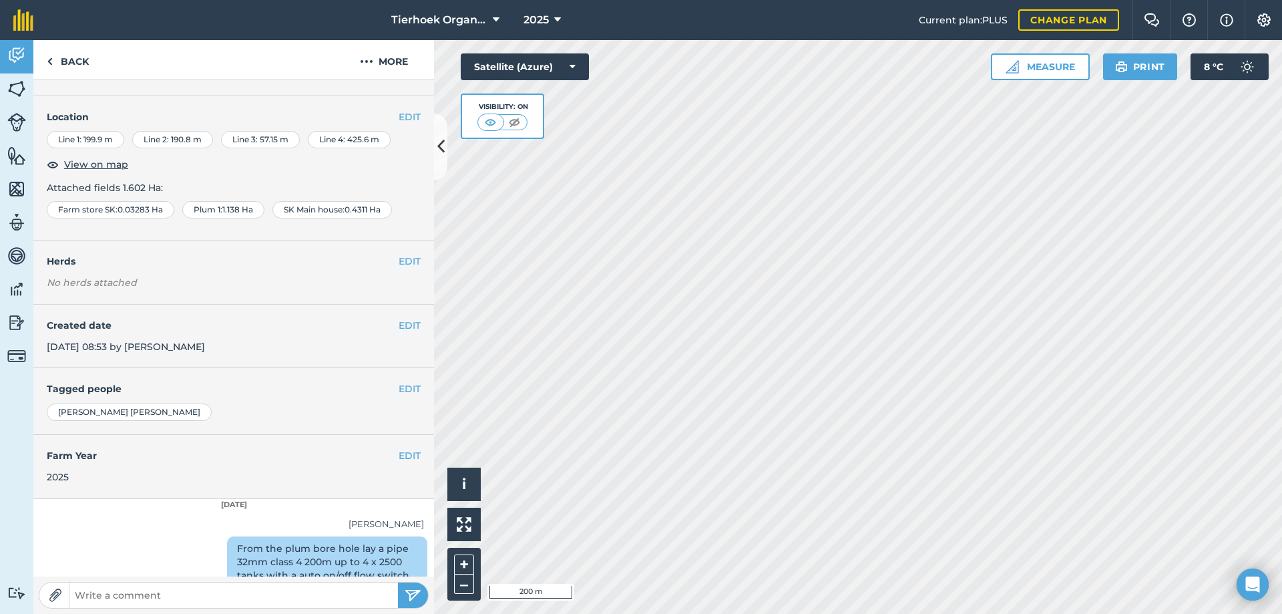
scroll to position [29, 0]
click at [224, 208] on span ": 1.138 Ha" at bounding box center [236, 211] width 33 height 11
click at [399, 116] on button "EDIT" at bounding box center [410, 118] width 22 height 15
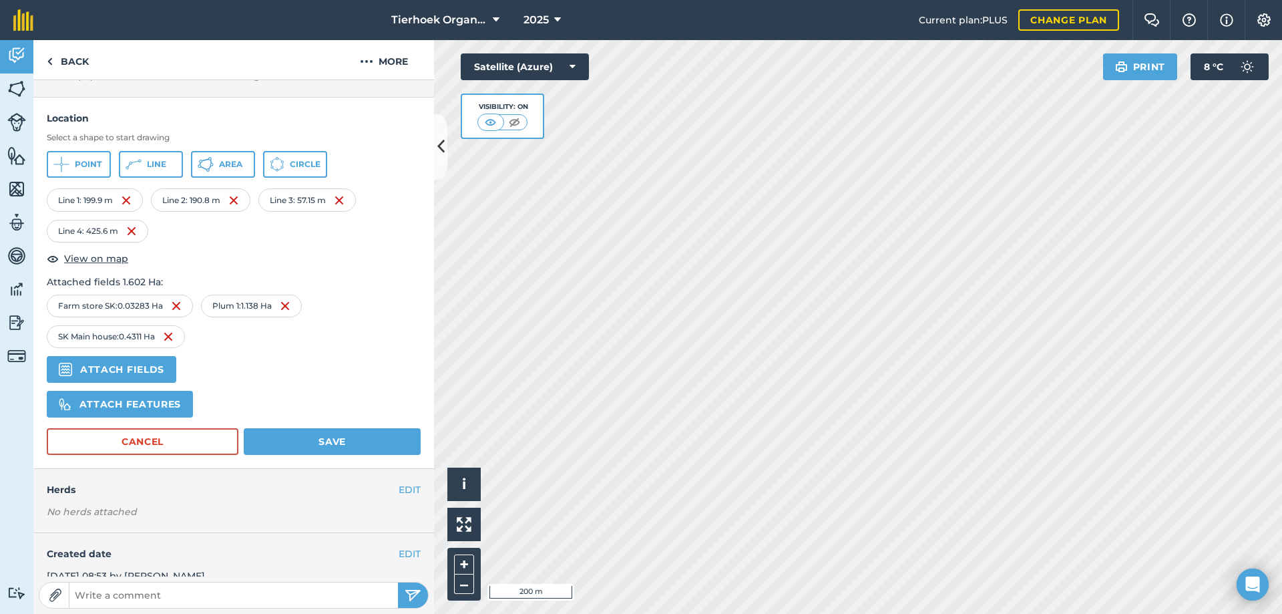
click at [290, 306] on img at bounding box center [285, 306] width 11 height 16
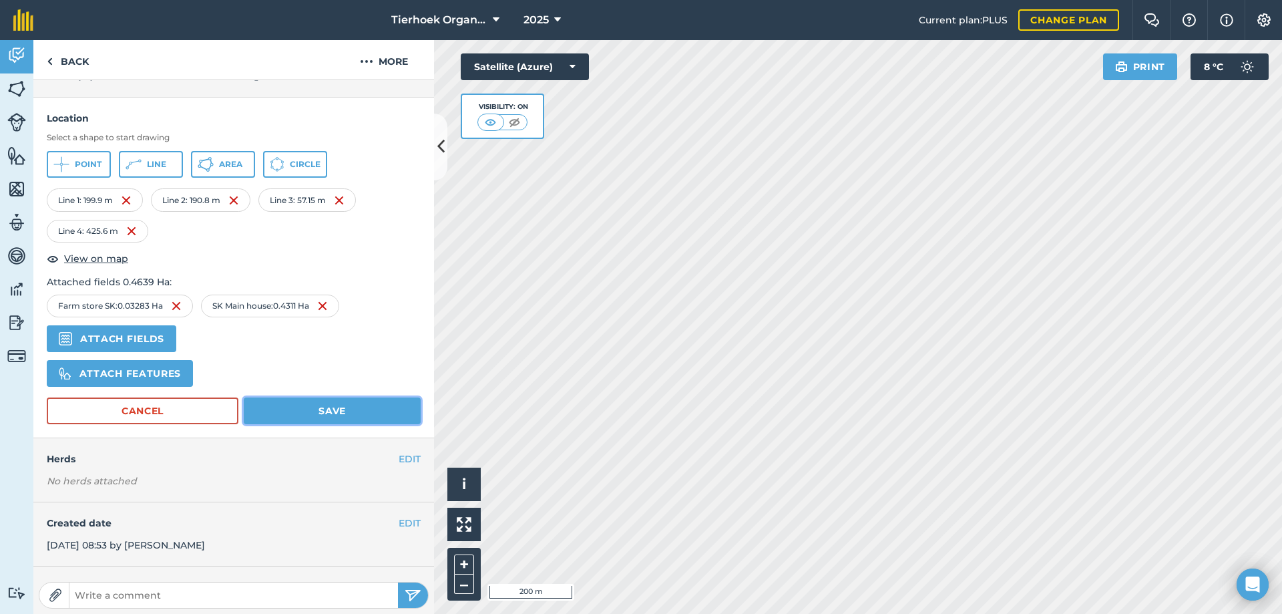
click at [316, 409] on button "Save" at bounding box center [332, 410] width 177 height 27
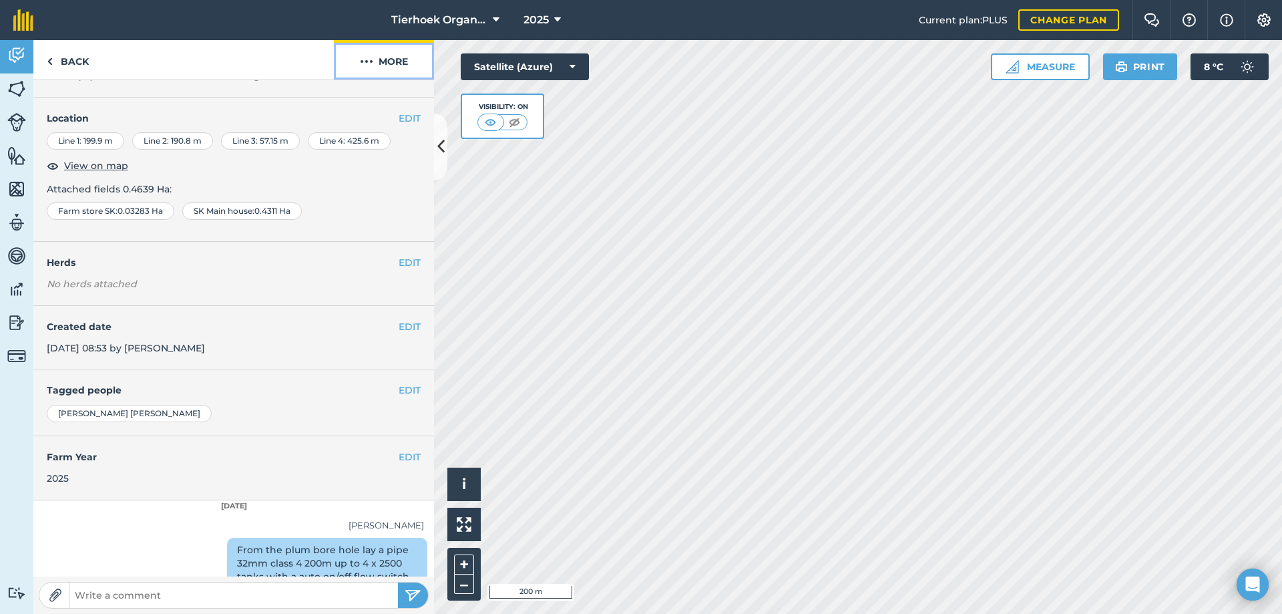
click at [401, 61] on button "More" at bounding box center [384, 59] width 100 height 39
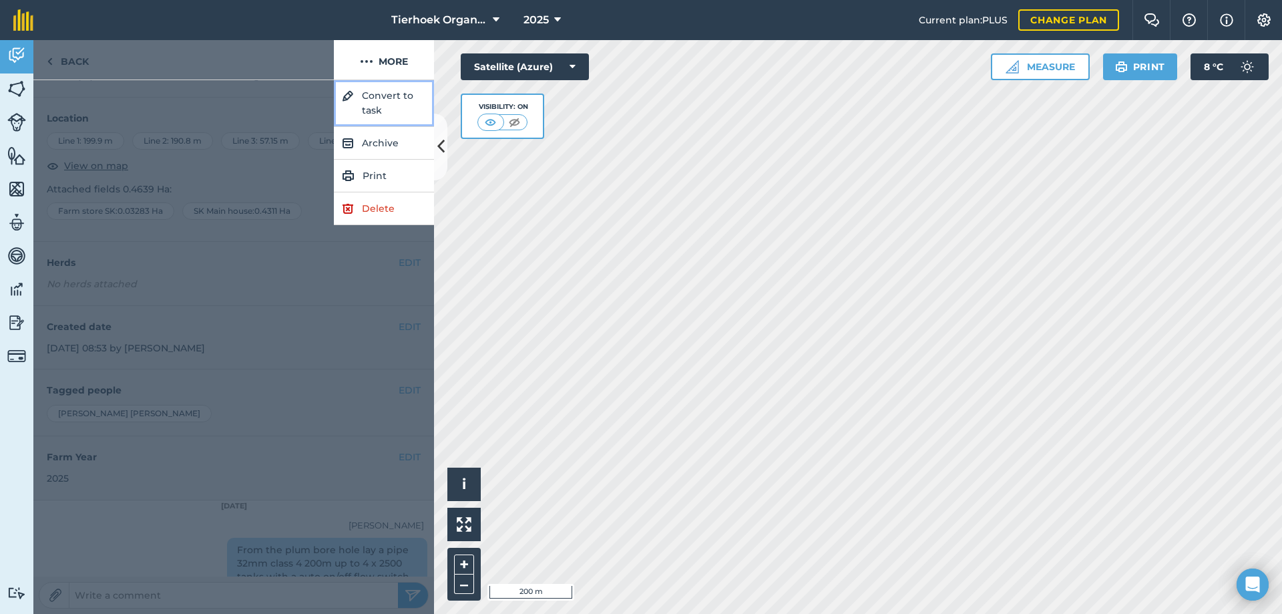
click at [379, 101] on button "Convert to task" at bounding box center [384, 103] width 100 height 47
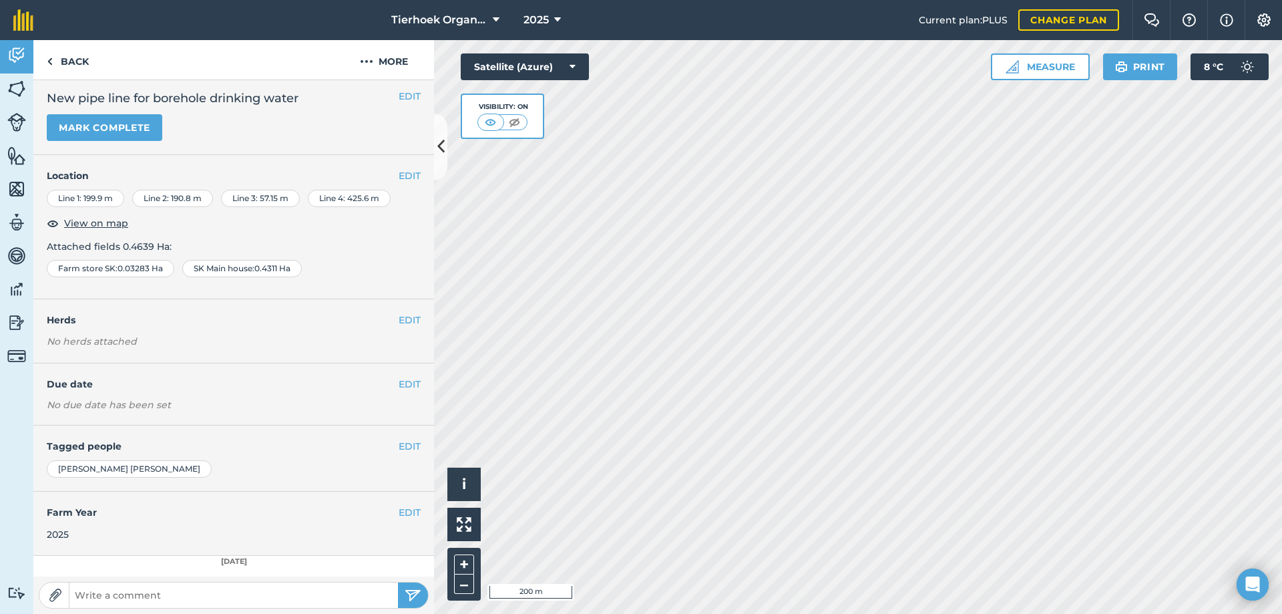
scroll to position [0, 0]
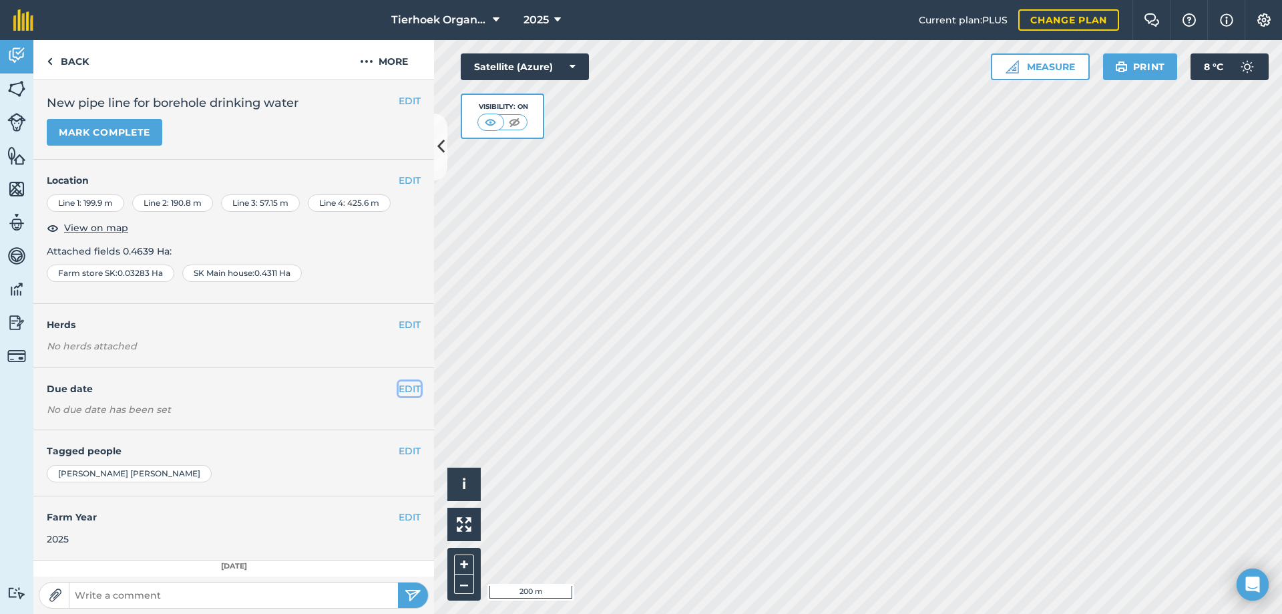
click at [399, 390] on button "EDIT" at bounding box center [410, 388] width 22 height 15
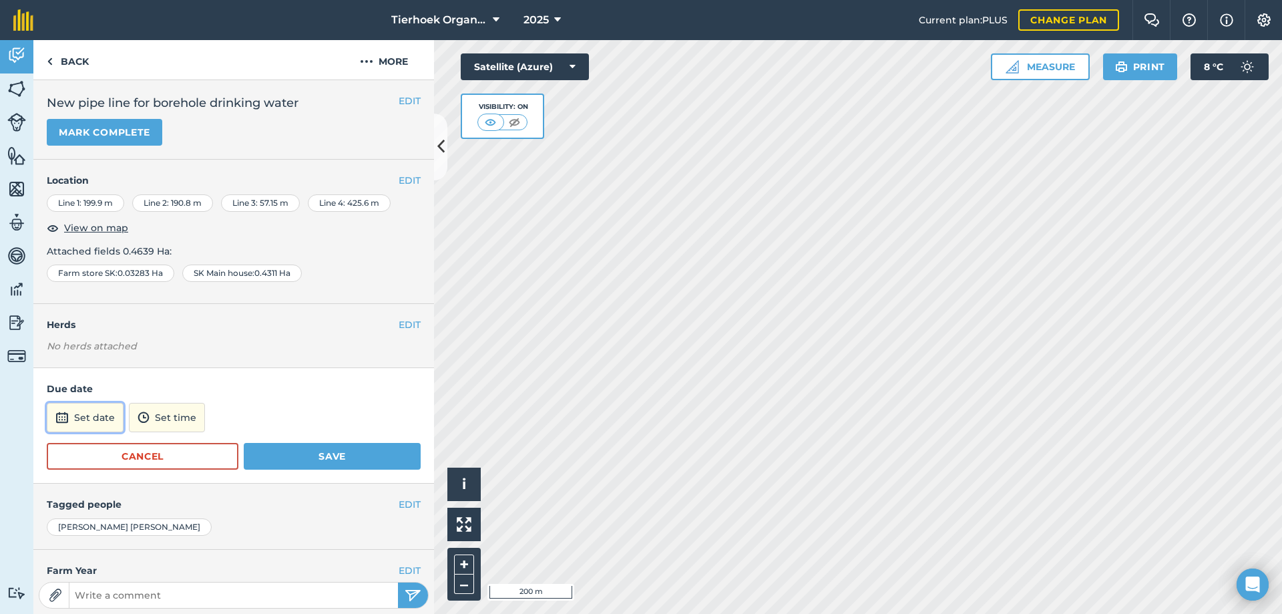
click at [93, 416] on button "Set date" at bounding box center [85, 417] width 77 height 29
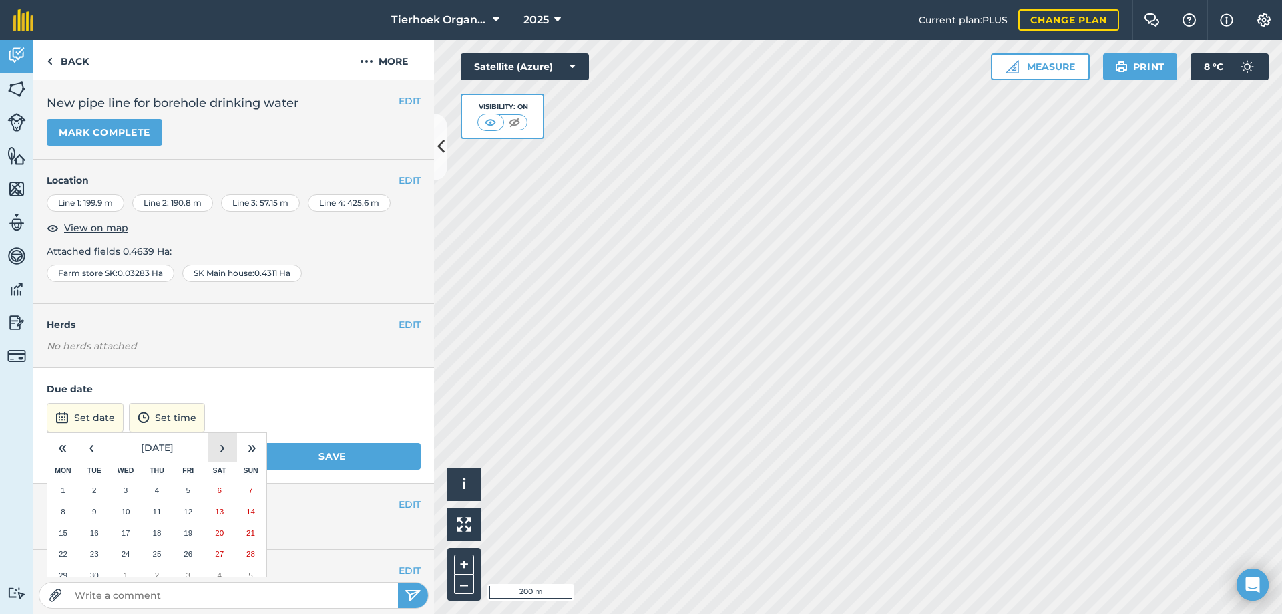
click at [218, 449] on button "›" at bounding box center [222, 447] width 29 height 29
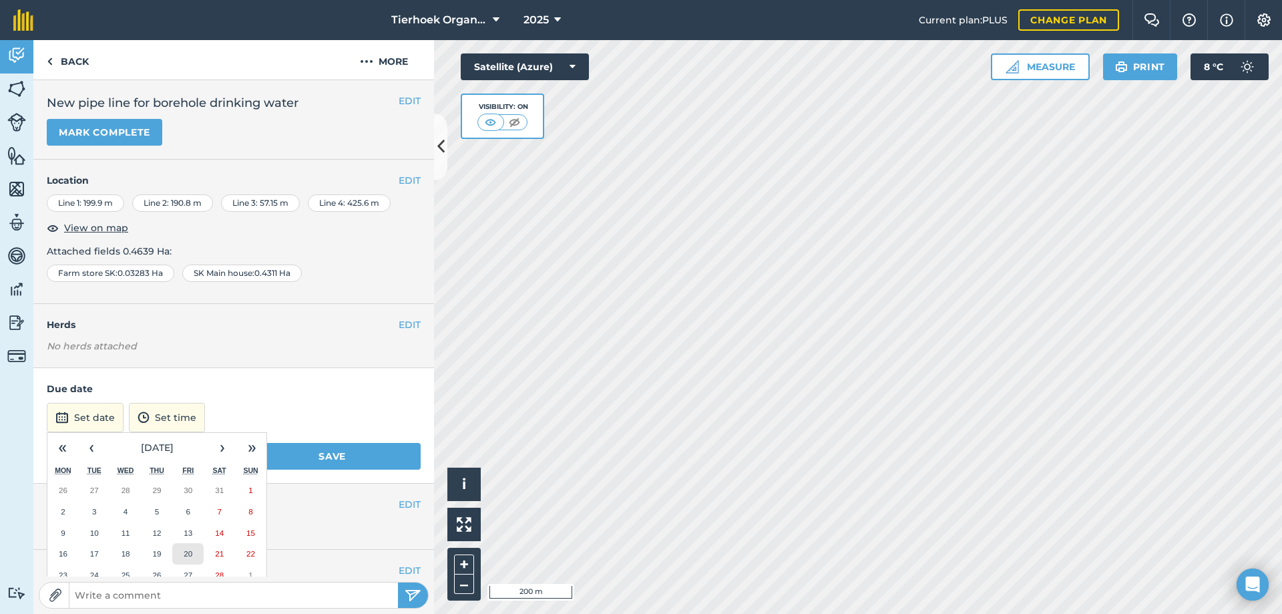
click at [188, 544] on button "20" at bounding box center [187, 553] width 31 height 21
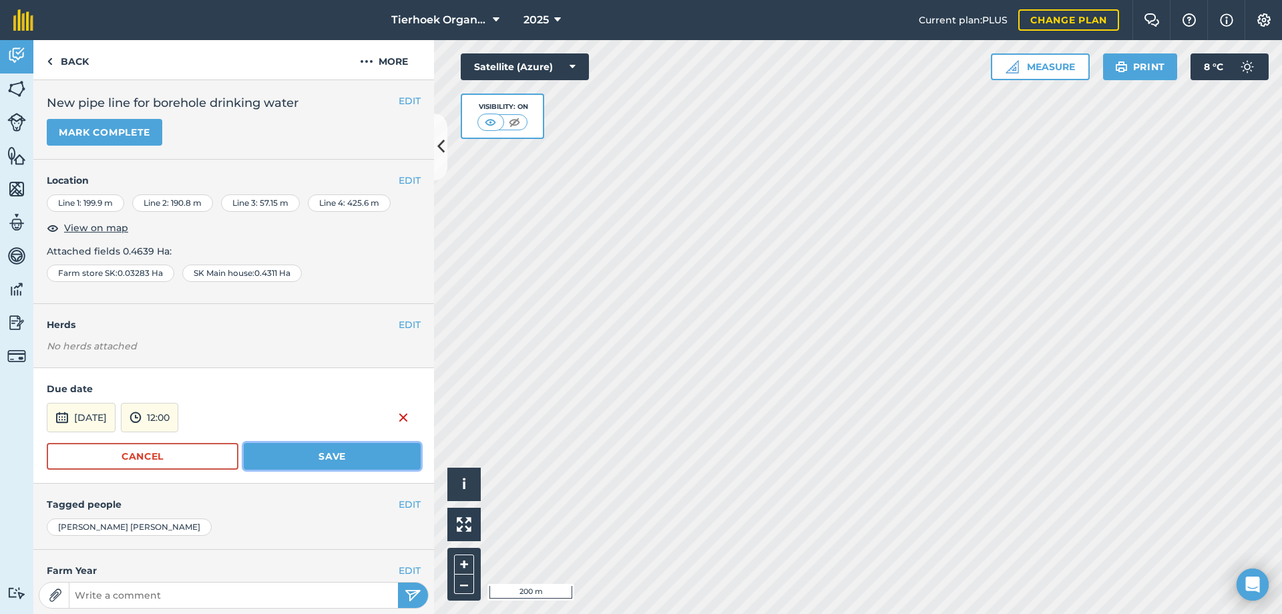
click at [288, 459] on button "Save" at bounding box center [332, 456] width 177 height 27
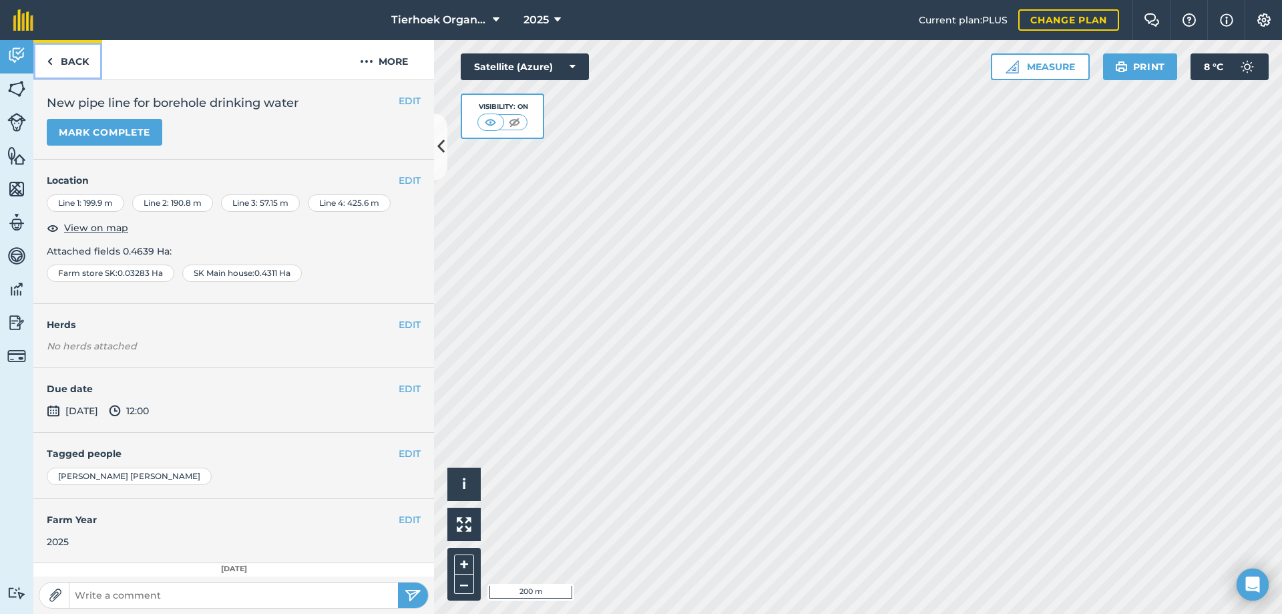
click at [75, 61] on link "Back" at bounding box center [67, 59] width 69 height 39
